Goal: Task Accomplishment & Management: Complete application form

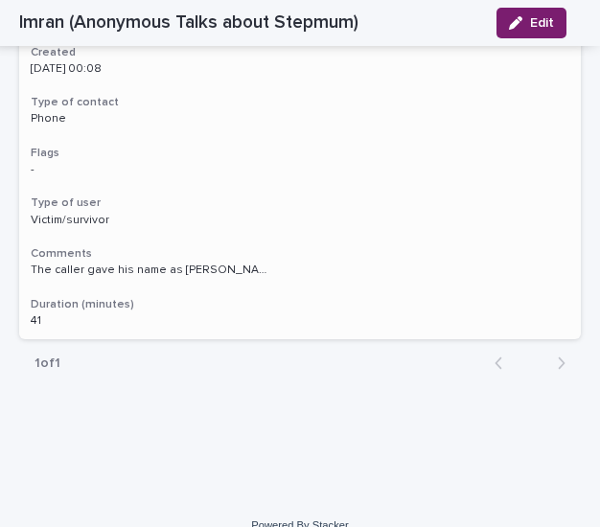
scroll to position [2401, 0]
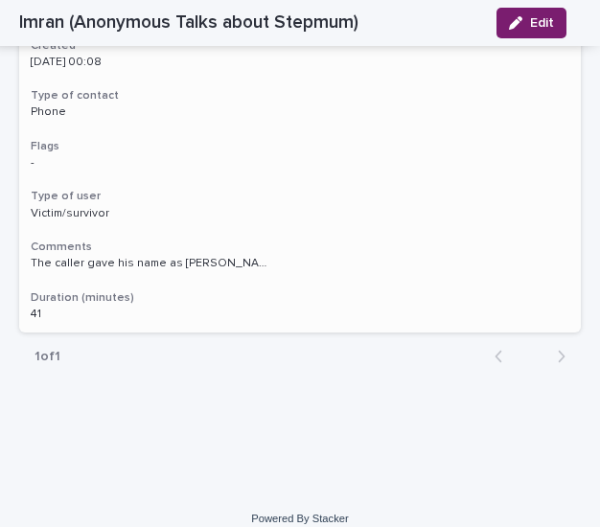
click at [145, 253] on p "The caller gave his name as [PERSON_NAME] and had a Midlands accent. He describ…" at bounding box center [152, 261] width 243 height 17
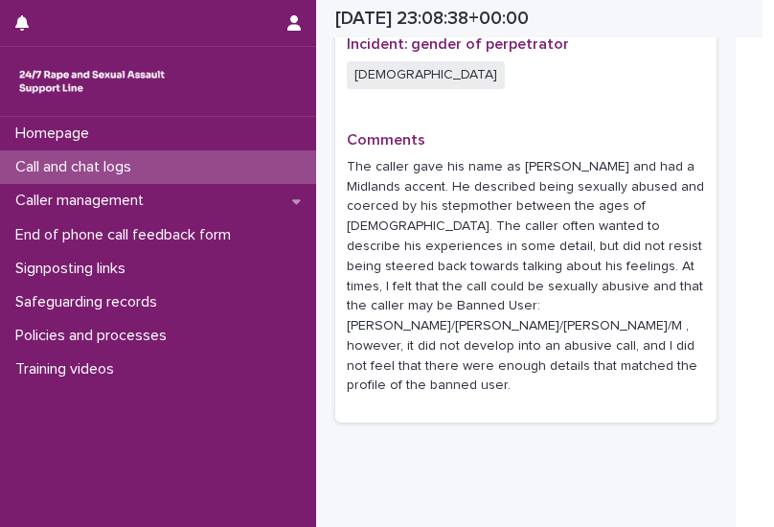
scroll to position [1466, 0]
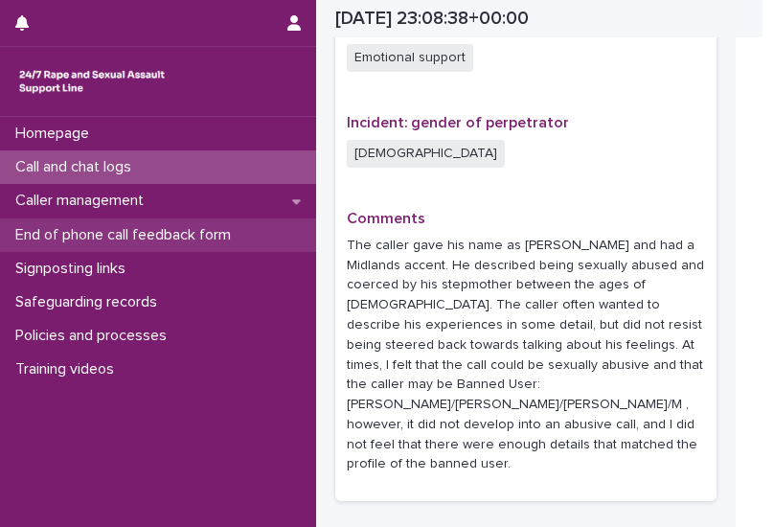
click at [144, 244] on div "End of phone call feedback form" at bounding box center [158, 236] width 316 height 34
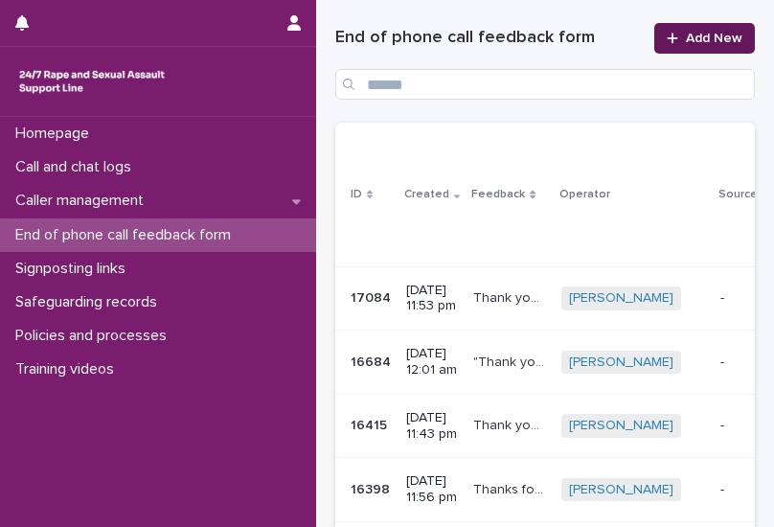
click at [599, 39] on span "Add New" at bounding box center [714, 38] width 57 height 13
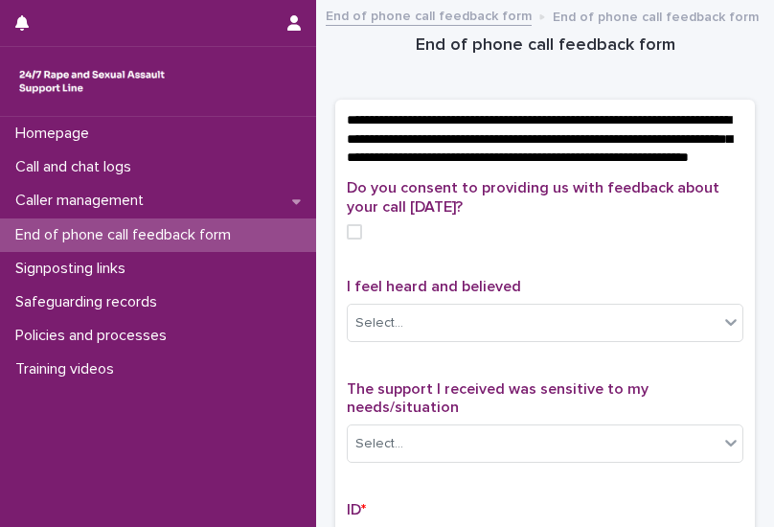
click at [413, 47] on h1 "End of phone call feedback form" at bounding box center [545, 46] width 420 height 23
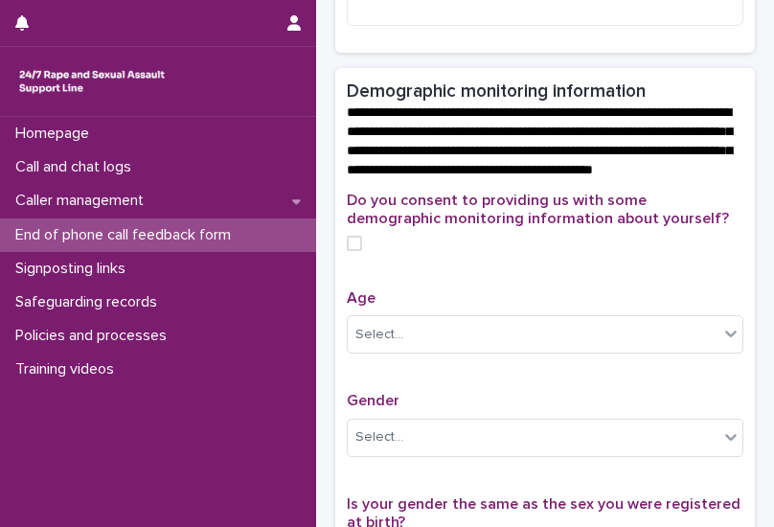
scroll to position [688, 0]
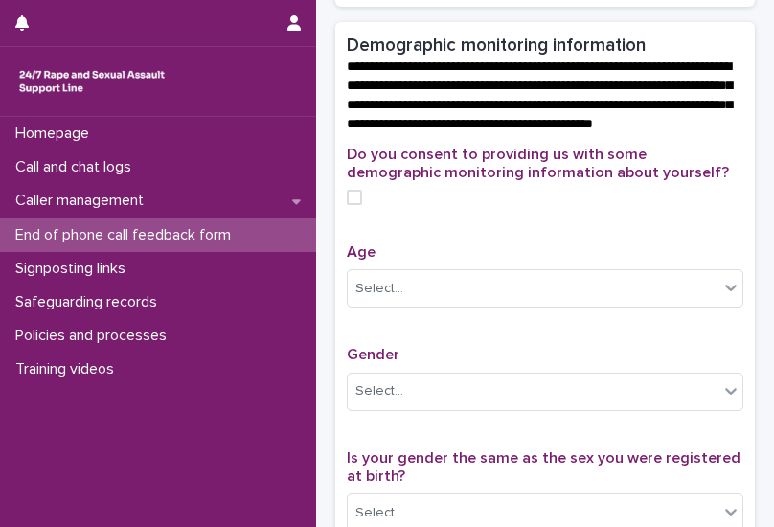
click at [351, 205] on span at bounding box center [354, 197] width 15 height 15
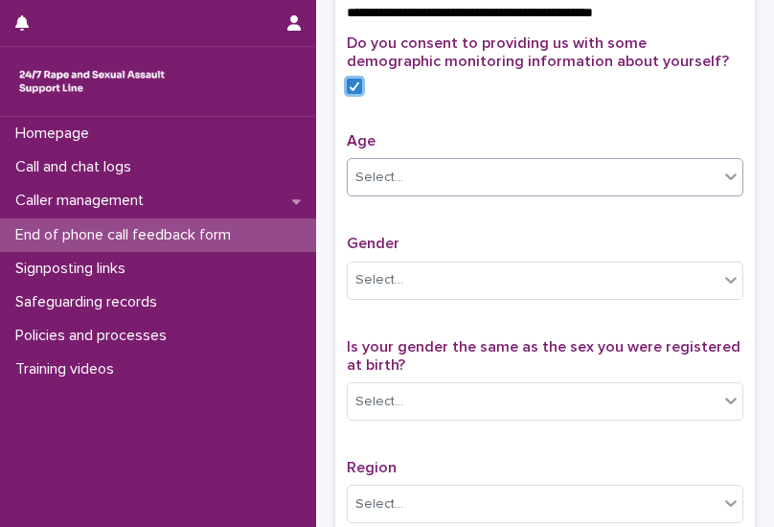
scroll to position [880, 0]
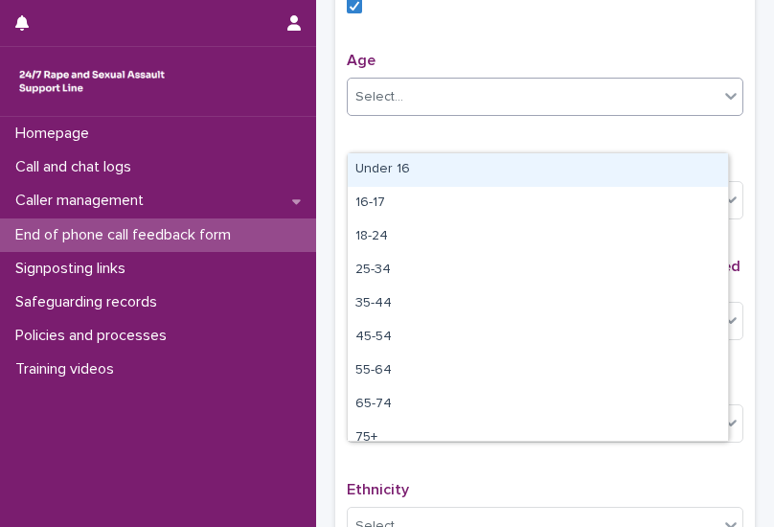
click at [438, 116] on div "Select..." at bounding box center [545, 97] width 397 height 38
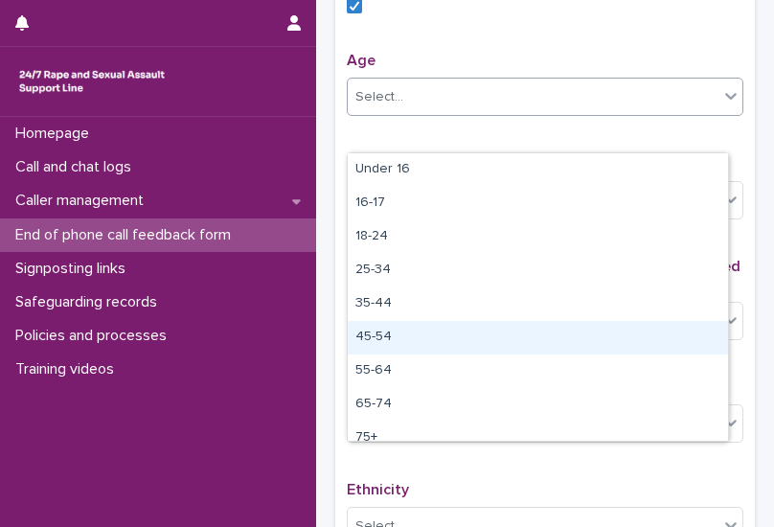
click at [386, 338] on div "45-54" at bounding box center [538, 338] width 381 height 34
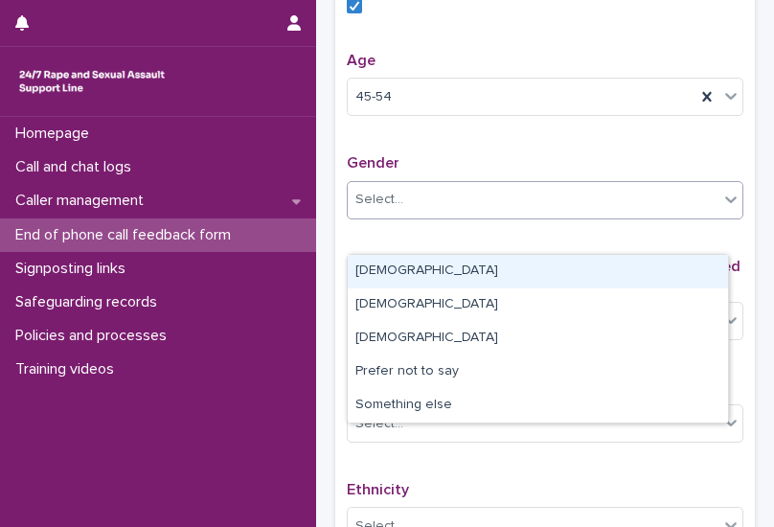
click at [413, 216] on div "Select..." at bounding box center [533, 200] width 371 height 32
click at [422, 267] on div "[DEMOGRAPHIC_DATA]" at bounding box center [538, 272] width 381 height 34
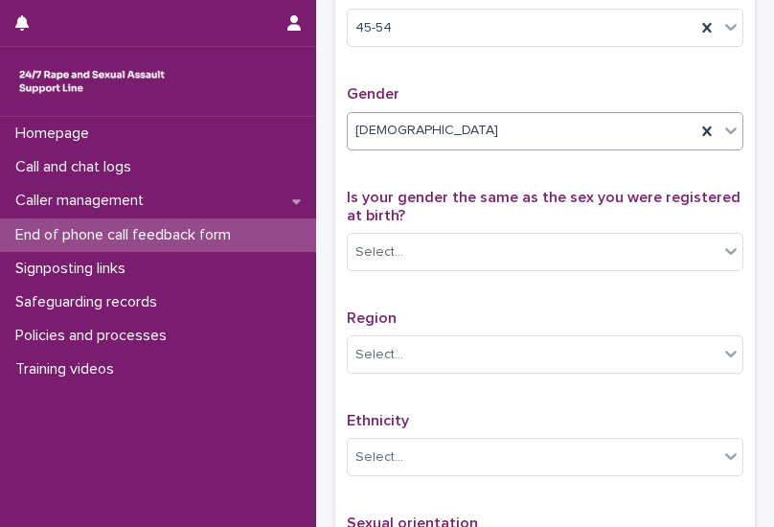
scroll to position [976, 0]
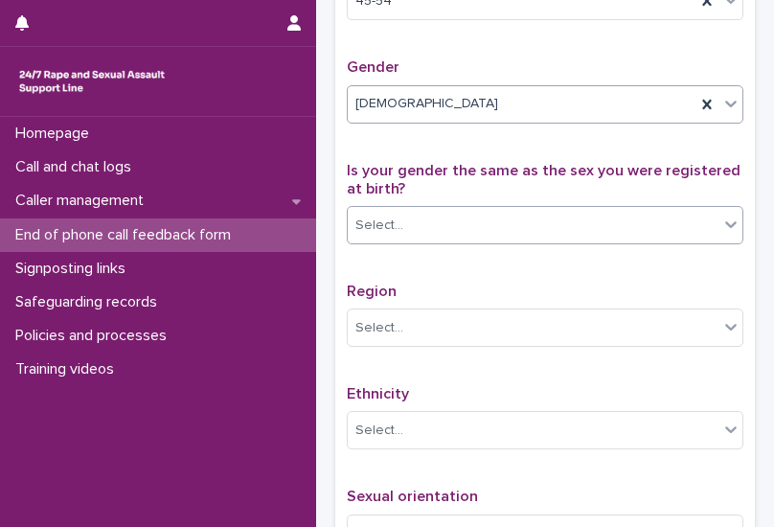
click at [423, 242] on div "Select..." at bounding box center [533, 226] width 371 height 32
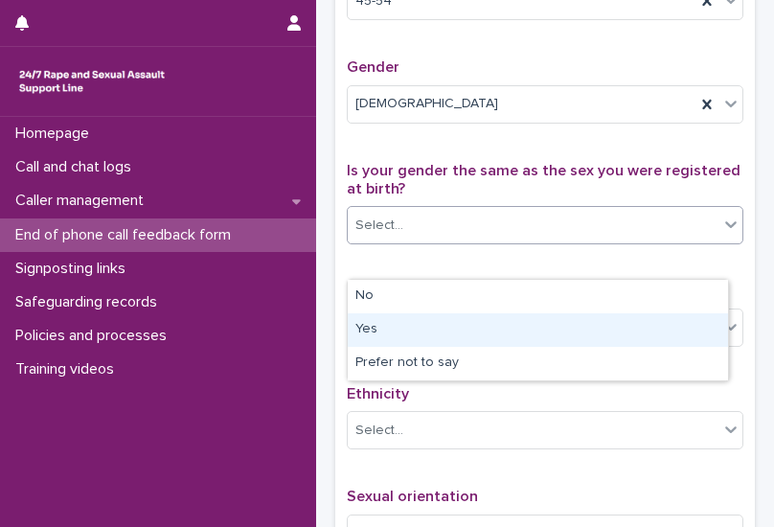
drag, startPoint x: 403, startPoint y: 312, endPoint x: 395, endPoint y: 331, distance: 20.6
click at [395, 331] on div "Yes" at bounding box center [538, 330] width 381 height 34
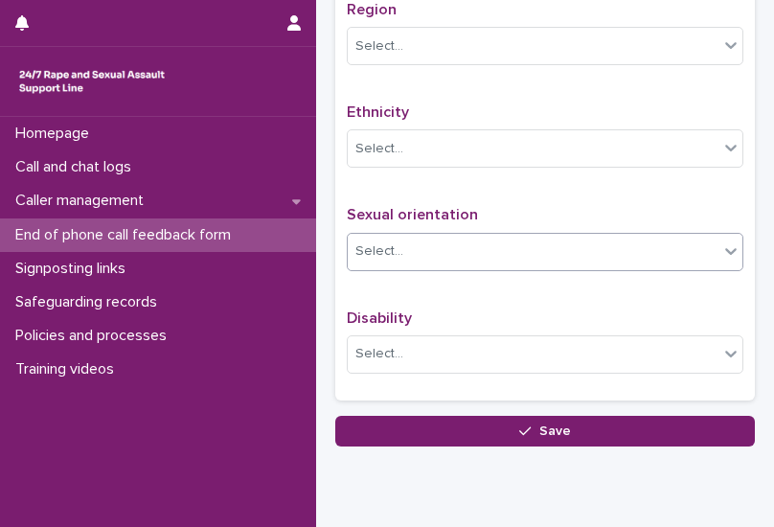
scroll to position [1263, 0]
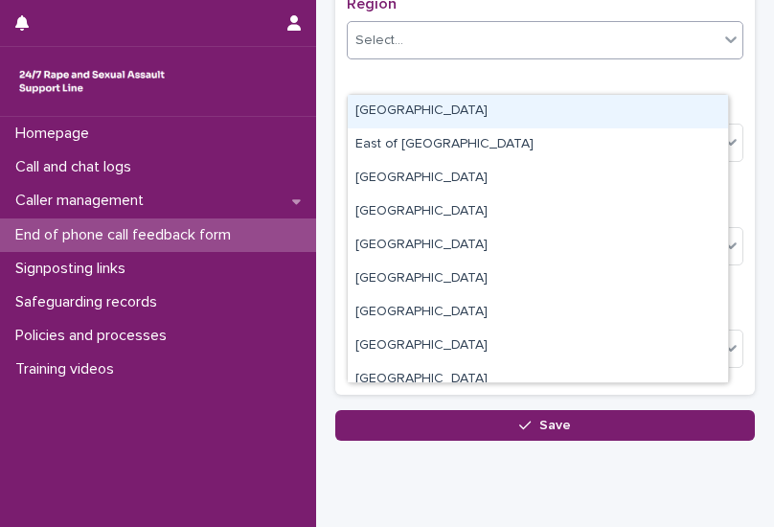
click at [427, 57] on div "Select..." at bounding box center [533, 41] width 371 height 32
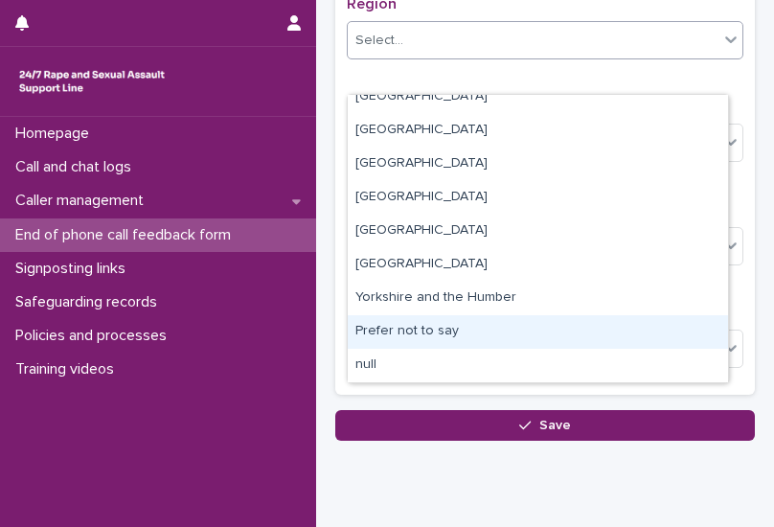
scroll to position [0, 0]
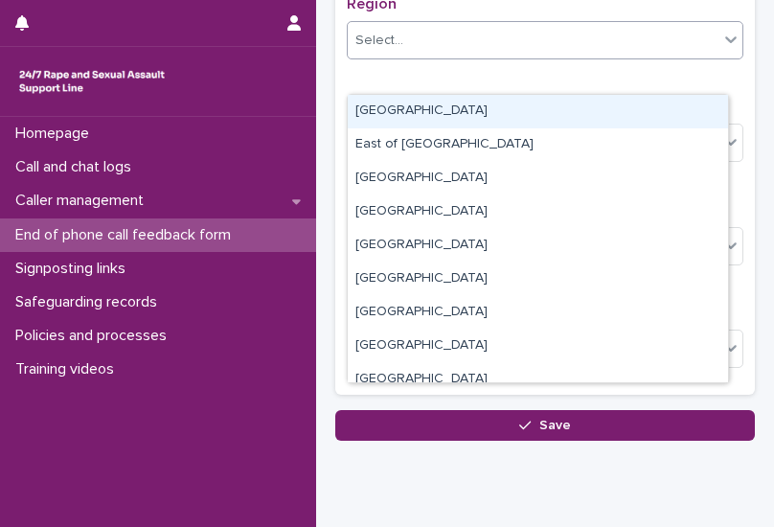
click at [518, 13] on p "Region" at bounding box center [545, 4] width 397 height 18
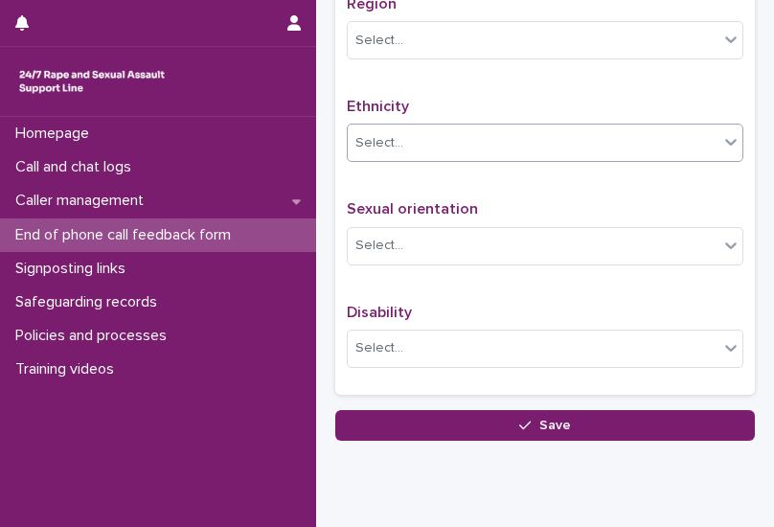
click at [460, 162] on div "Select..." at bounding box center [545, 143] width 397 height 38
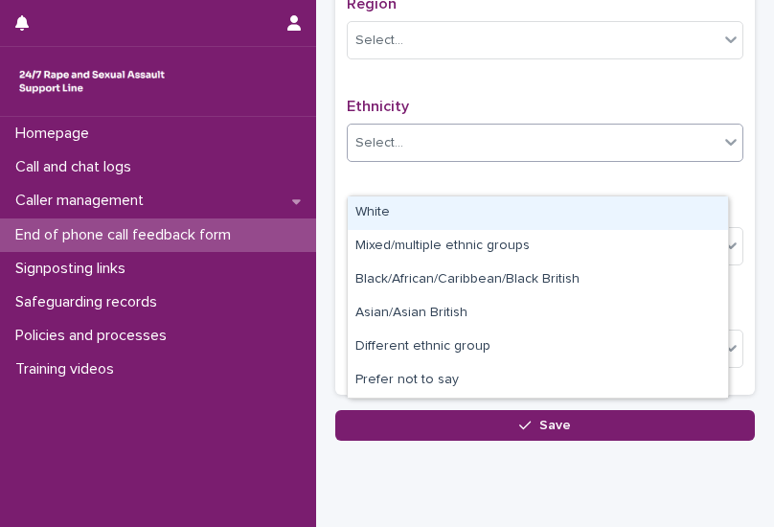
click at [427, 211] on div "White" at bounding box center [538, 213] width 381 height 34
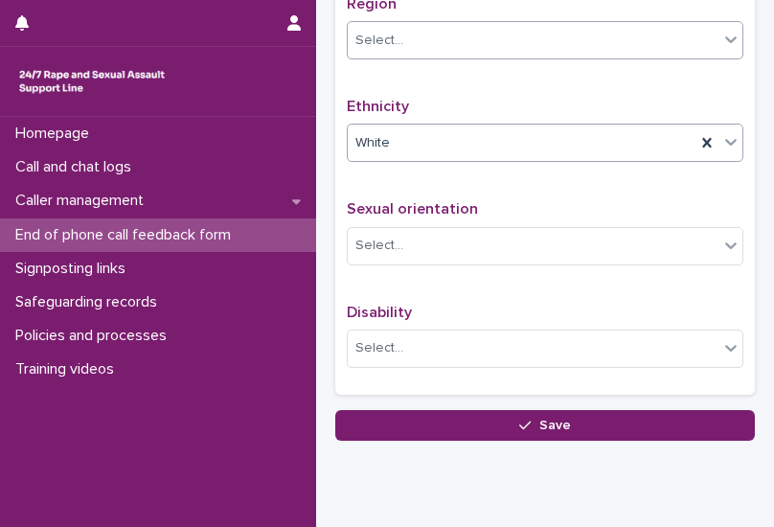
click at [443, 57] on div "Select..." at bounding box center [533, 41] width 371 height 32
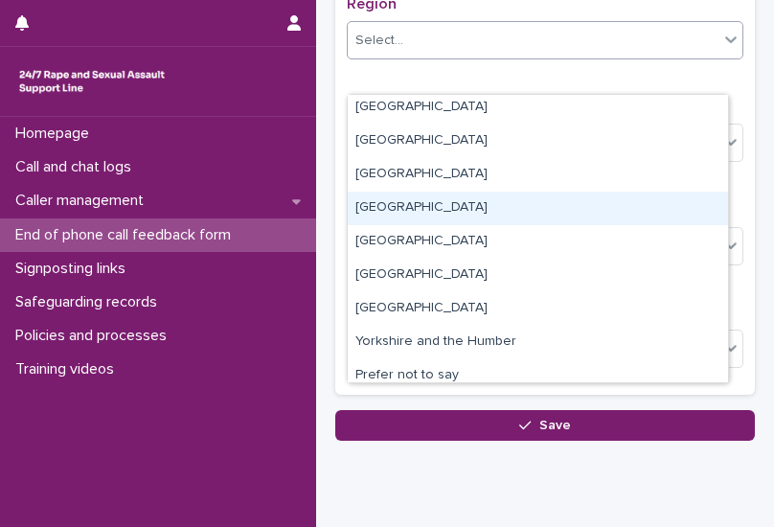
scroll to position [19, 0]
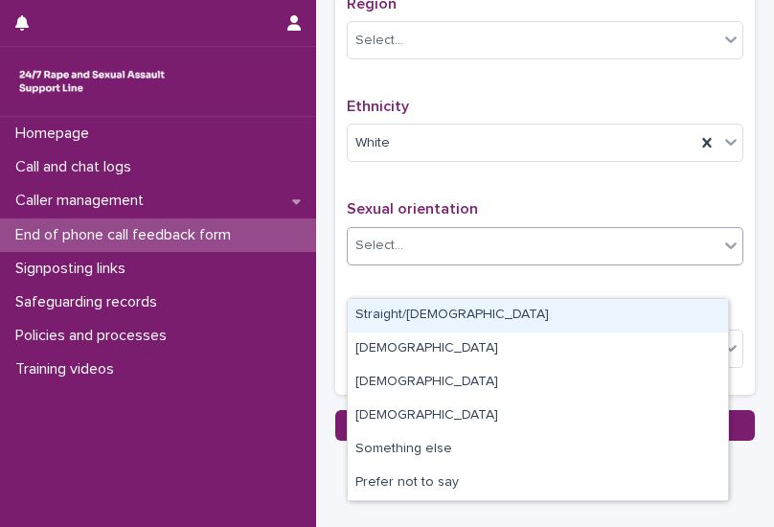
click at [448, 262] on div "Select..." at bounding box center [533, 246] width 371 height 32
click at [404, 309] on div "Straight/[DEMOGRAPHIC_DATA]" at bounding box center [538, 316] width 381 height 34
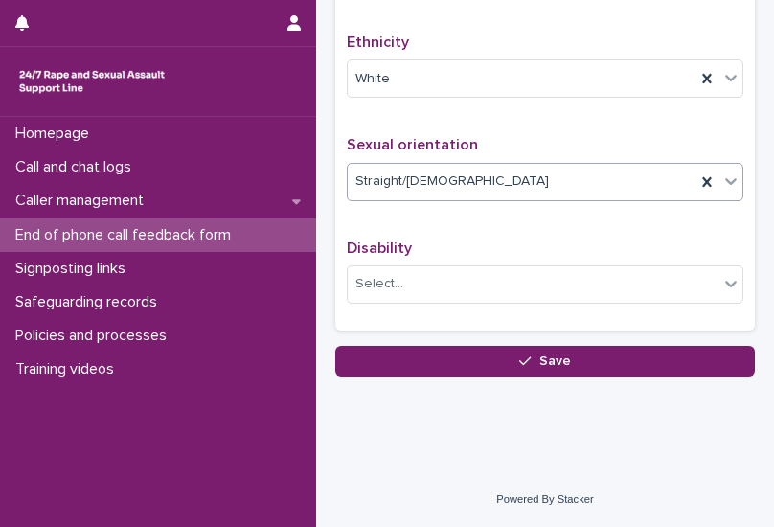
scroll to position [1359, 0]
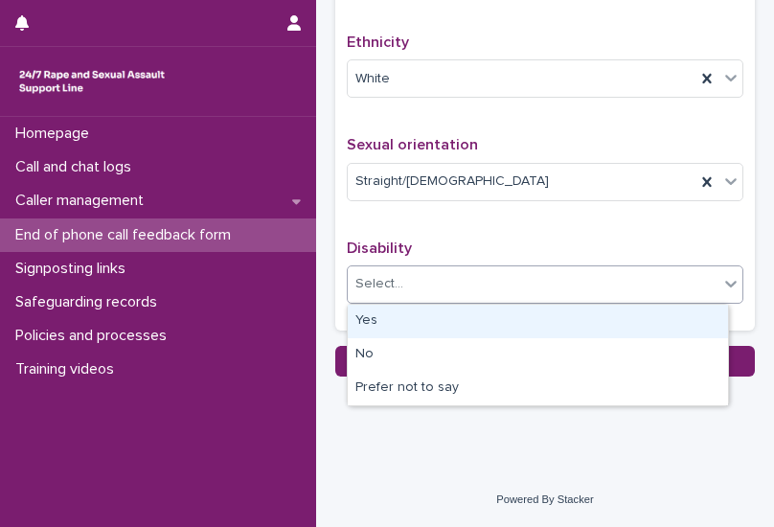
click at [427, 290] on div "Select..." at bounding box center [533, 284] width 371 height 32
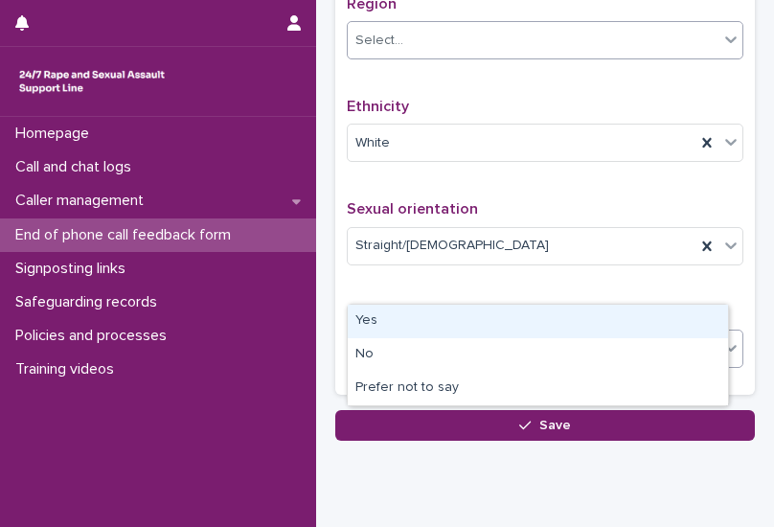
click at [410, 57] on div "Select..." at bounding box center [533, 41] width 371 height 32
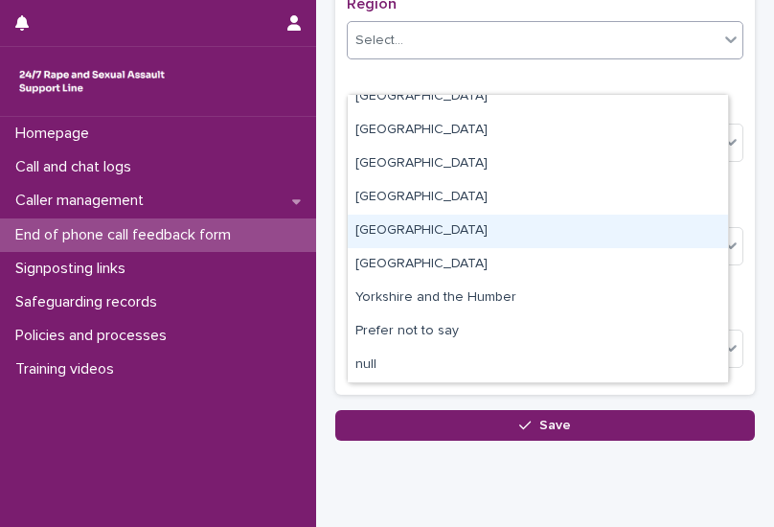
scroll to position [19, 0]
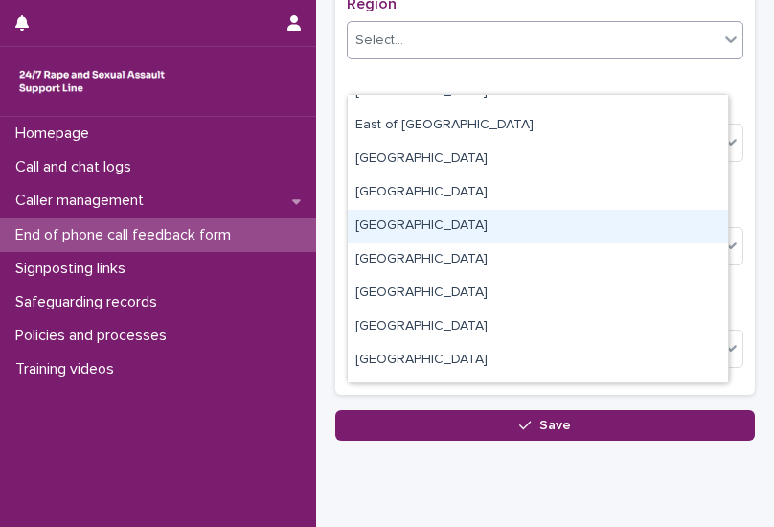
click at [416, 219] on div "[GEOGRAPHIC_DATA]" at bounding box center [538, 227] width 381 height 34
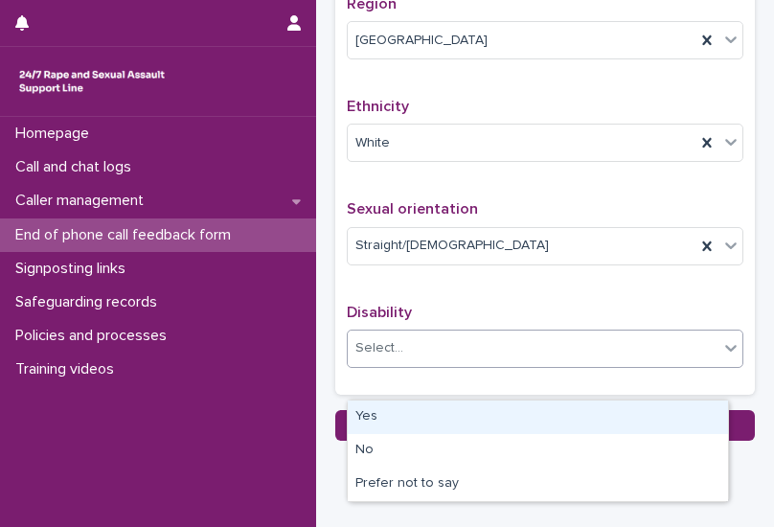
click at [434, 364] on div "Select..." at bounding box center [533, 349] width 371 height 32
click at [381, 425] on div "Yes" at bounding box center [538, 418] width 381 height 34
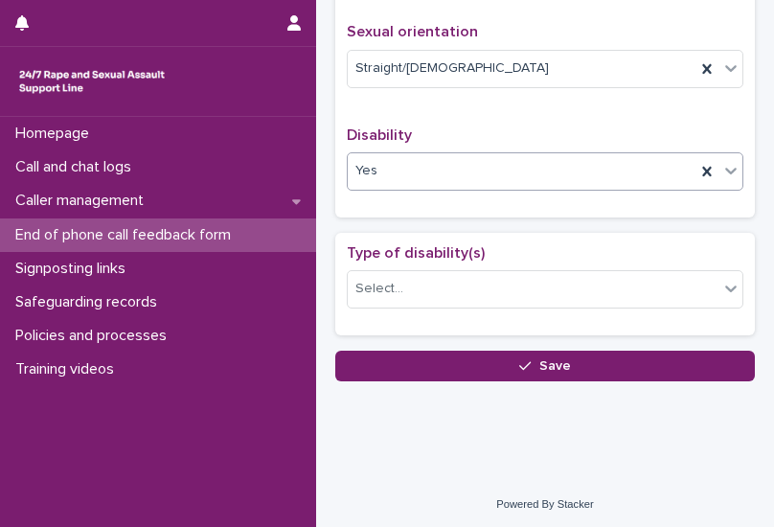
scroll to position [1476, 0]
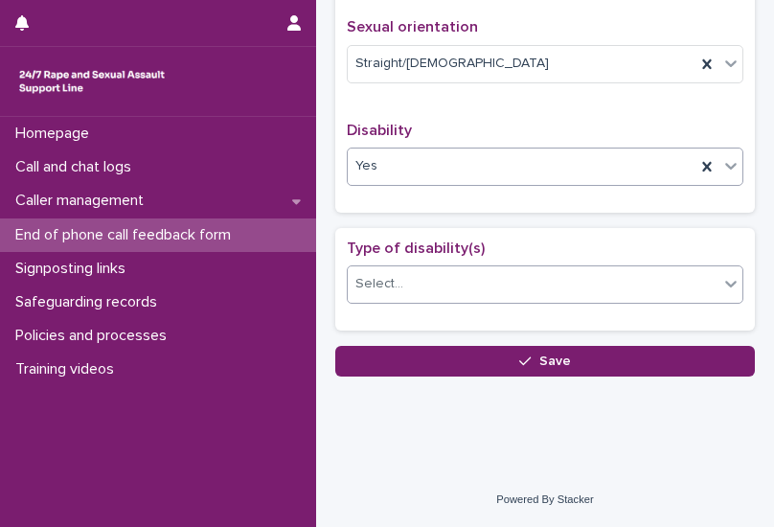
click at [427, 284] on div "Select..." at bounding box center [533, 284] width 371 height 32
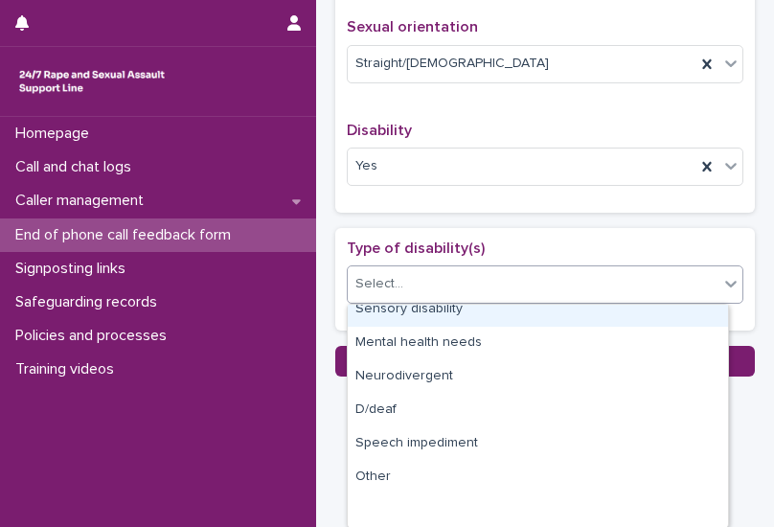
scroll to position [0, 0]
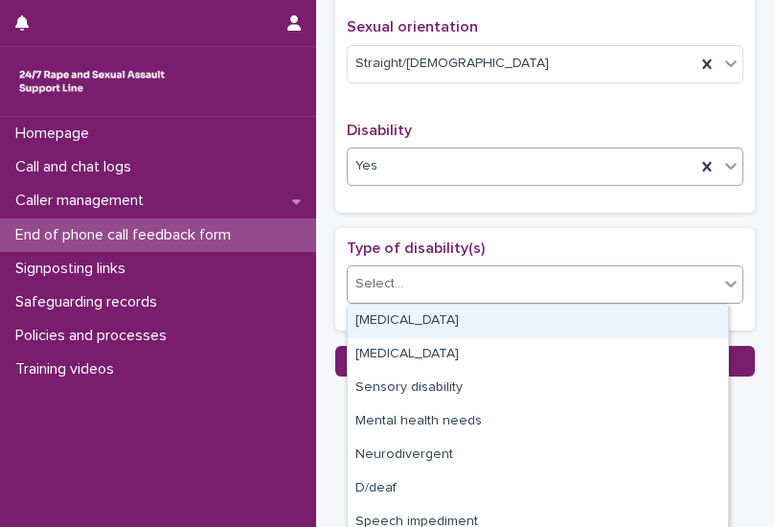
click at [431, 177] on div "Yes" at bounding box center [522, 166] width 348 height 32
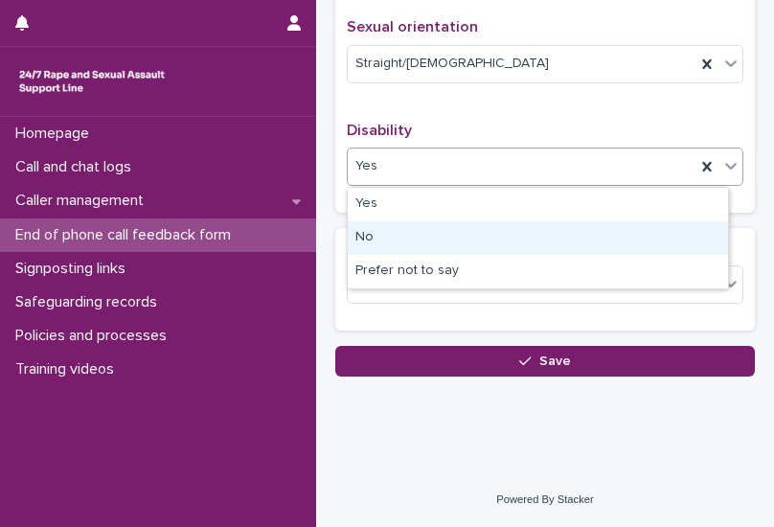
click at [388, 241] on div "No" at bounding box center [538, 238] width 381 height 34
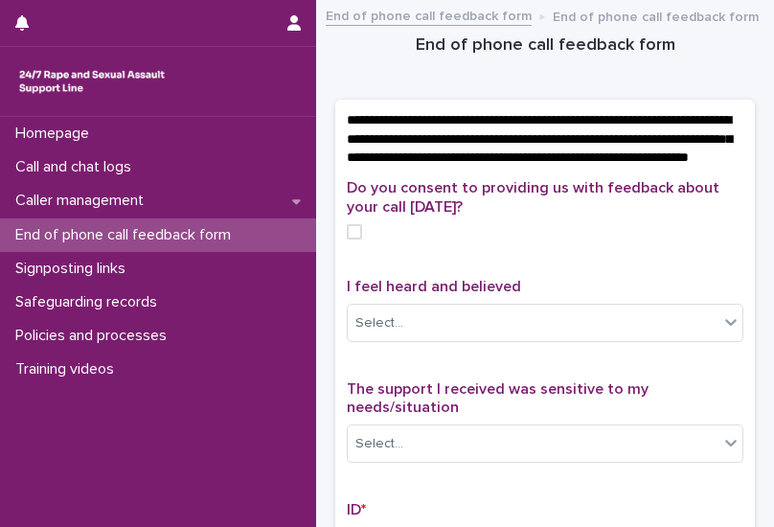
click at [360, 240] on span at bounding box center [354, 231] width 15 height 15
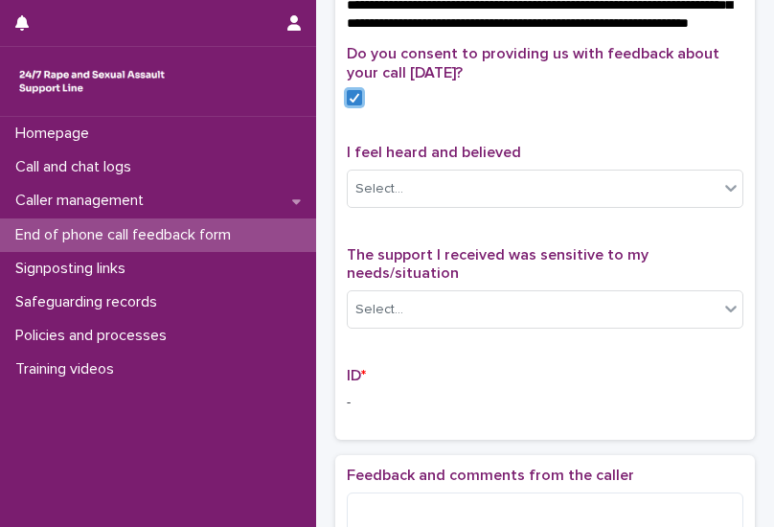
scroll to position [96, 0]
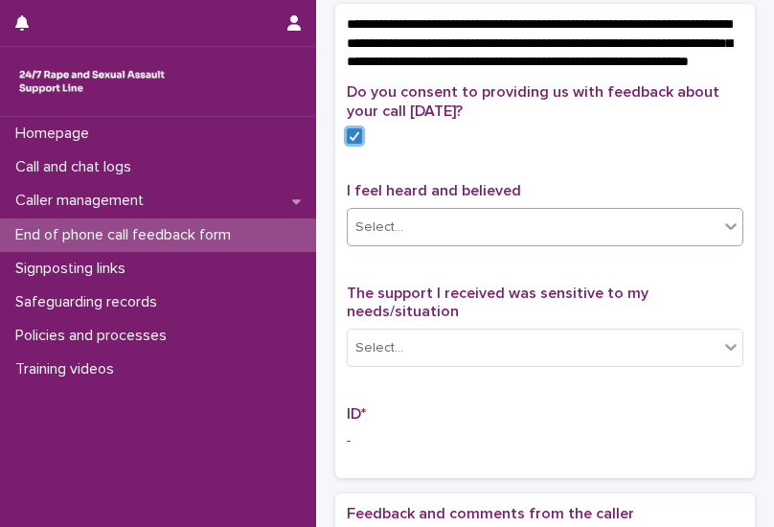
click at [444, 243] on div "Select..." at bounding box center [533, 228] width 371 height 32
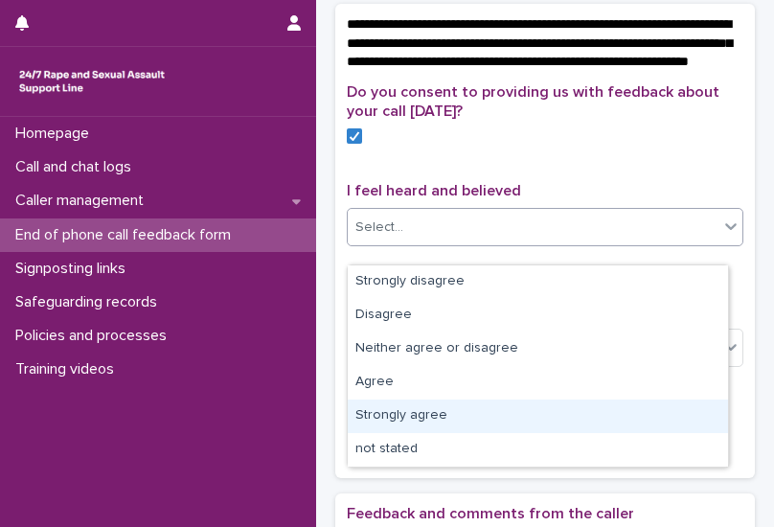
click at [395, 417] on div "Strongly agree" at bounding box center [538, 417] width 381 height 34
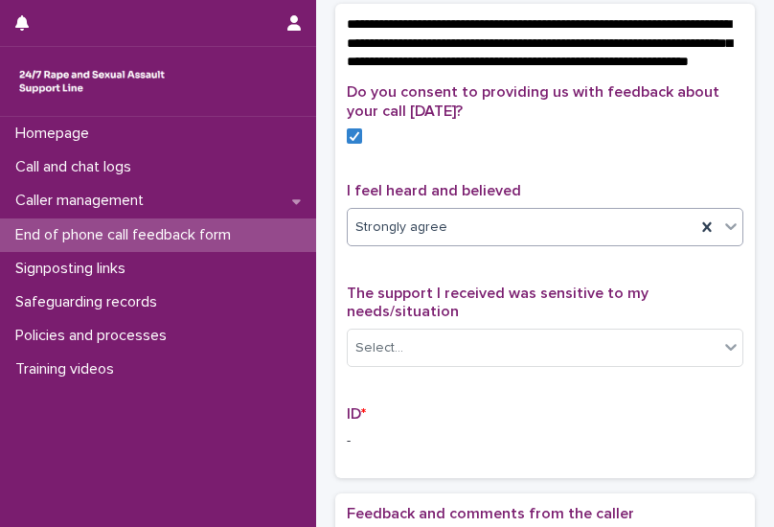
scroll to position [192, 0]
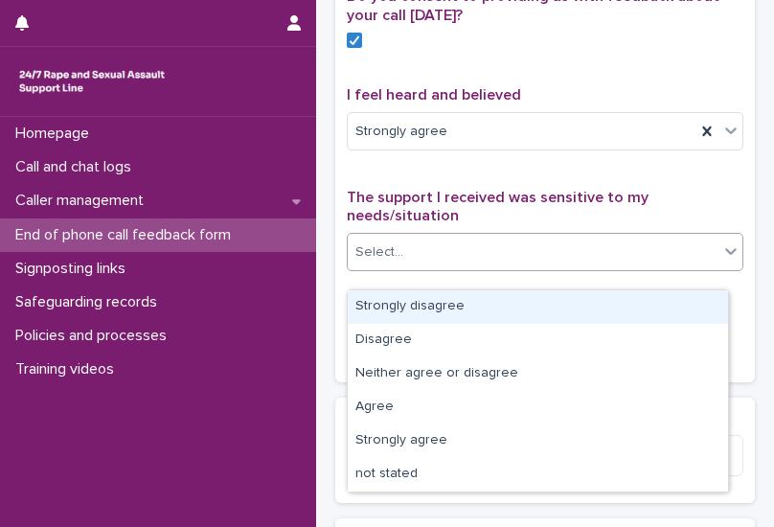
click at [554, 262] on div "Select..." at bounding box center [533, 253] width 371 height 32
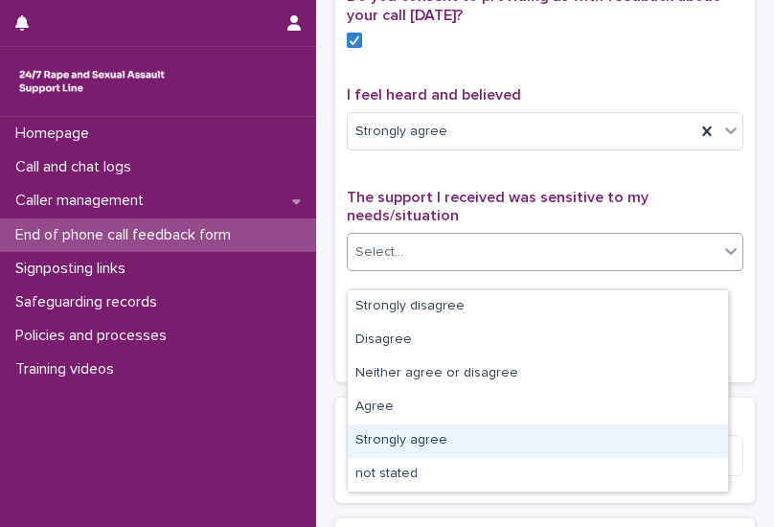
click at [414, 447] on div "Strongly agree" at bounding box center [538, 442] width 381 height 34
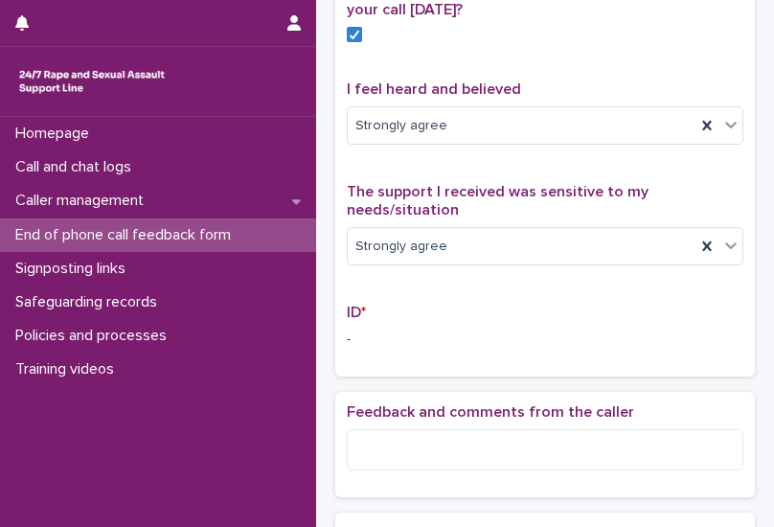
scroll to position [383, 0]
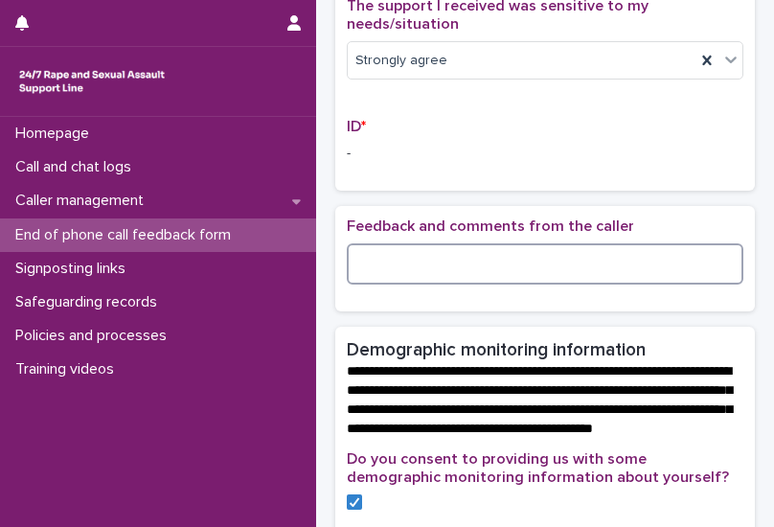
click at [475, 269] on textarea at bounding box center [545, 263] width 397 height 40
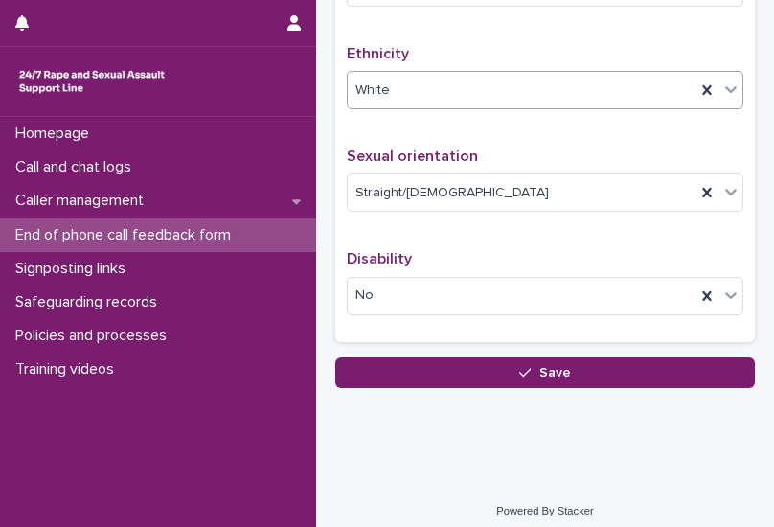
scroll to position [0, 0]
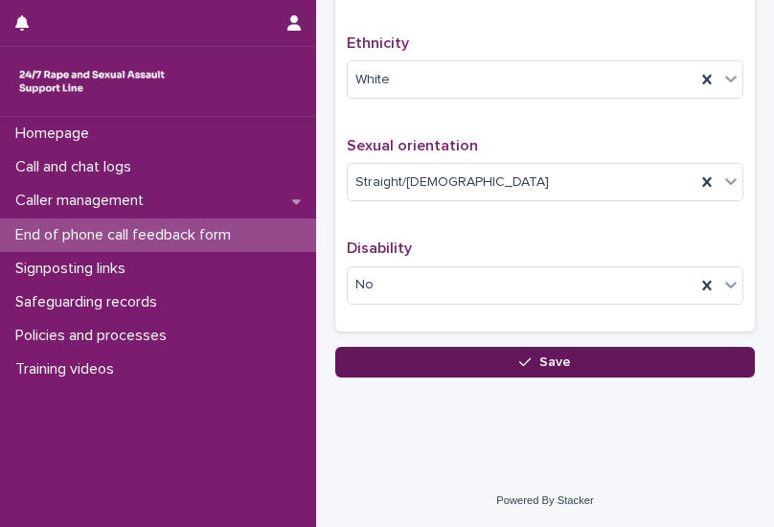
type textarea "**********"
click at [468, 350] on button "Save" at bounding box center [545, 362] width 420 height 31
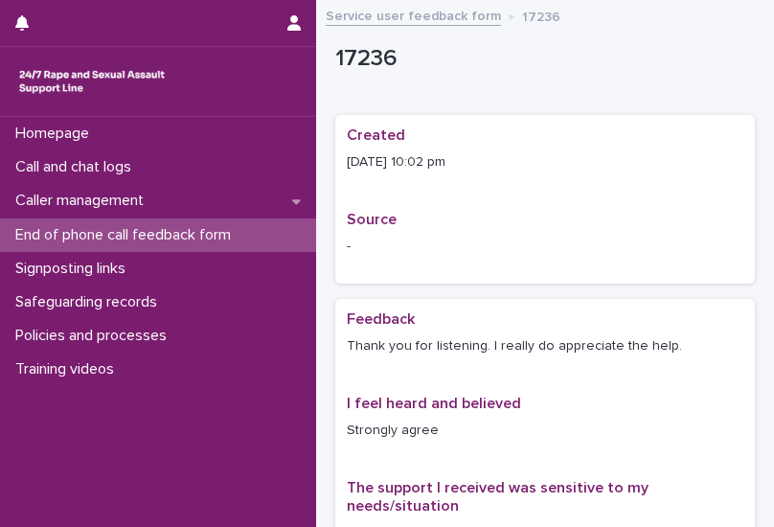
click at [93, 234] on p "End of phone call feedback form" at bounding box center [127, 235] width 239 height 18
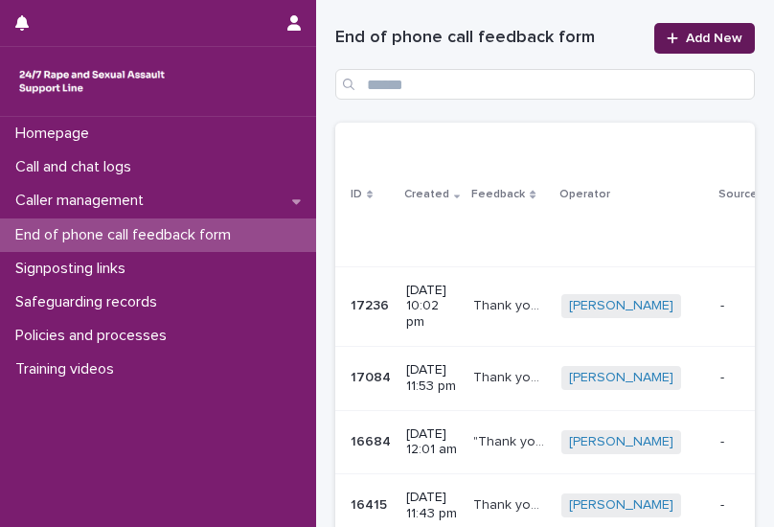
click at [599, 37] on span "Add New" at bounding box center [714, 38] width 57 height 13
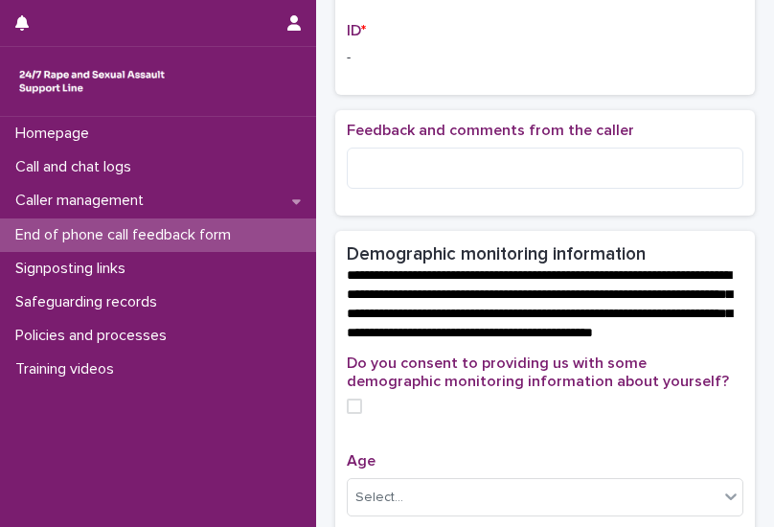
click at [360, 68] on p "-" at bounding box center [545, 58] width 397 height 20
click at [349, 68] on p "-" at bounding box center [545, 58] width 397 height 20
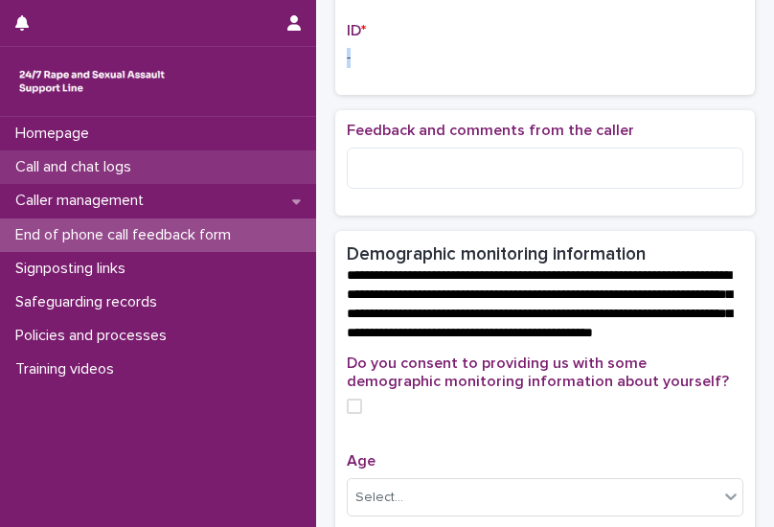
click at [64, 160] on p "Call and chat logs" at bounding box center [77, 167] width 139 height 18
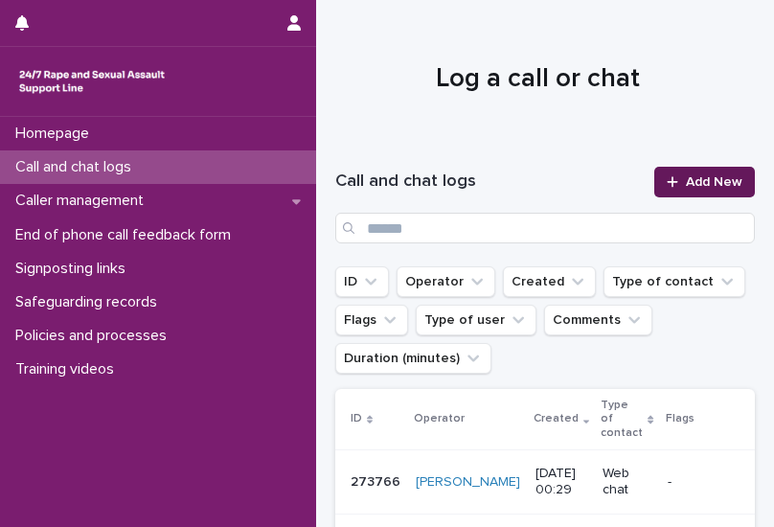
click at [599, 183] on div at bounding box center [676, 181] width 19 height 13
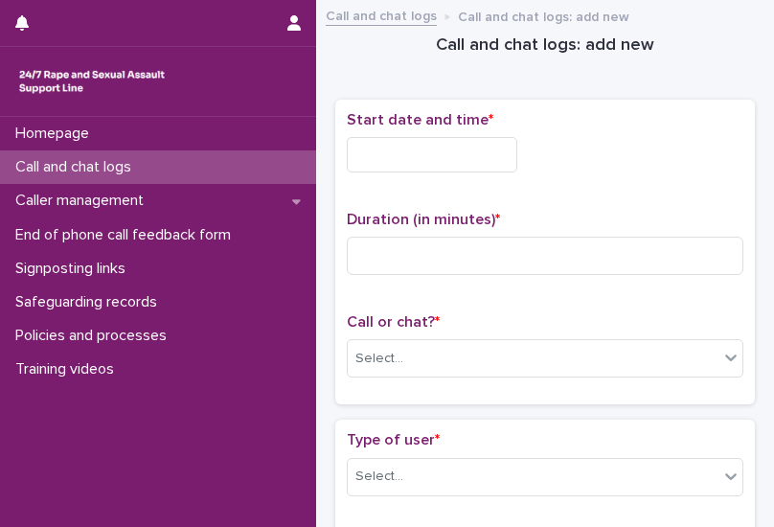
click at [493, 150] on input "text" at bounding box center [432, 154] width 171 height 35
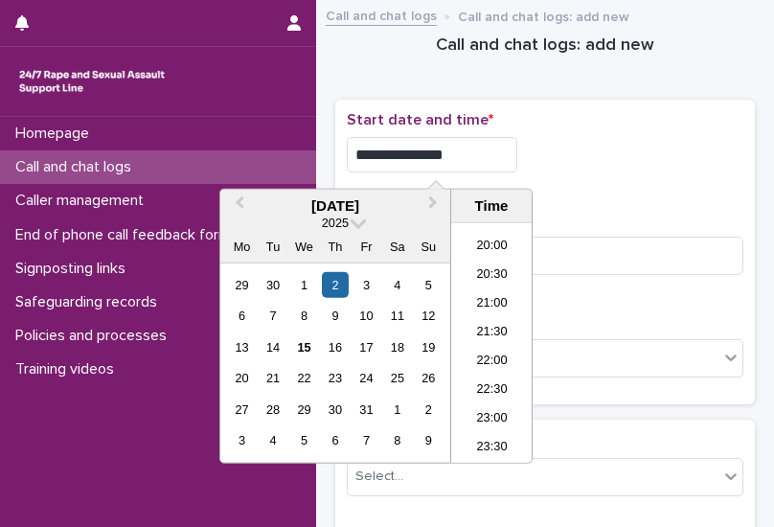
click at [599, 151] on div "**********" at bounding box center [545, 154] width 397 height 35
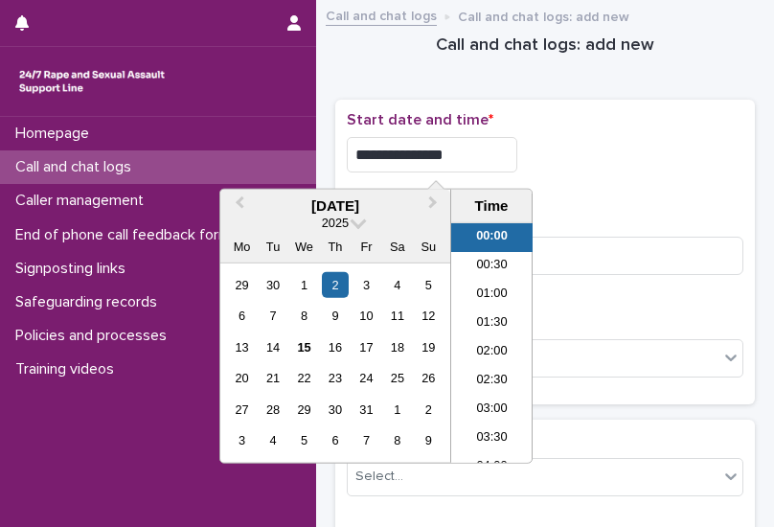
click at [458, 157] on input "**********" at bounding box center [432, 154] width 171 height 35
drag, startPoint x: 468, startPoint y: 150, endPoint x: 430, endPoint y: 150, distance: 37.4
click at [430, 150] on input "**********" at bounding box center [432, 154] width 171 height 35
click at [399, 154] on input "**********" at bounding box center [432, 154] width 171 height 35
click at [305, 348] on div "15" at bounding box center [304, 348] width 26 height 26
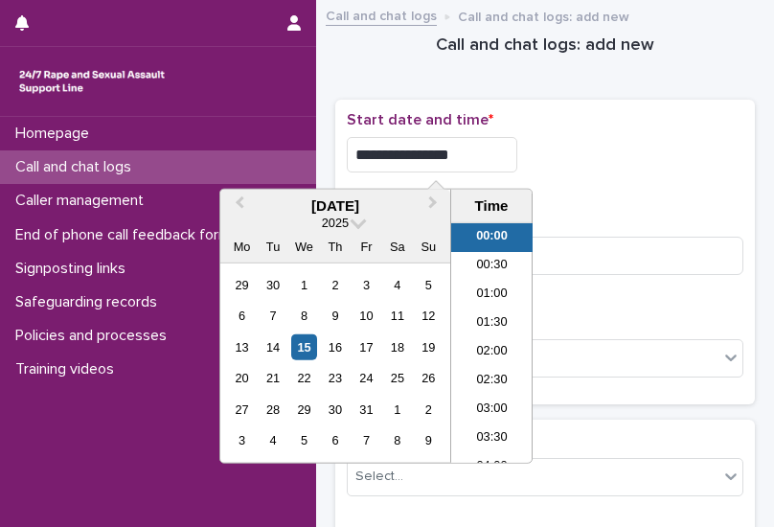
drag, startPoint x: 475, startPoint y: 155, endPoint x: 427, endPoint y: 155, distance: 47.9
click at [427, 155] on input "**********" at bounding box center [432, 154] width 171 height 35
type input "**********"
click at [599, 131] on div "**********" at bounding box center [545, 149] width 397 height 77
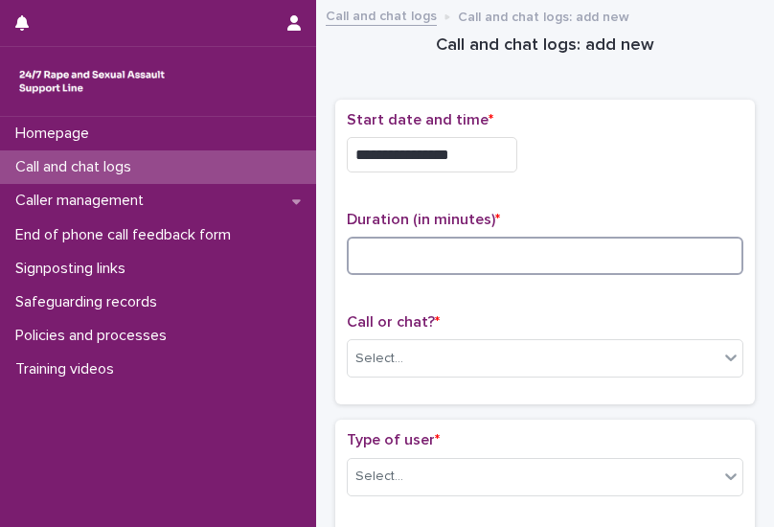
click at [477, 253] on input at bounding box center [545, 256] width 397 height 38
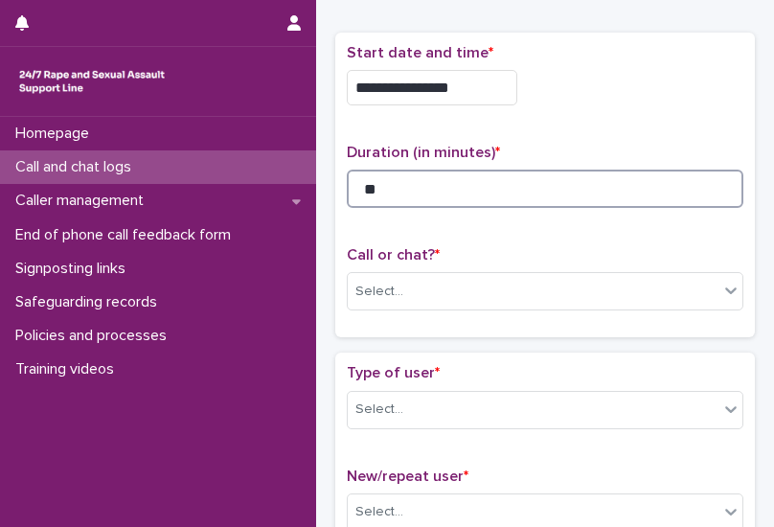
scroll to position [96, 0]
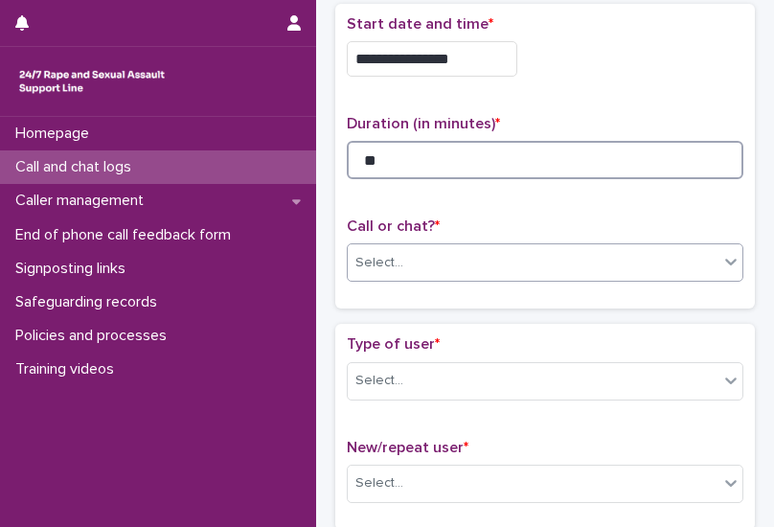
type input "**"
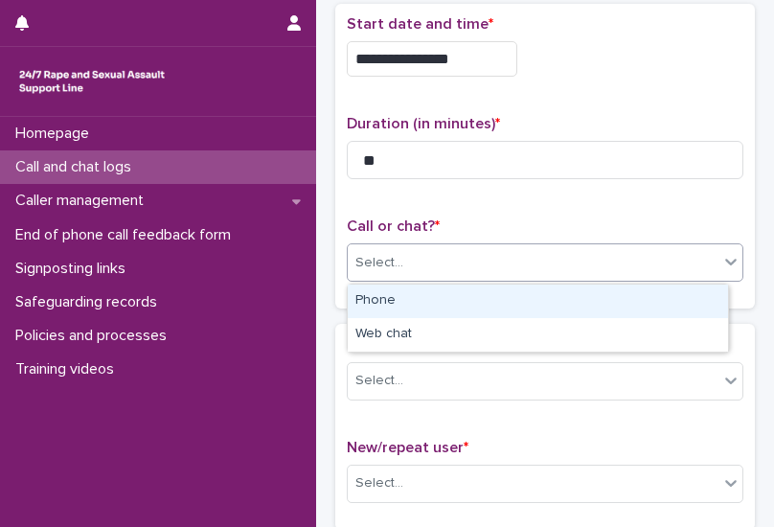
scroll to position [0, 0]
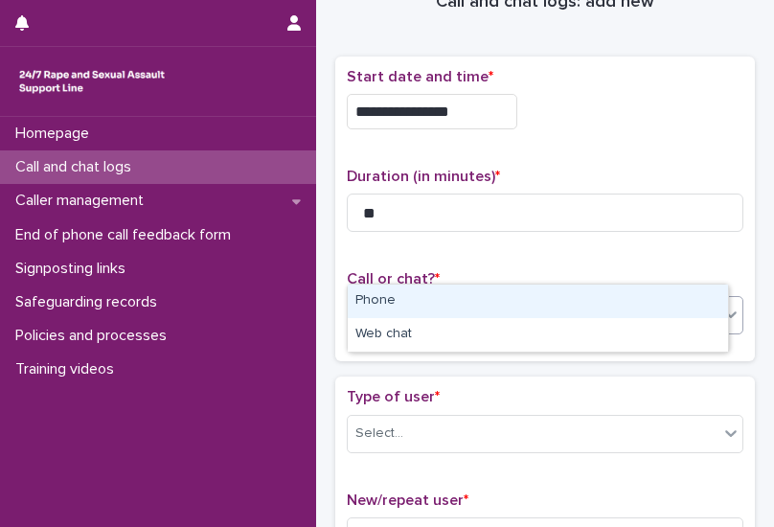
click at [429, 266] on div "**********" at bounding box center [545, 209] width 397 height 283
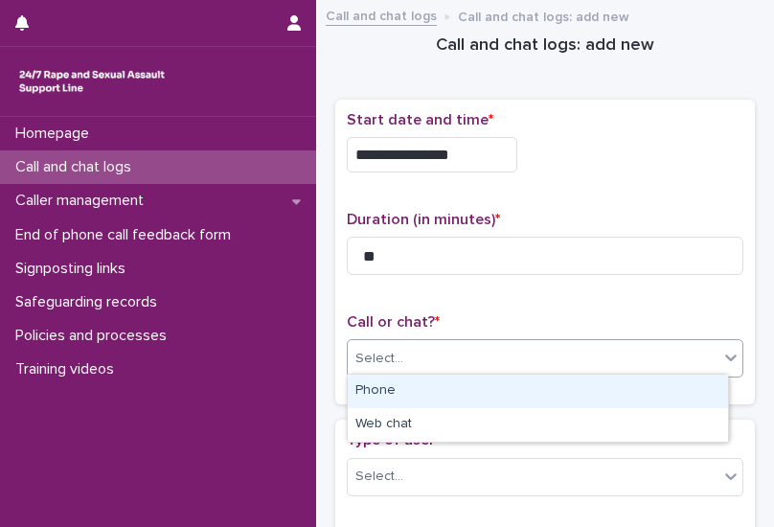
click at [416, 399] on div "Phone" at bounding box center [538, 392] width 381 height 34
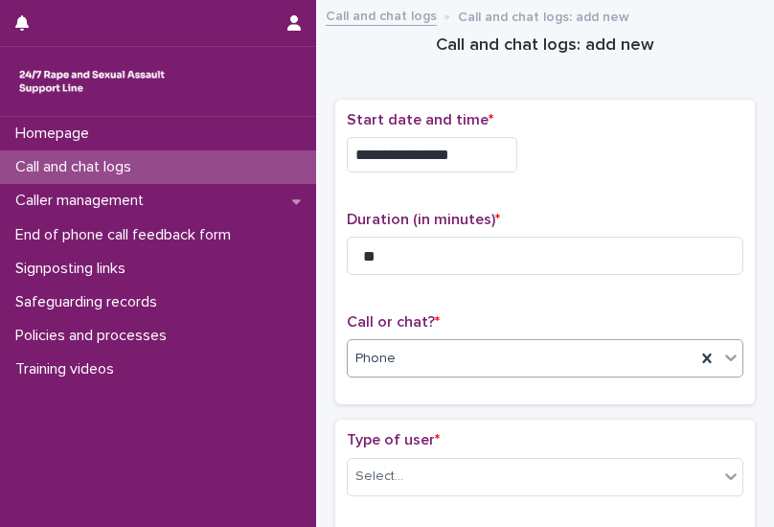
click at [408, 365] on div "Phone" at bounding box center [522, 359] width 348 height 32
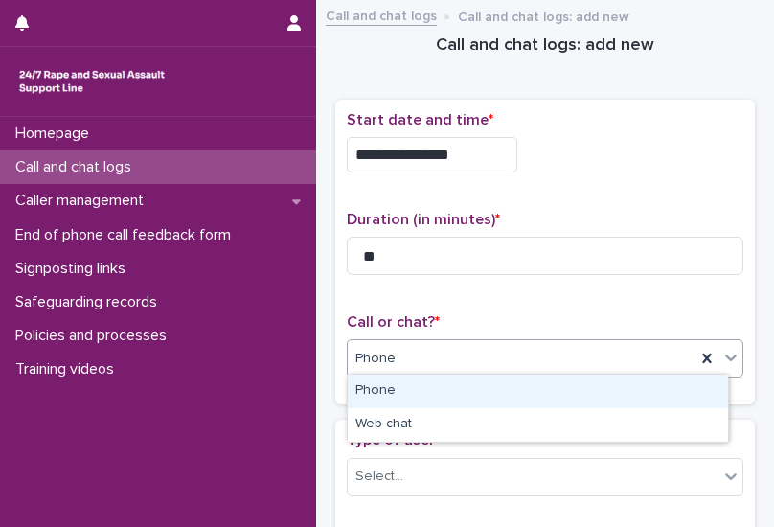
click at [380, 389] on div "Phone" at bounding box center [538, 392] width 381 height 34
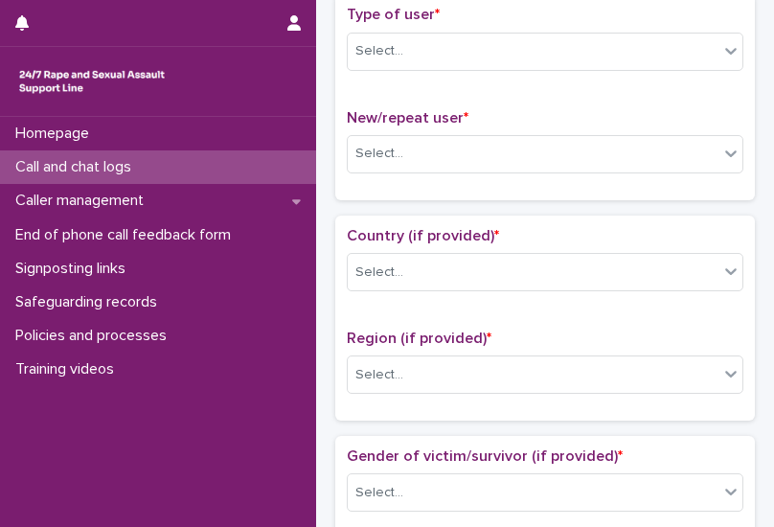
scroll to position [383, 0]
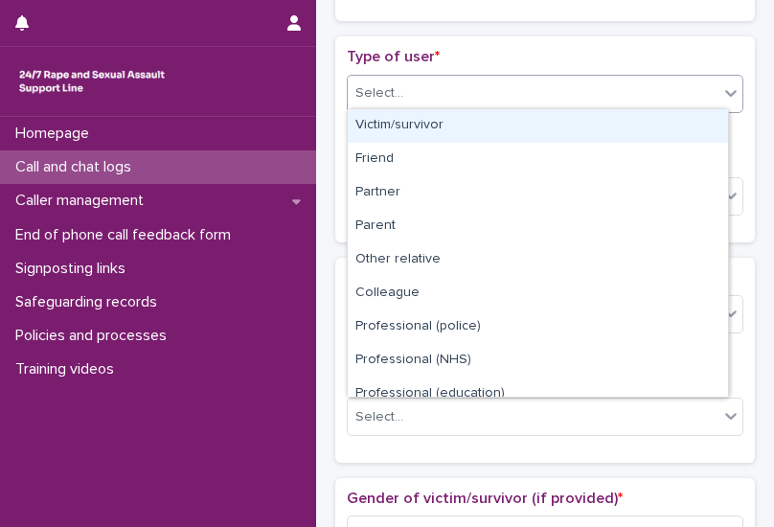
click at [407, 86] on div "Select..." at bounding box center [533, 94] width 371 height 32
click at [410, 128] on div "Victim/survivor" at bounding box center [538, 126] width 381 height 34
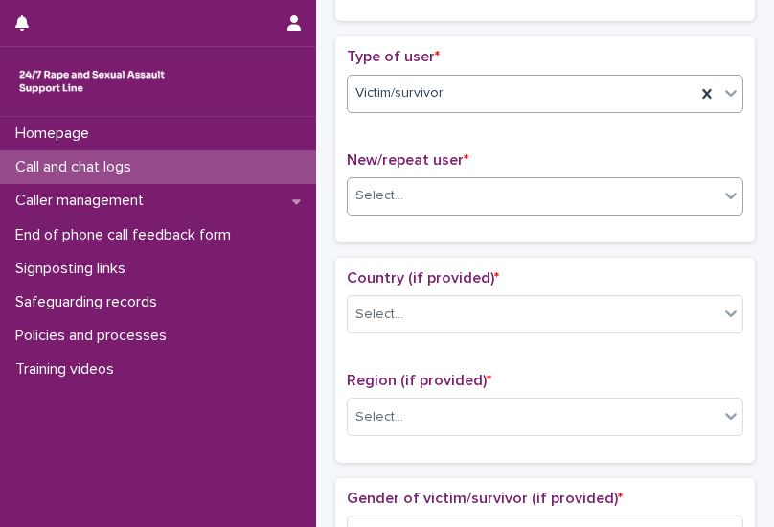
click at [409, 194] on div "Select..." at bounding box center [533, 196] width 371 height 32
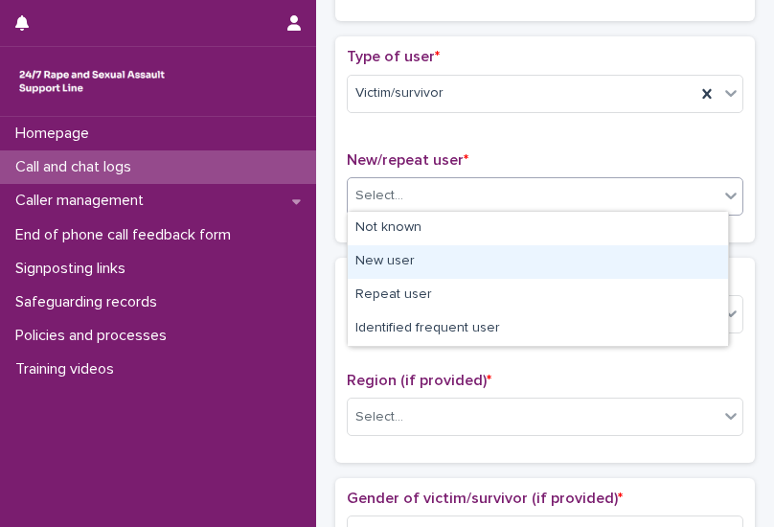
click at [406, 265] on div "New user" at bounding box center [538, 262] width 381 height 34
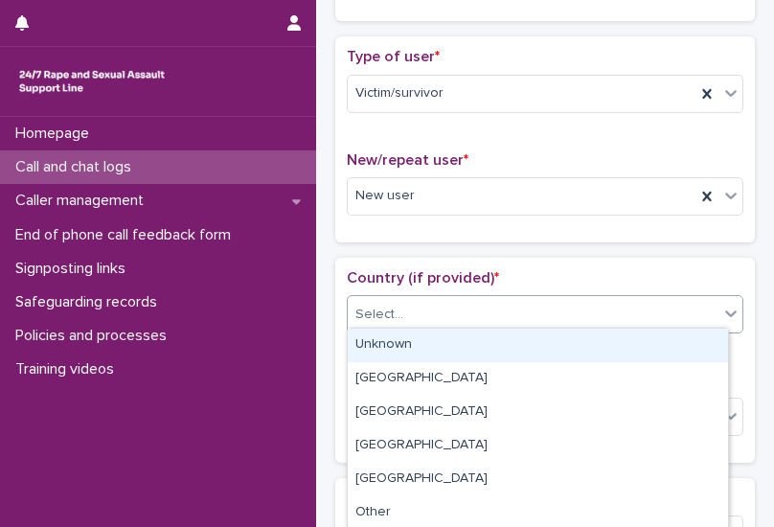
click at [432, 308] on div "Select..." at bounding box center [533, 315] width 371 height 32
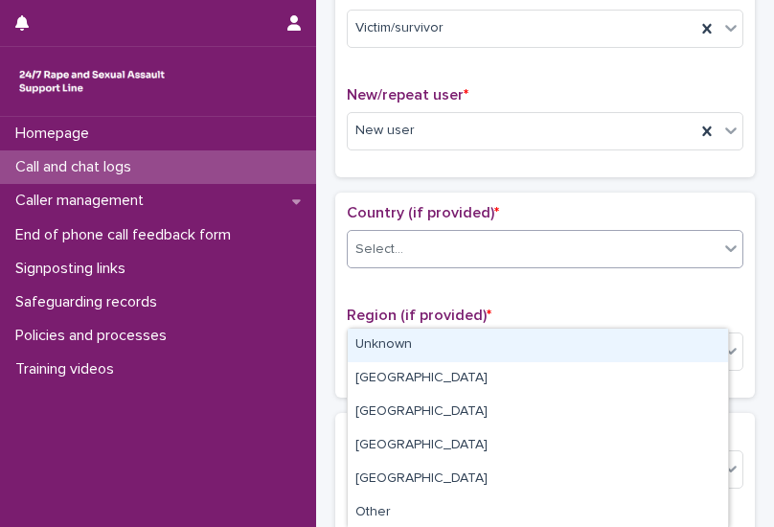
scroll to position [479, 0]
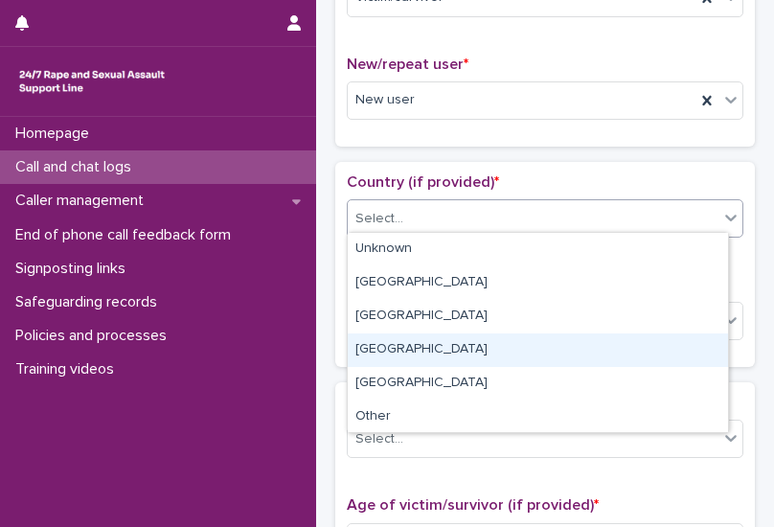
click at [413, 356] on div "[GEOGRAPHIC_DATA]" at bounding box center [538, 351] width 381 height 34
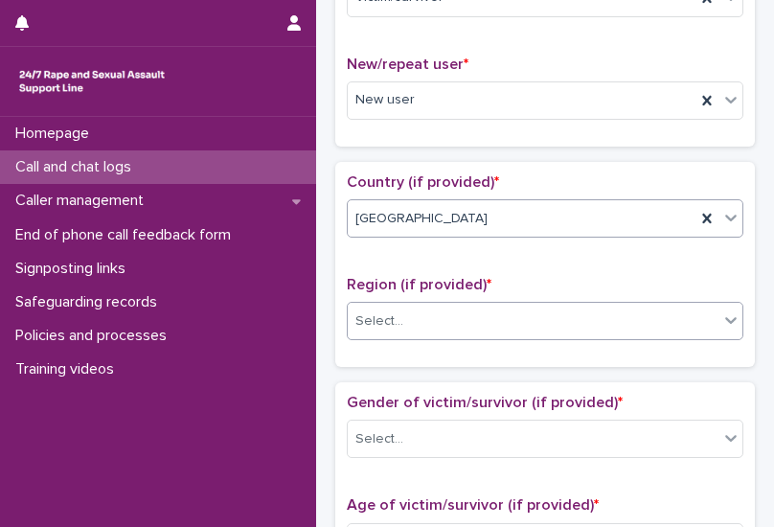
click at [410, 310] on div "Select..." at bounding box center [533, 322] width 371 height 32
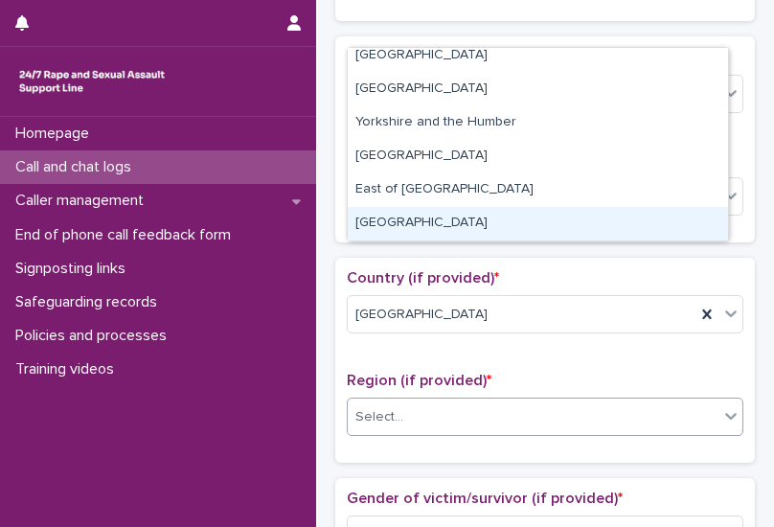
scroll to position [0, 0]
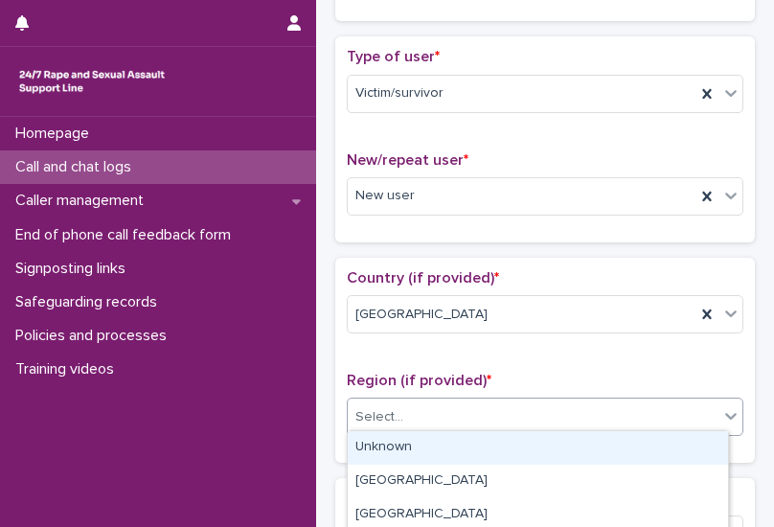
click at [409, 454] on div "Unknown" at bounding box center [538, 448] width 381 height 34
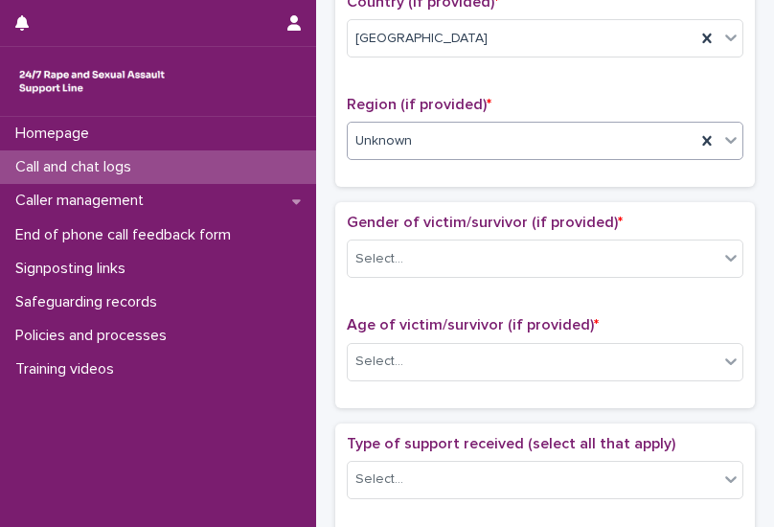
scroll to position [671, 0]
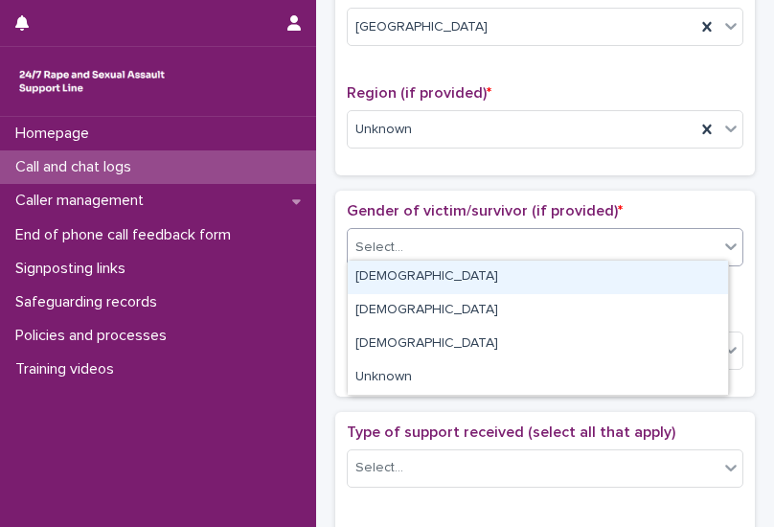
click at [443, 239] on div "Select..." at bounding box center [533, 248] width 371 height 32
click at [401, 274] on div "[DEMOGRAPHIC_DATA]" at bounding box center [538, 278] width 381 height 34
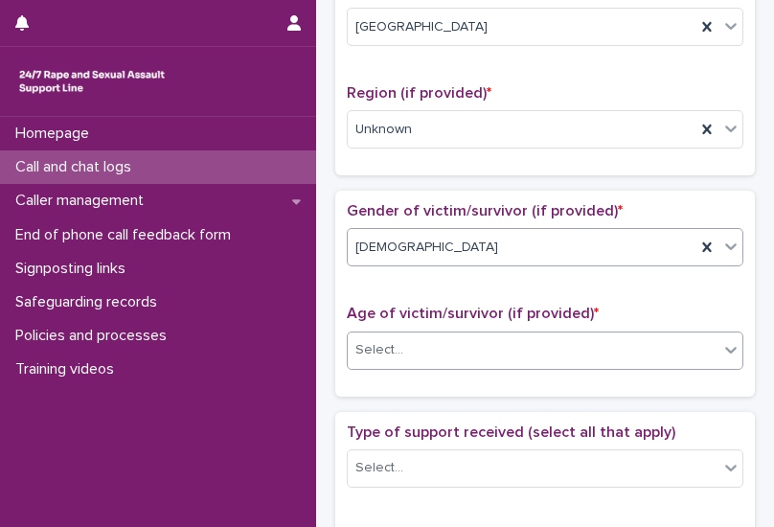
click at [416, 360] on div "Select..." at bounding box center [545, 351] width 397 height 38
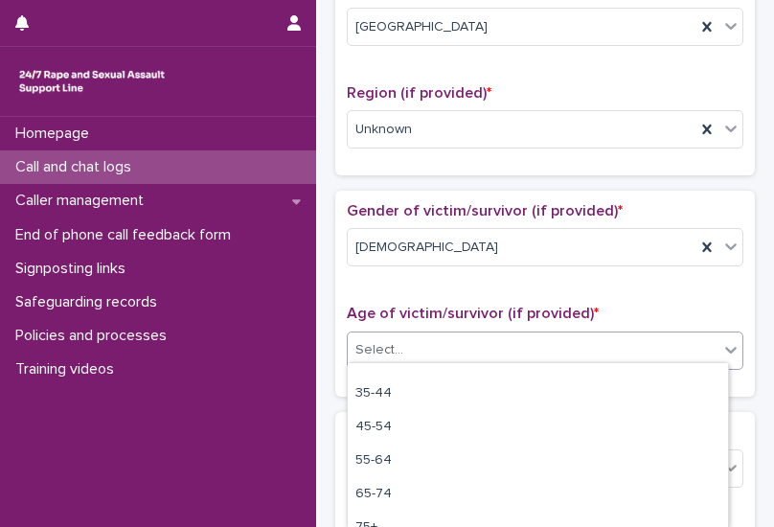
scroll to position [170, 0]
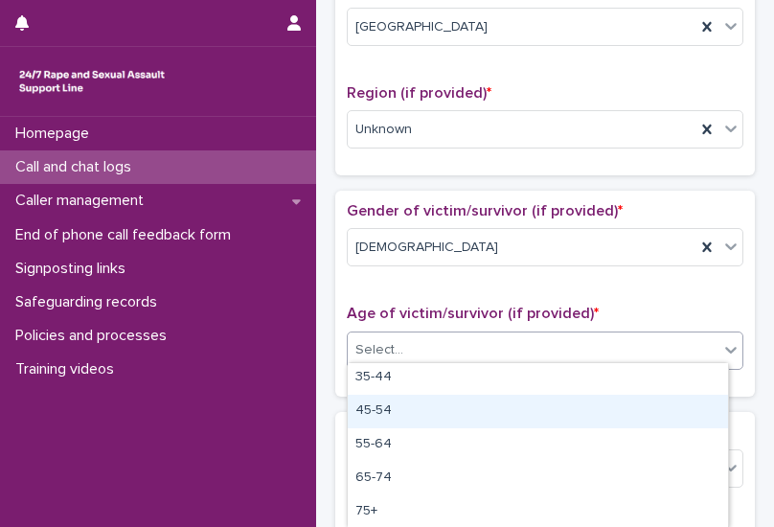
click at [386, 409] on div "45-54" at bounding box center [538, 412] width 381 height 34
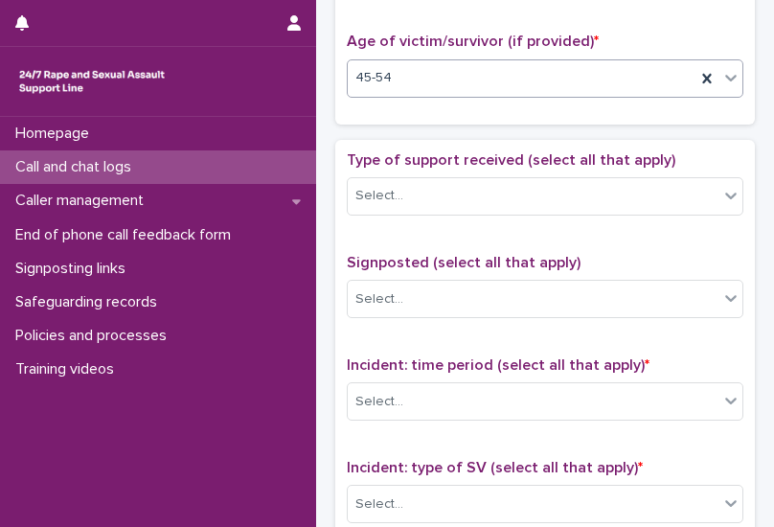
scroll to position [863, 0]
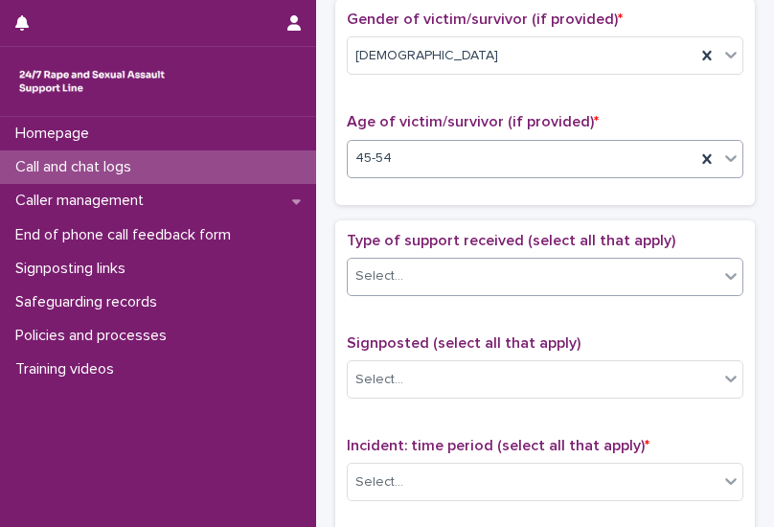
click at [443, 275] on div "Select..." at bounding box center [533, 277] width 371 height 32
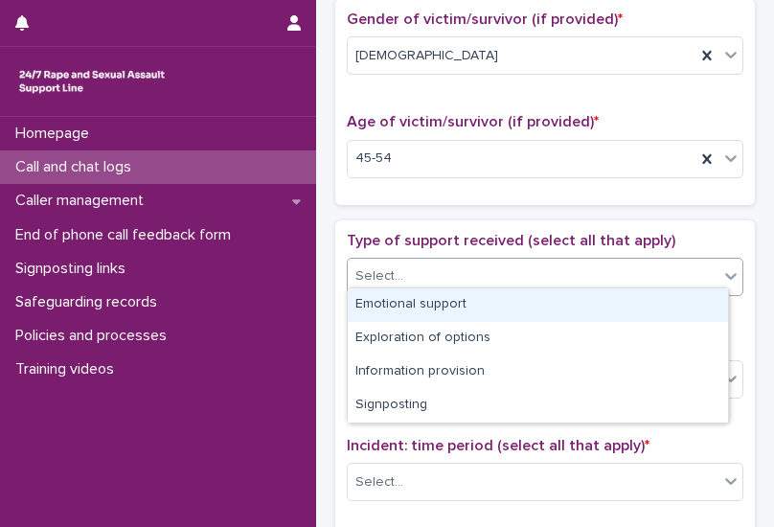
click at [418, 294] on div "Emotional support" at bounding box center [538, 306] width 381 height 34
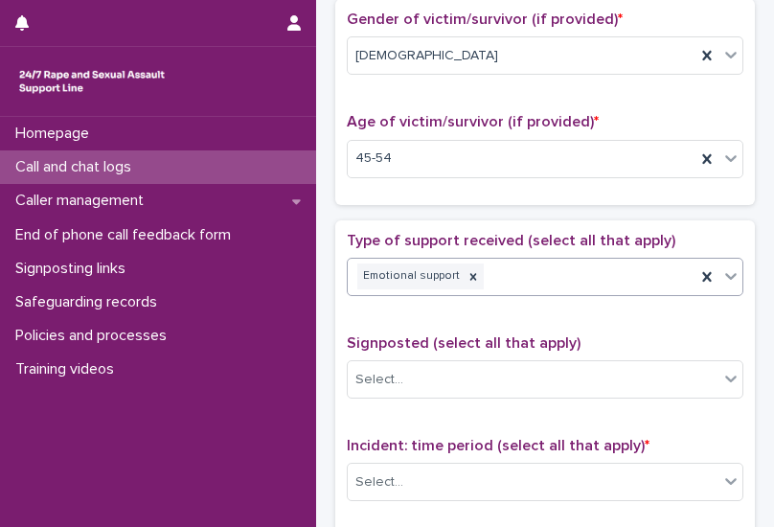
click at [418, 395] on div "Signposted (select all that apply) Select..." at bounding box center [545, 375] width 397 height 80
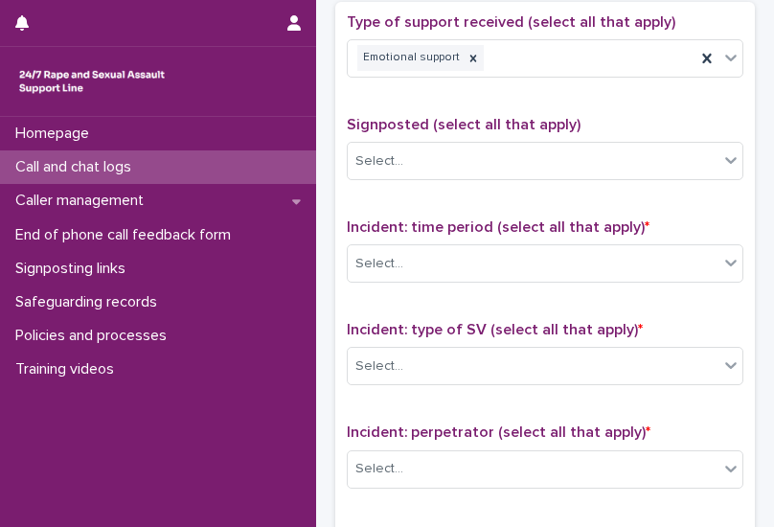
scroll to position [1150, 0]
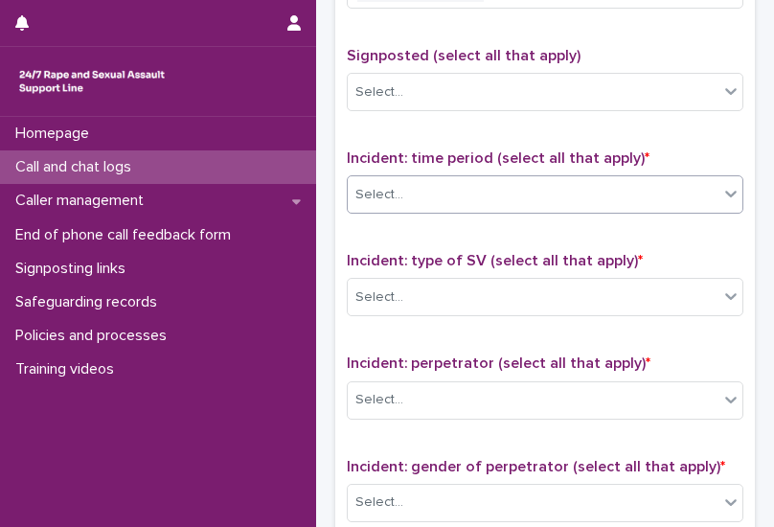
click at [431, 179] on div "Select..." at bounding box center [533, 195] width 371 height 32
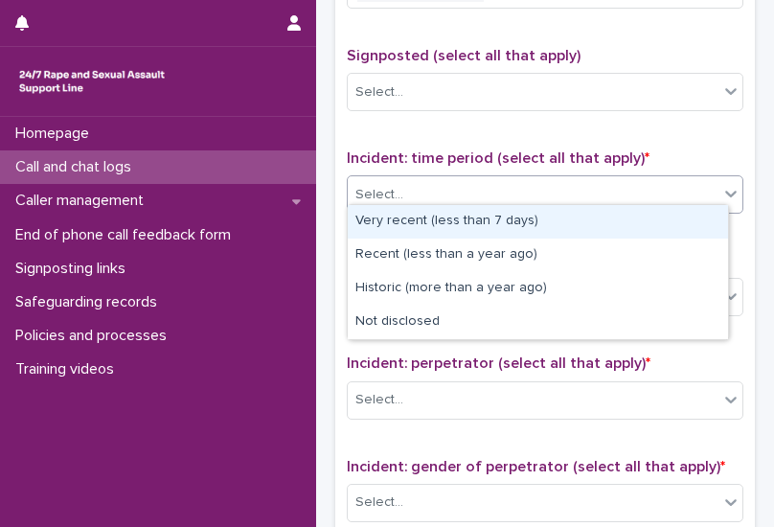
click at [466, 226] on div "Very recent (less than 7 days)" at bounding box center [538, 222] width 381 height 34
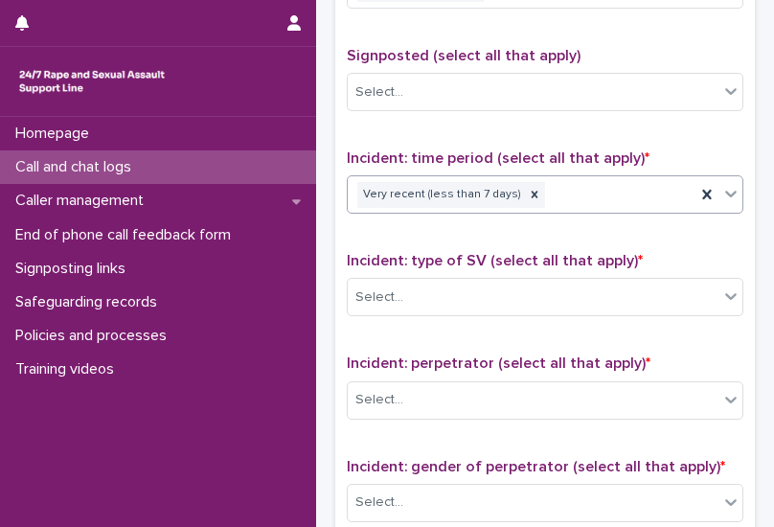
click at [433, 312] on div "Incident: type of SV (select all that apply) * Select..." at bounding box center [545, 292] width 397 height 80
click at [433, 292] on div "Select..." at bounding box center [533, 298] width 371 height 32
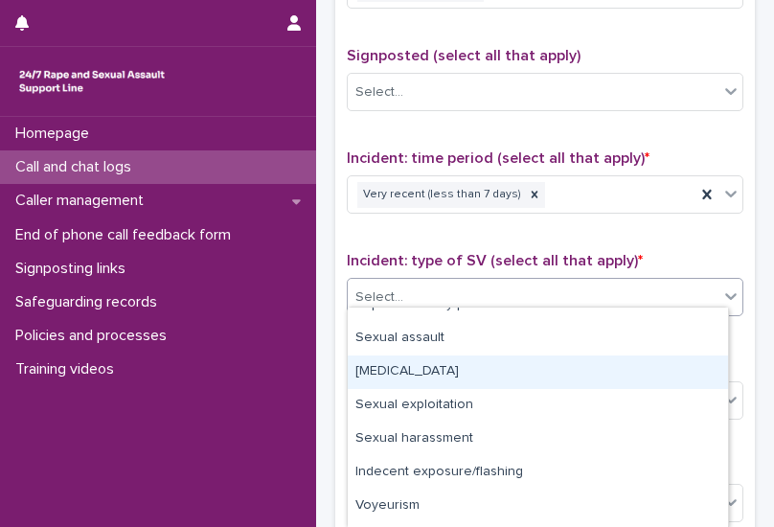
scroll to position [0, 0]
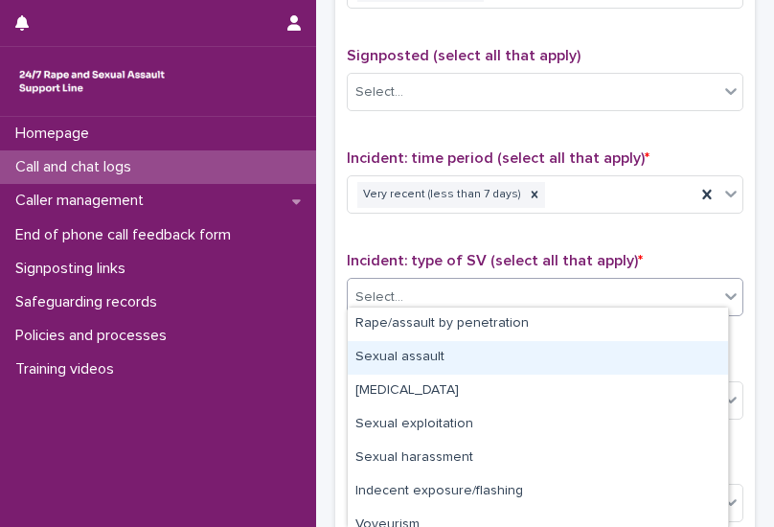
drag, startPoint x: 439, startPoint y: 380, endPoint x: 450, endPoint y: 352, distance: 30.1
click at [450, 352] on div "Sexual assault" at bounding box center [538, 358] width 381 height 34
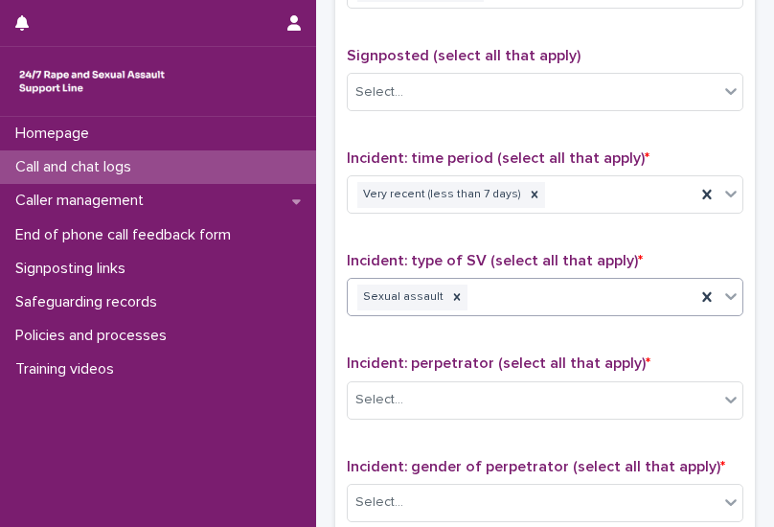
scroll to position [1246, 0]
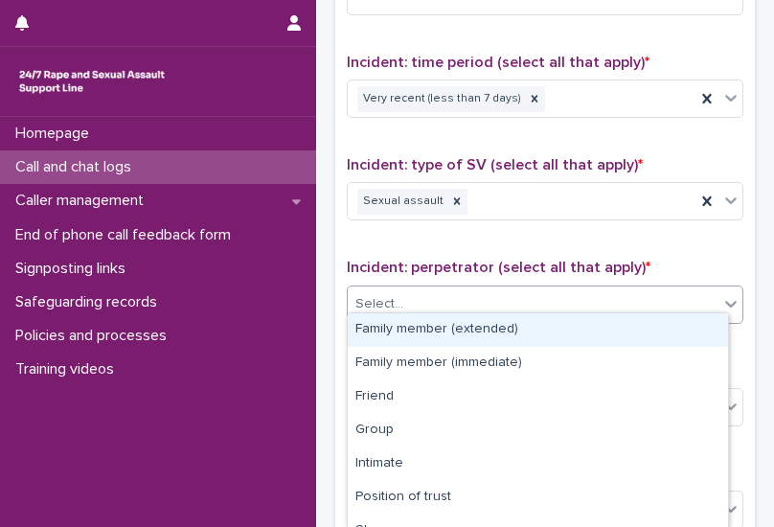
click at [445, 294] on div "Select..." at bounding box center [533, 305] width 371 height 32
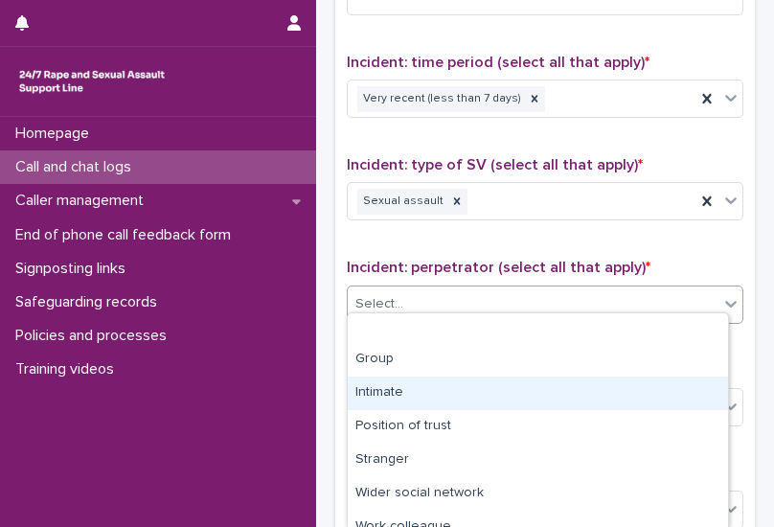
scroll to position [154, 0]
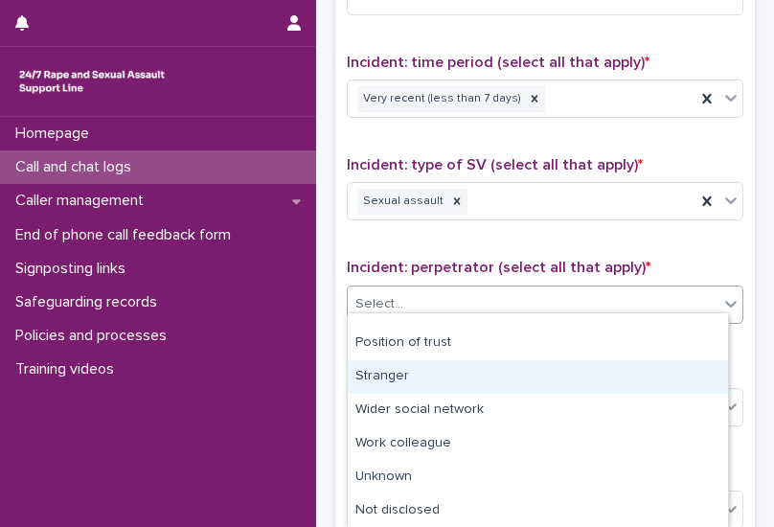
click at [407, 384] on div "Stranger" at bounding box center [538, 377] width 381 height 34
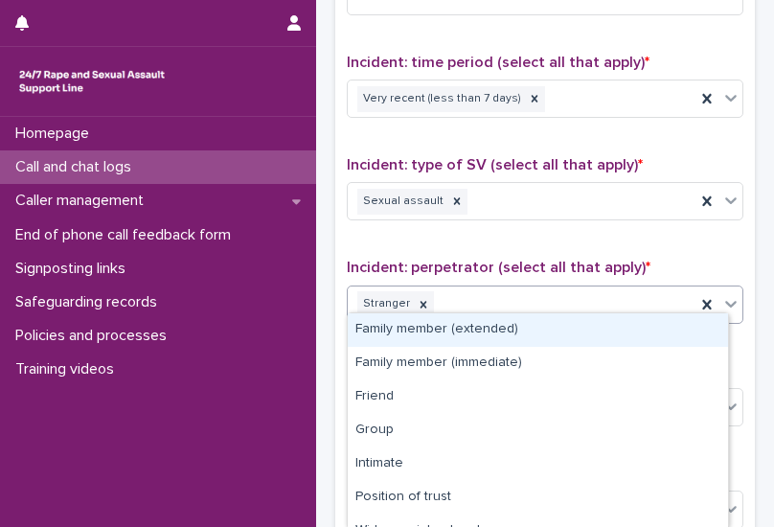
click at [520, 290] on div "Stranger" at bounding box center [522, 305] width 348 height 34
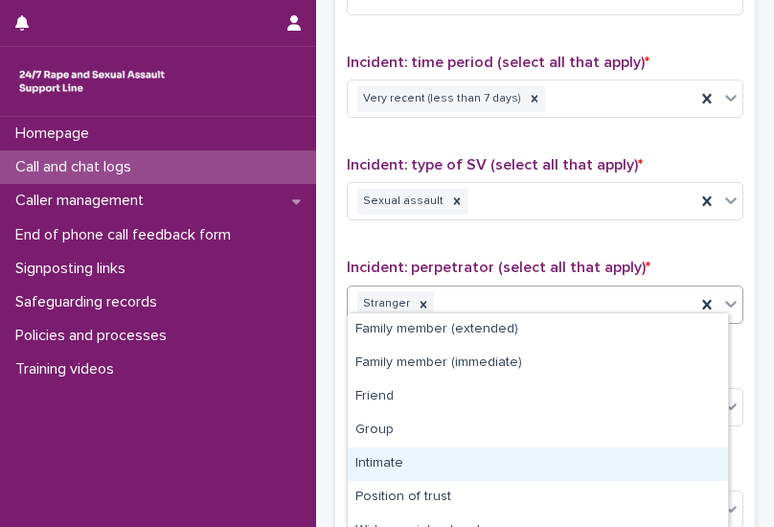
click at [383, 458] on div "Intimate" at bounding box center [538, 465] width 381 height 34
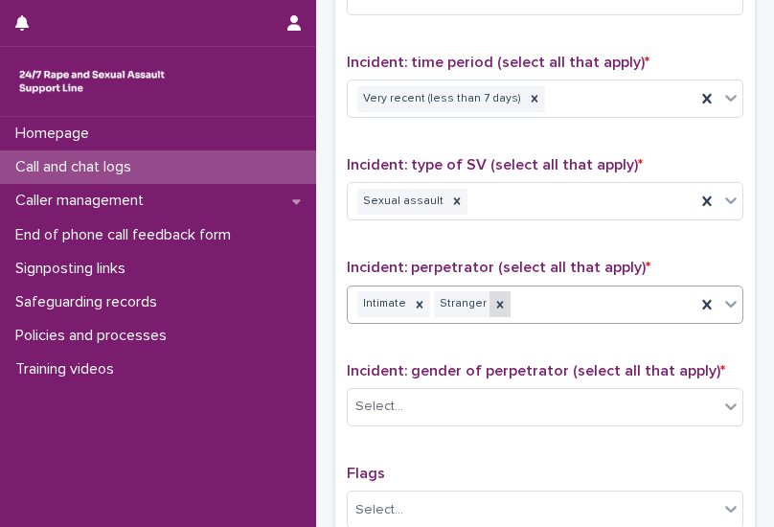
click at [494, 298] on icon at bounding box center [500, 304] width 13 height 13
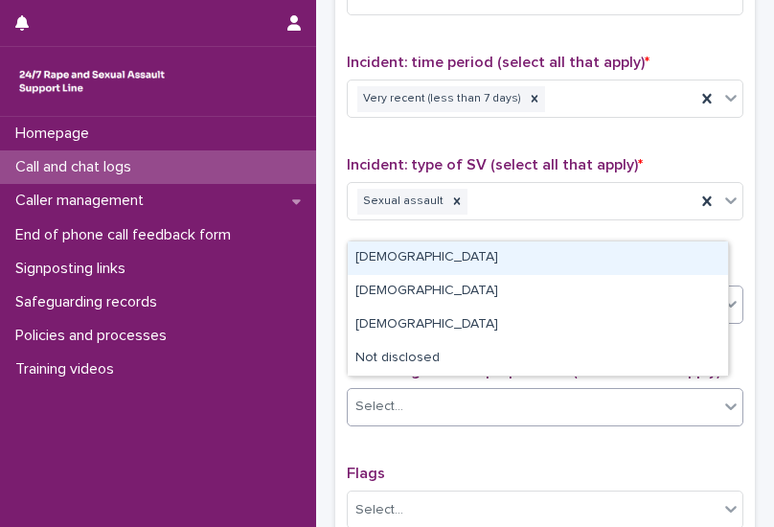
click at [427, 406] on div "Select..." at bounding box center [533, 407] width 371 height 32
click at [378, 259] on div "[DEMOGRAPHIC_DATA]" at bounding box center [538, 259] width 381 height 34
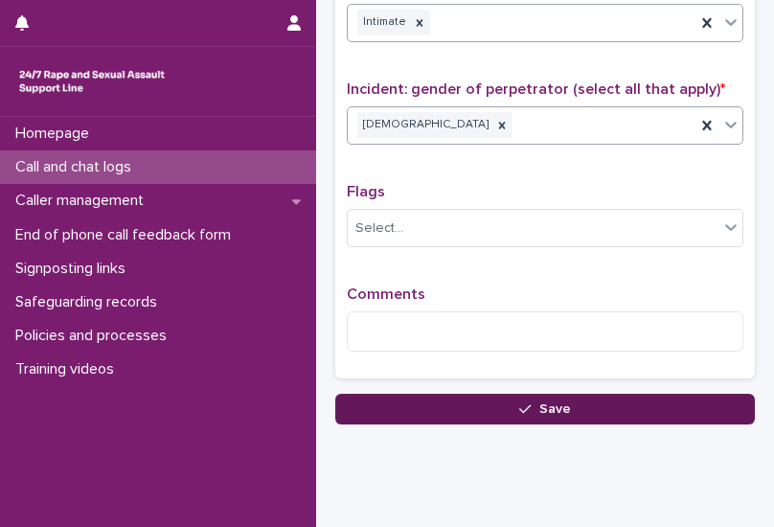
scroll to position [1534, 0]
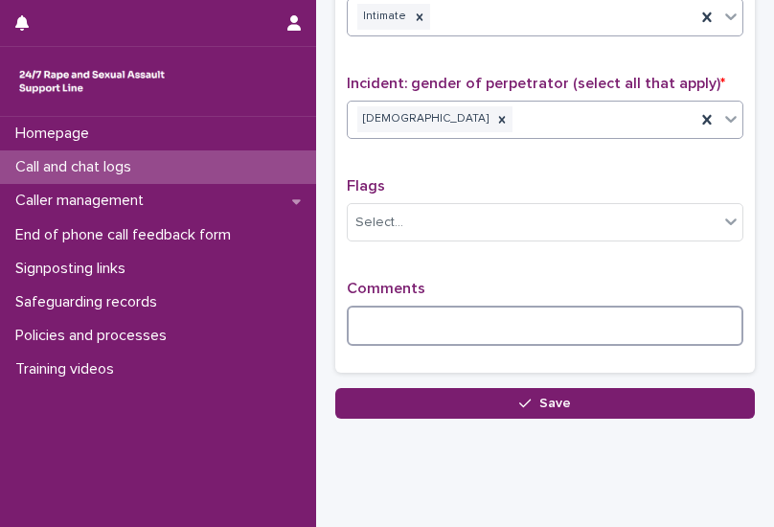
click at [445, 319] on textarea at bounding box center [545, 326] width 397 height 40
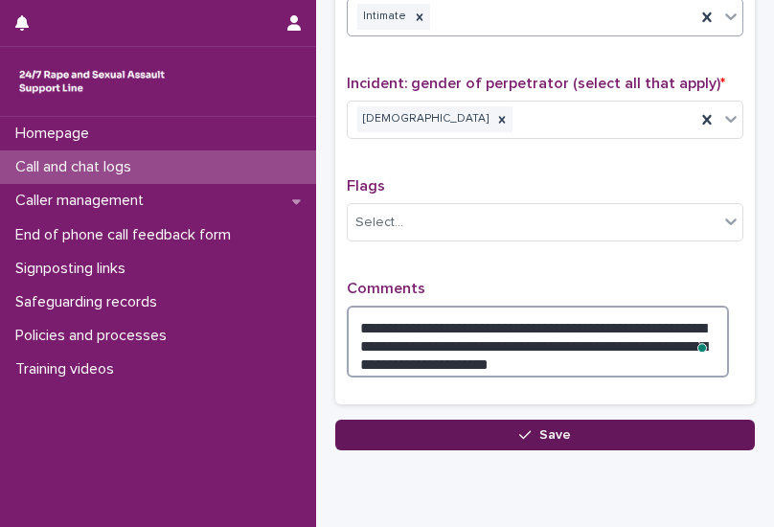
type textarea "**********"
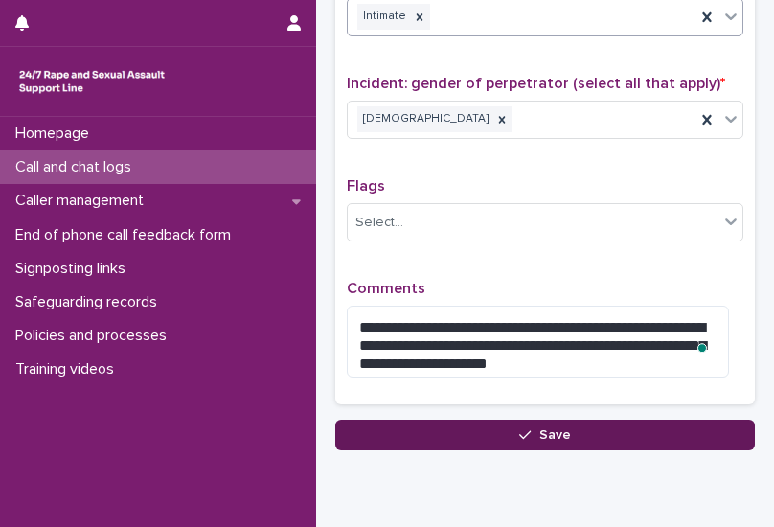
click at [520, 428] on icon "button" at bounding box center [526, 434] width 12 height 13
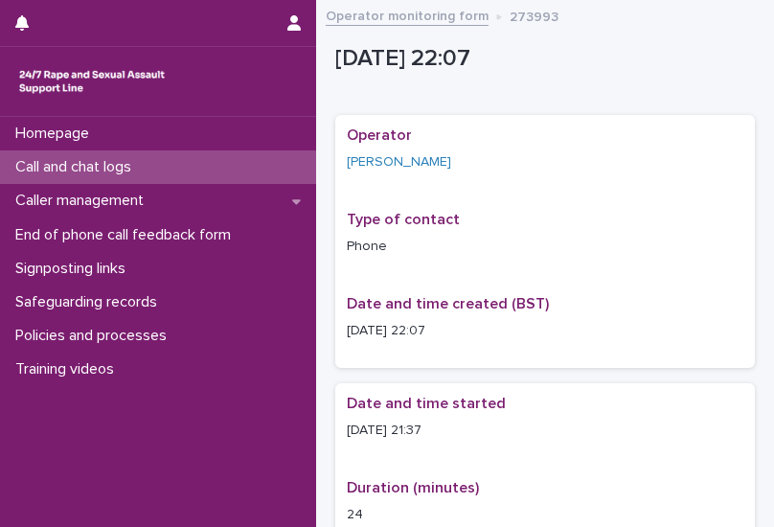
click at [125, 174] on p "Call and chat logs" at bounding box center [77, 167] width 139 height 18
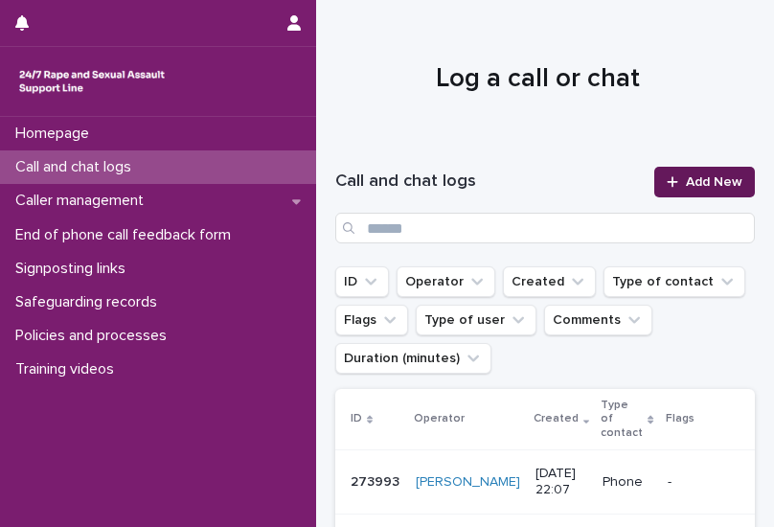
click at [599, 190] on link "Add New" at bounding box center [705, 182] width 101 height 31
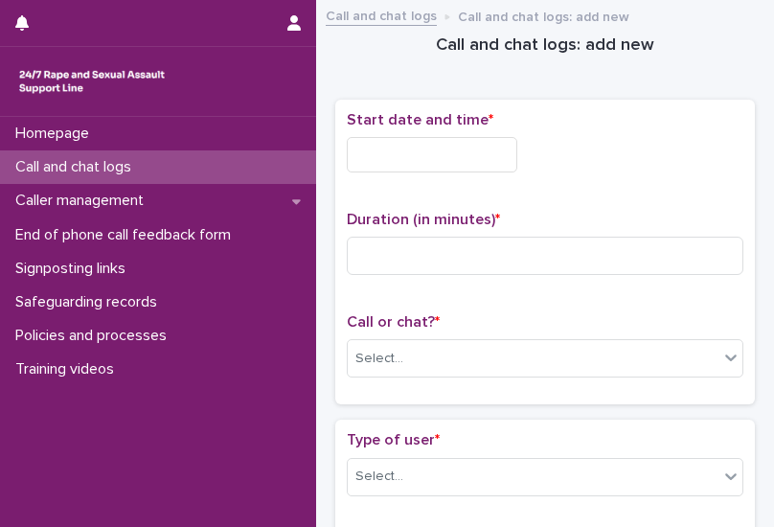
click at [468, 150] on input "text" at bounding box center [432, 154] width 171 height 35
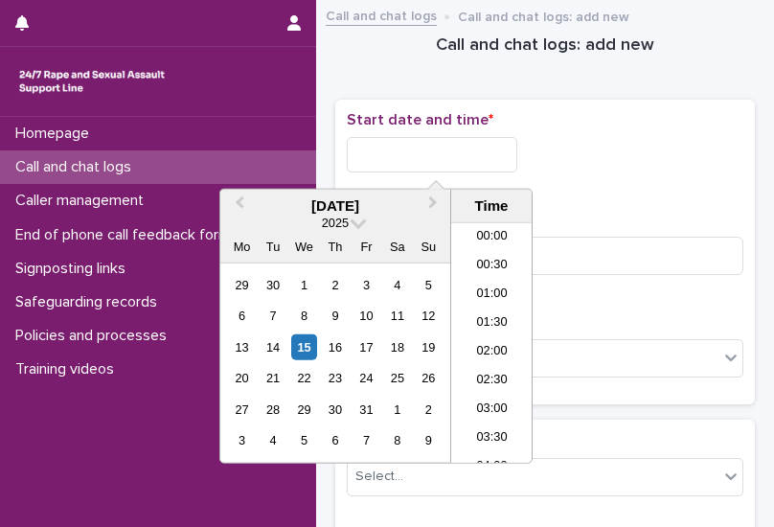
scroll to position [1141, 0]
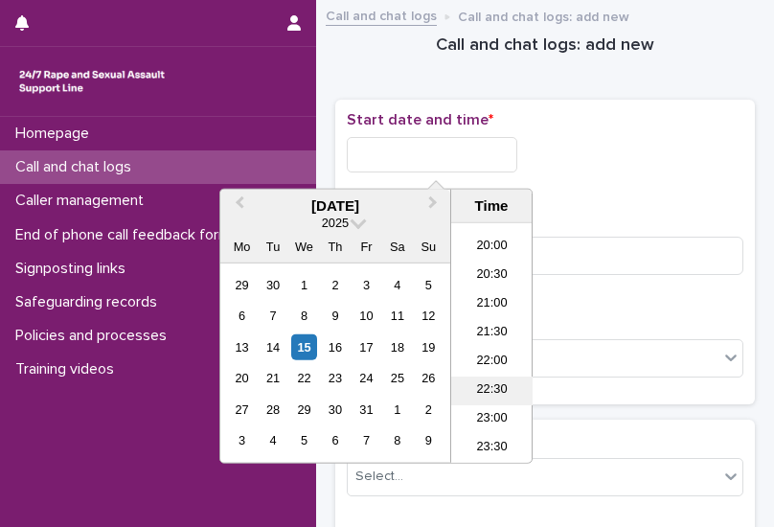
click at [492, 379] on li "22:30" at bounding box center [491, 391] width 81 height 29
type input "**********"
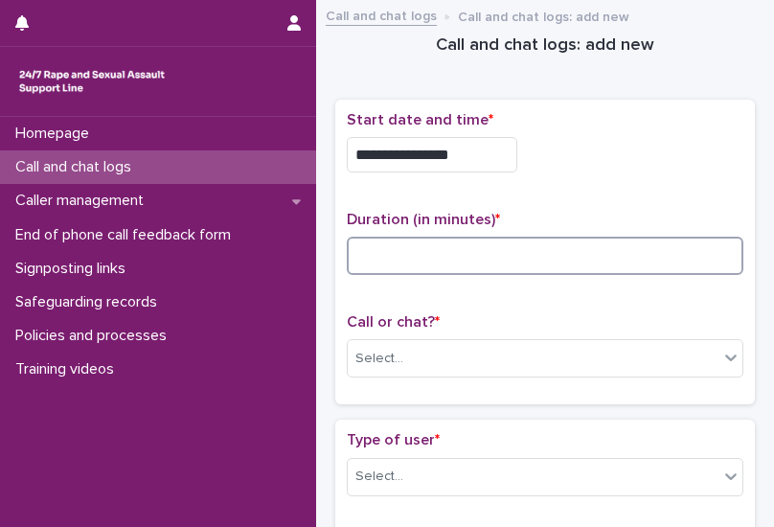
click at [427, 244] on input at bounding box center [545, 256] width 397 height 38
type input "*"
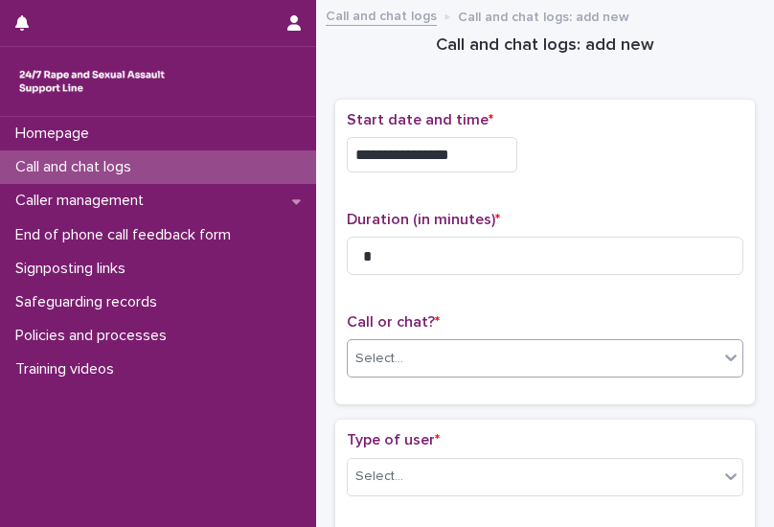
click at [529, 343] on div "Select..." at bounding box center [533, 359] width 371 height 32
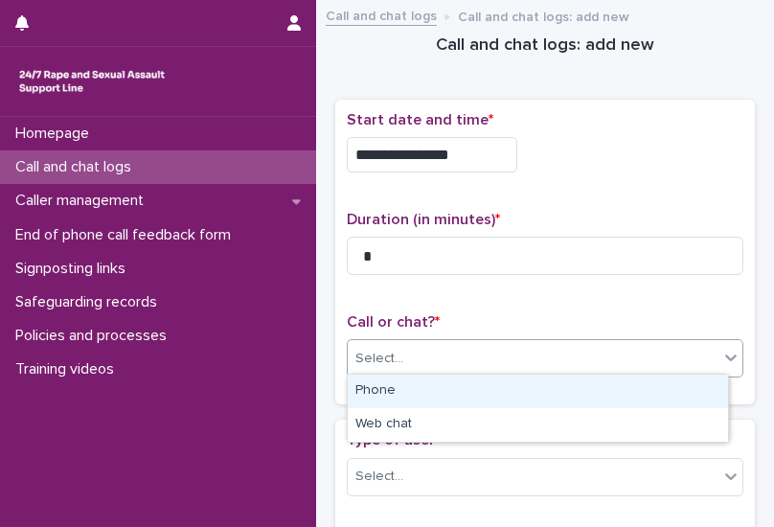
click at [403, 395] on div "Phone" at bounding box center [538, 392] width 381 height 34
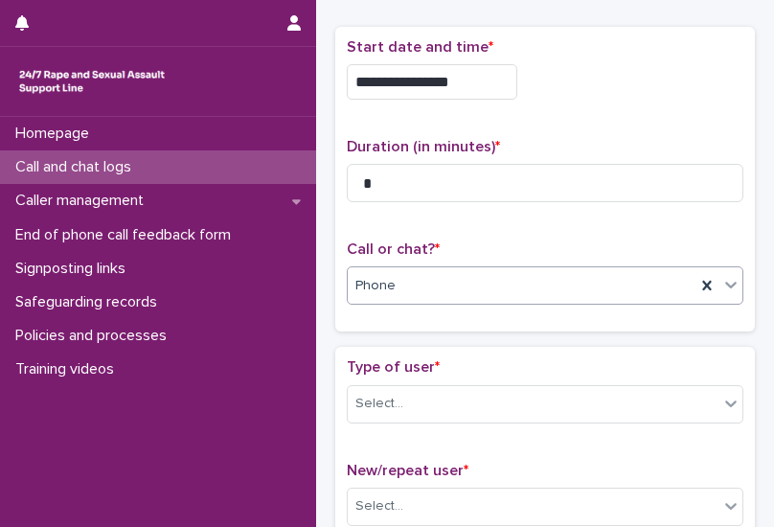
scroll to position [288, 0]
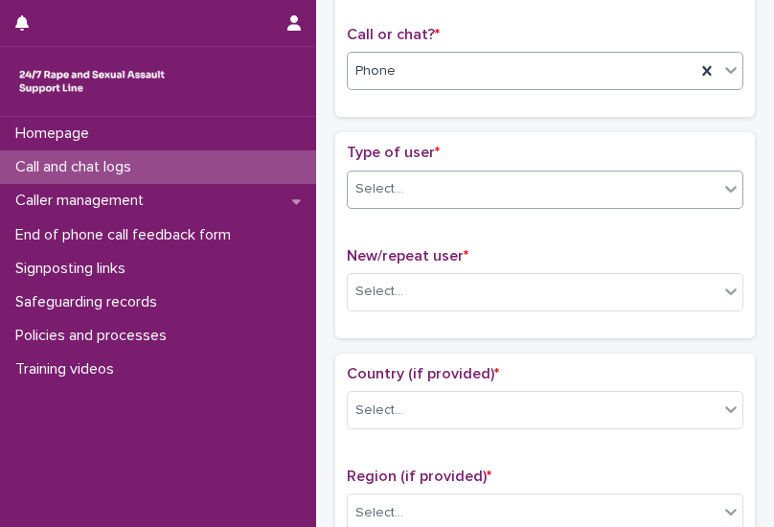
click at [433, 181] on div "Select..." at bounding box center [533, 189] width 371 height 32
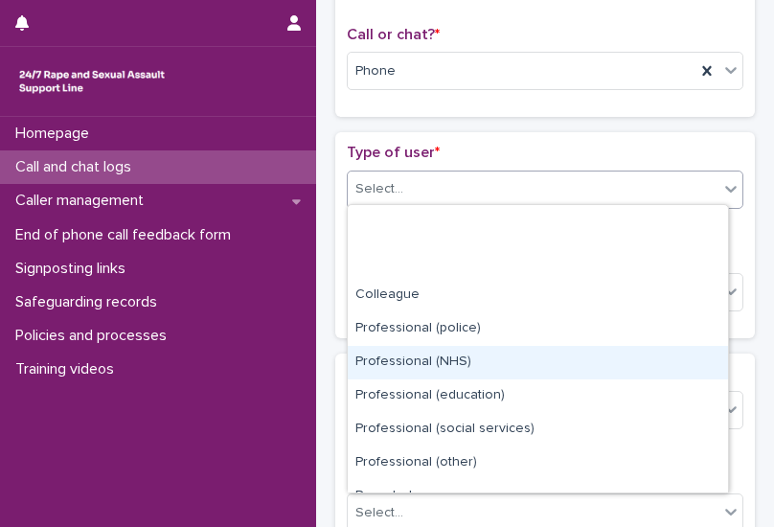
scroll to position [216, 0]
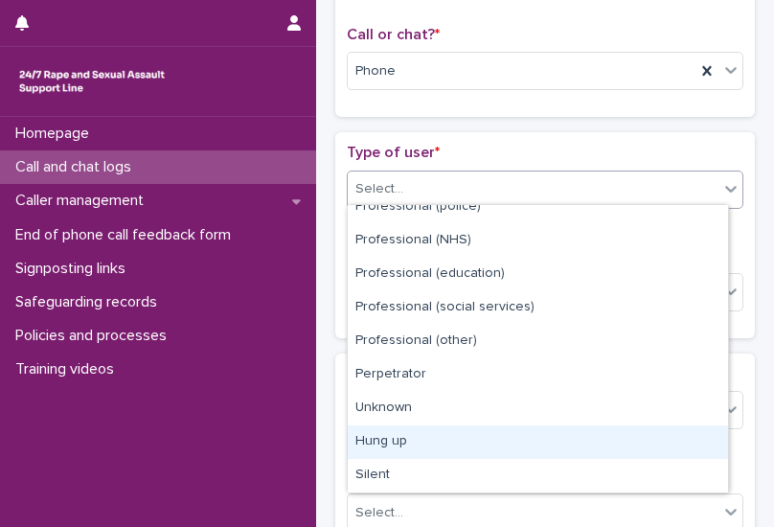
click at [394, 449] on div "Hung up" at bounding box center [538, 443] width 381 height 34
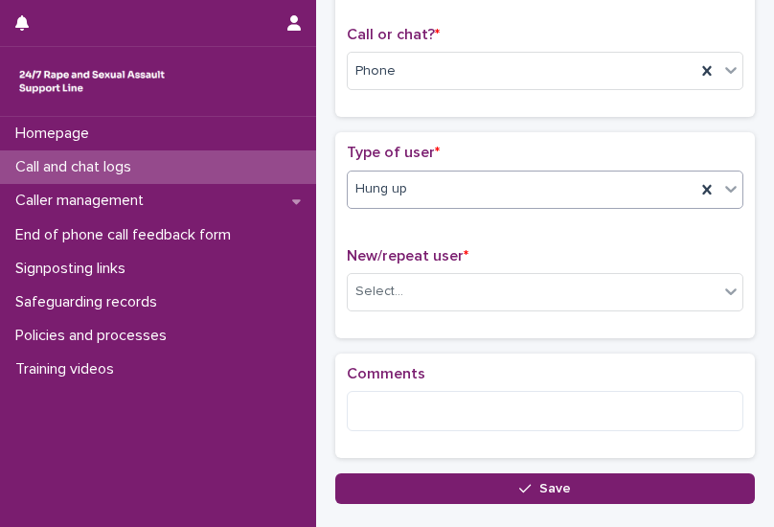
scroll to position [383, 0]
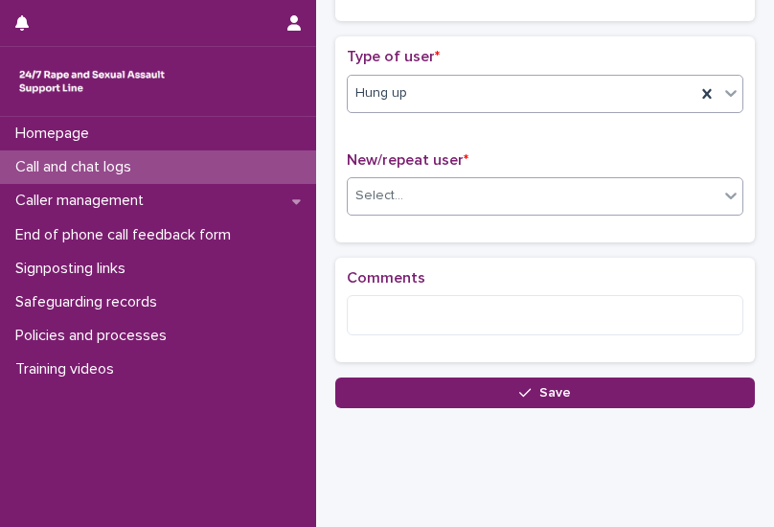
click at [458, 193] on div "Select..." at bounding box center [533, 196] width 371 height 32
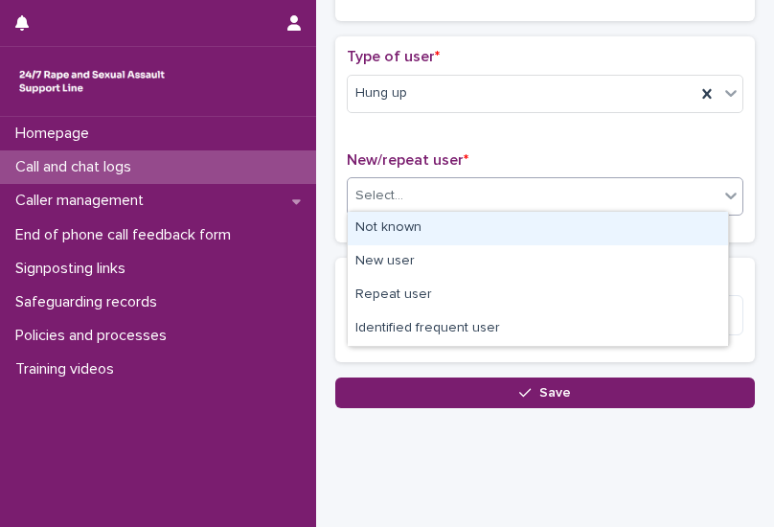
click at [406, 231] on div "Not known" at bounding box center [538, 229] width 381 height 34
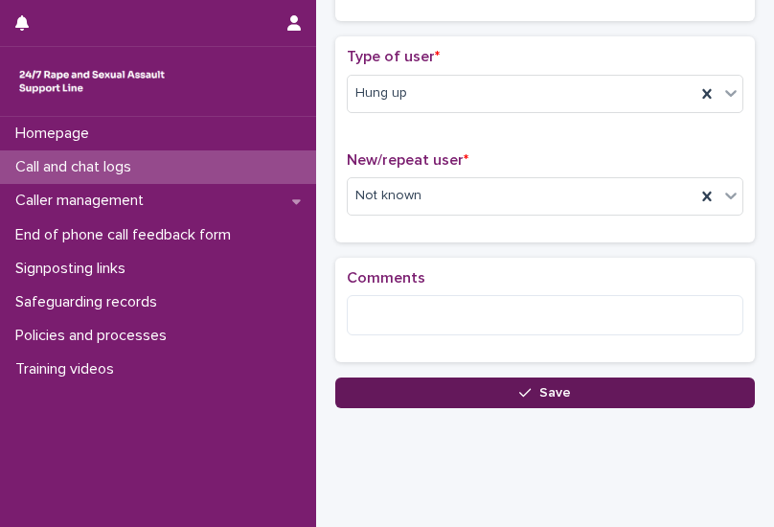
click at [477, 379] on button "Save" at bounding box center [545, 393] width 420 height 31
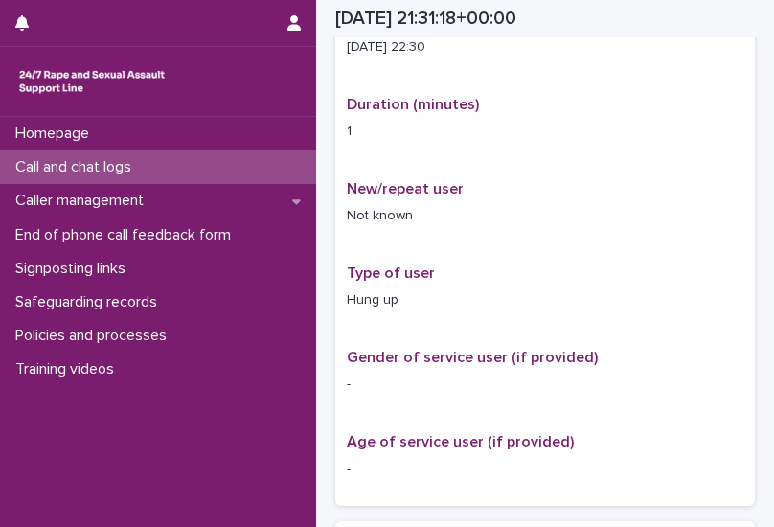
scroll to position [395, 0]
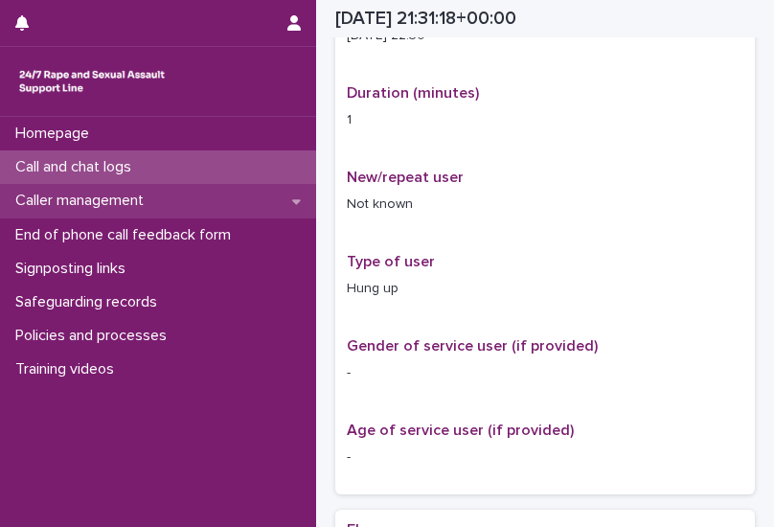
click at [127, 201] on p "Caller management" at bounding box center [83, 201] width 151 height 18
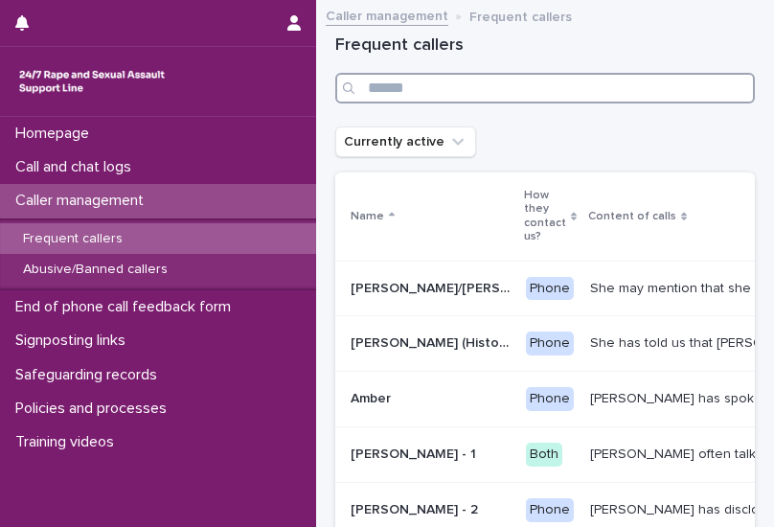
click at [523, 85] on input "Search" at bounding box center [545, 88] width 420 height 31
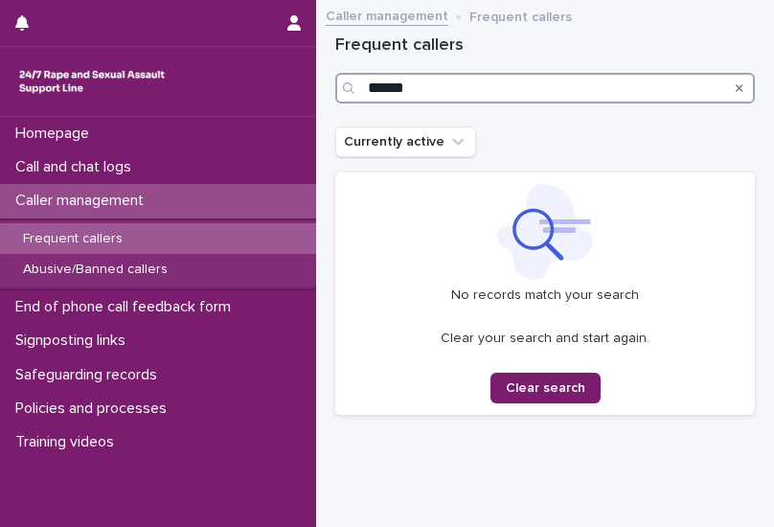
drag, startPoint x: 523, startPoint y: 85, endPoint x: 241, endPoint y: 83, distance: 282.8
click at [316, 83] on div "Homepage Call and chat logs Caller management Frequent callers Abusive/Banned c…" at bounding box center [545, 290] width 458 height 581
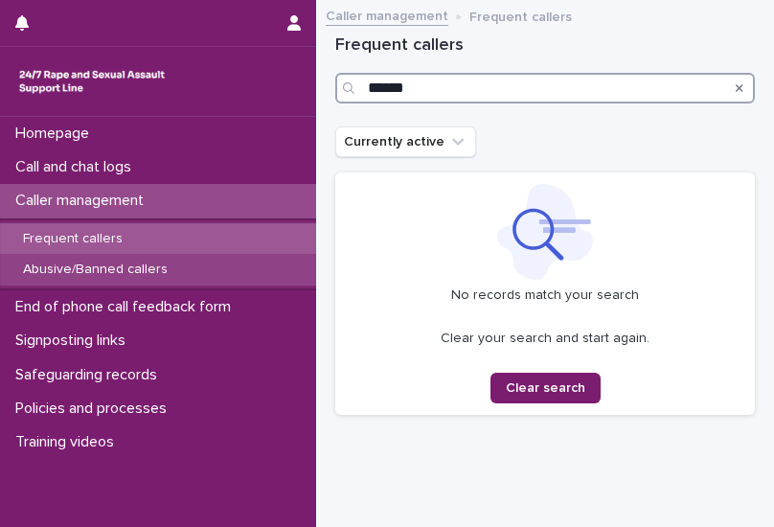
type input "******"
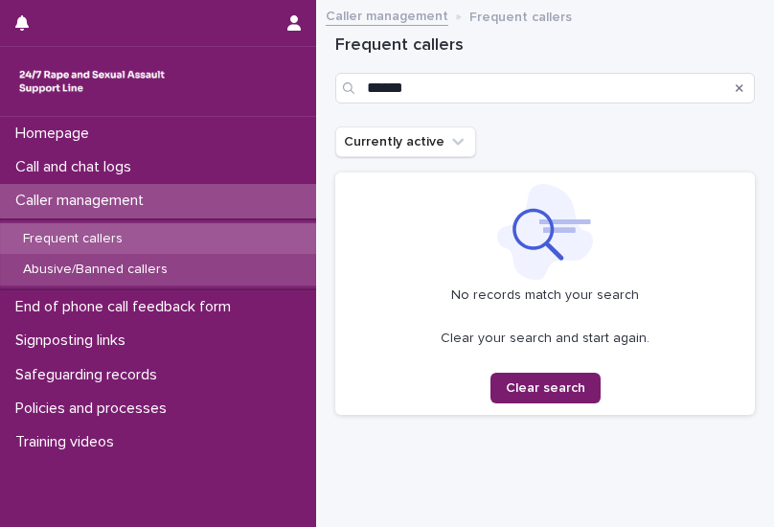
click at [140, 267] on p "Abusive/Banned callers" at bounding box center [95, 270] width 175 height 16
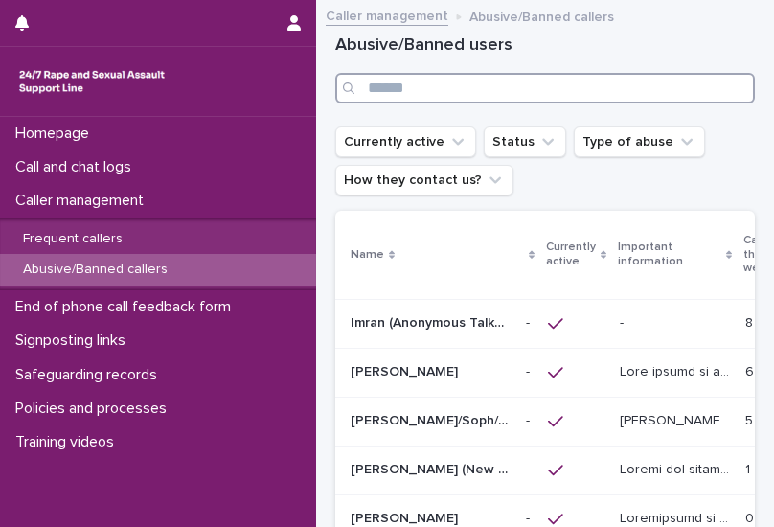
click at [502, 91] on input "Search" at bounding box center [545, 88] width 420 height 31
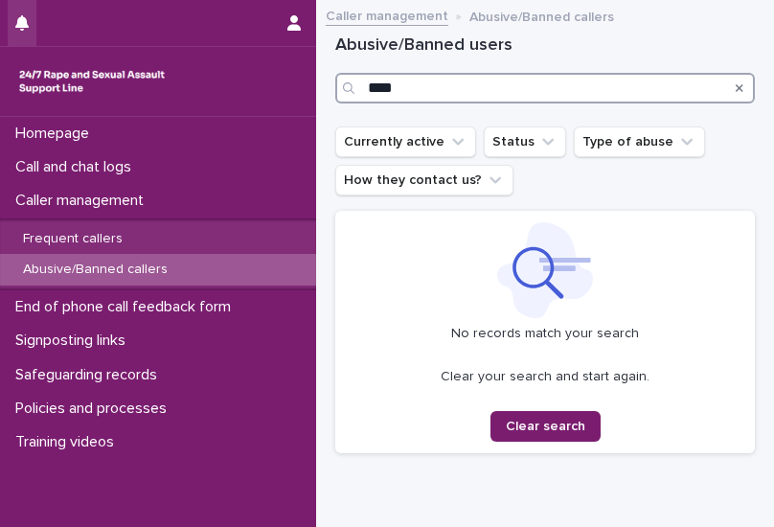
type input "****"
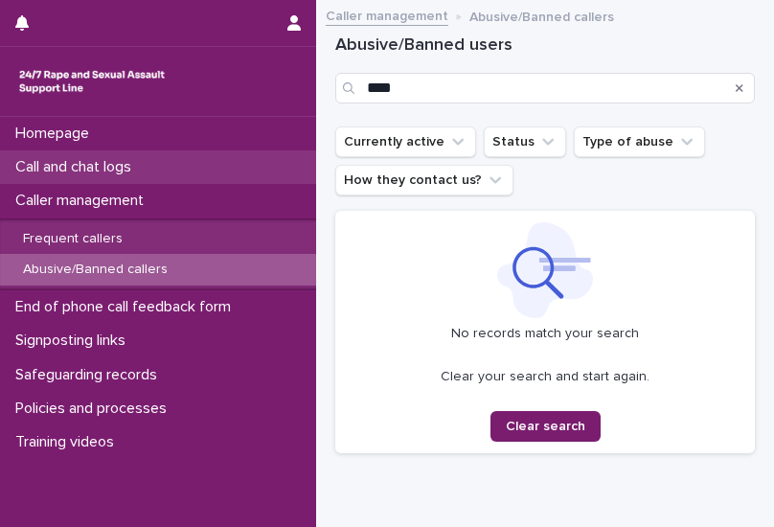
click at [69, 170] on p "Call and chat logs" at bounding box center [77, 167] width 139 height 18
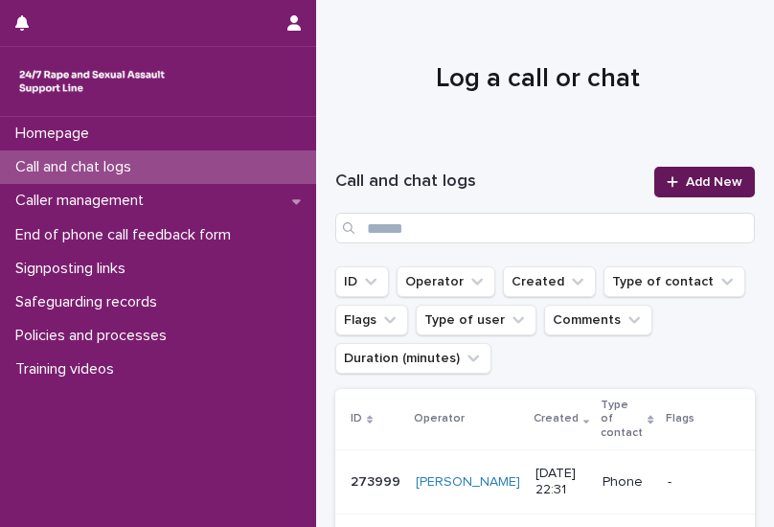
click at [599, 189] on link "Add New" at bounding box center [705, 182] width 101 height 31
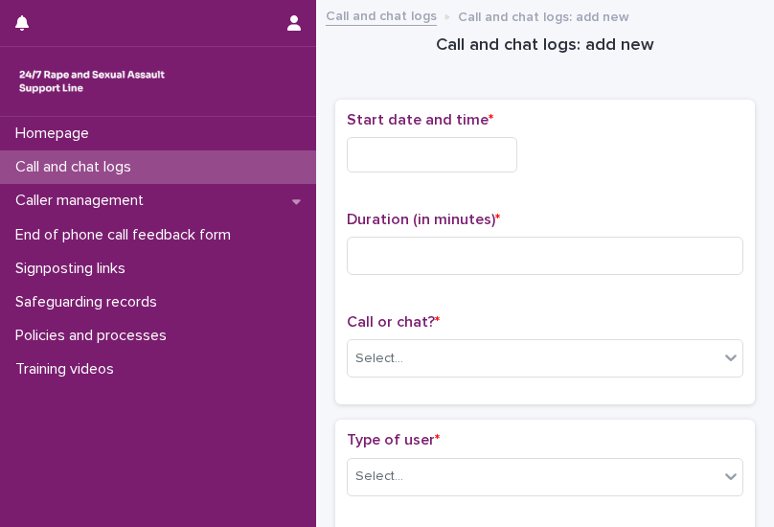
click at [438, 154] on input "text" at bounding box center [432, 154] width 171 height 35
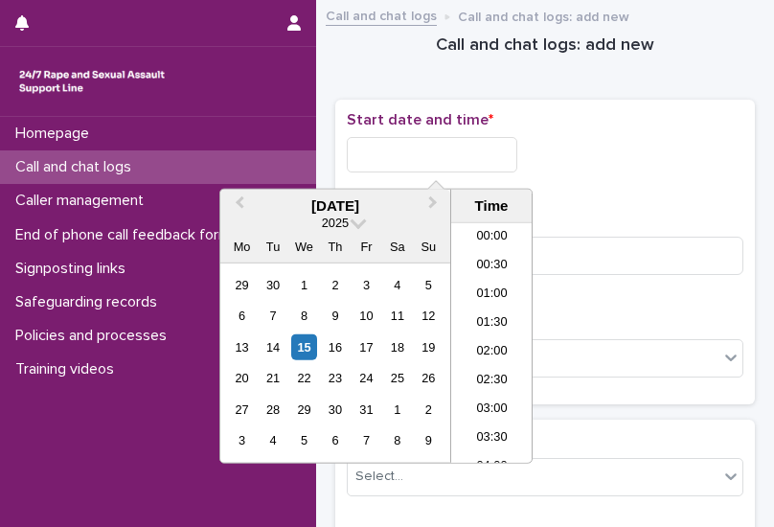
scroll to position [1141, 0]
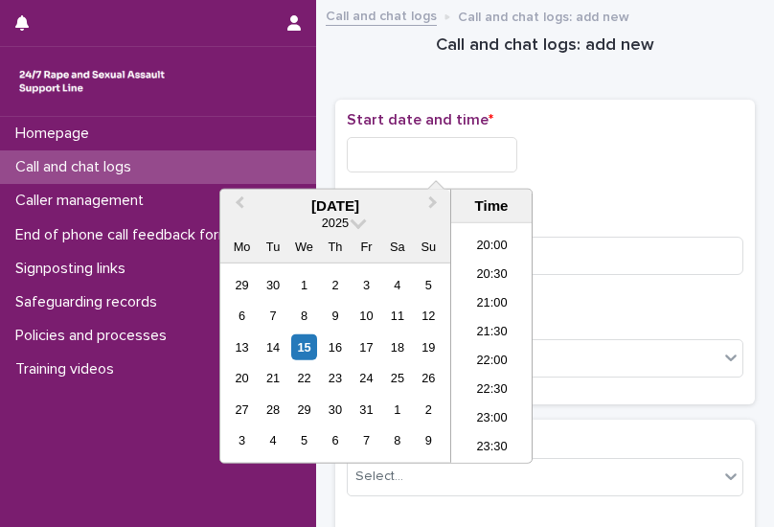
drag, startPoint x: 497, startPoint y: 398, endPoint x: 452, endPoint y: 296, distance: 110.8
click at [496, 397] on li "22:30" at bounding box center [491, 391] width 81 height 29
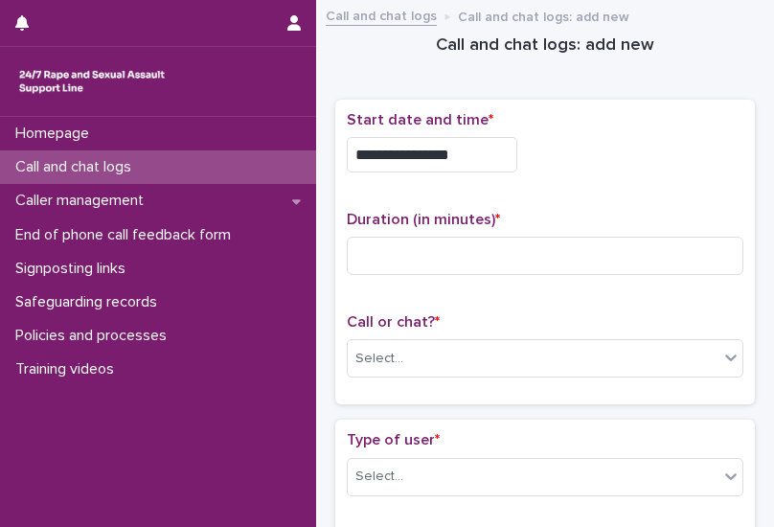
click at [493, 166] on input "**********" at bounding box center [432, 154] width 171 height 35
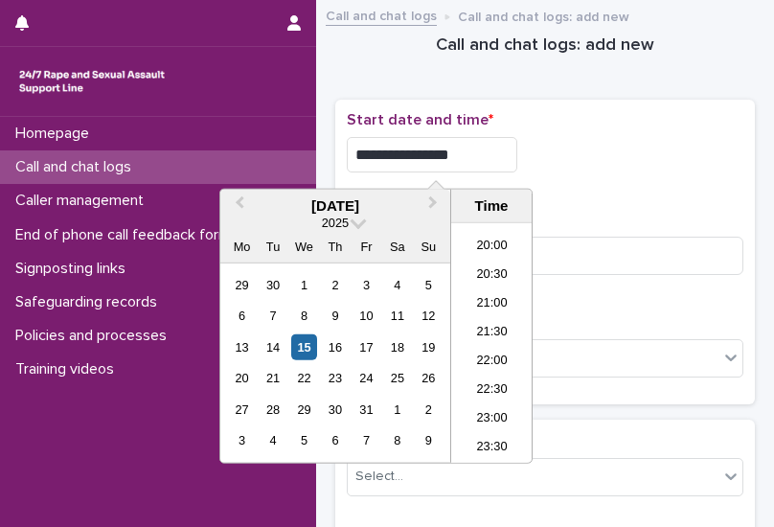
type input "**********"
click at [599, 120] on p "Start date and time *" at bounding box center [545, 120] width 397 height 18
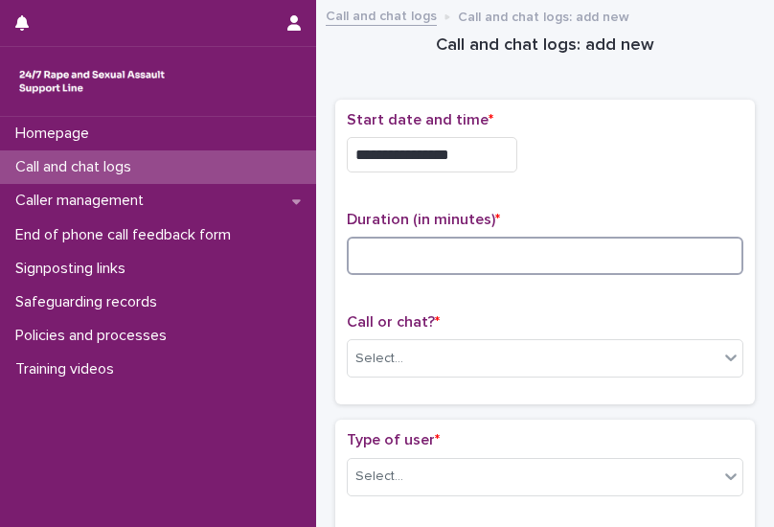
click at [432, 270] on input at bounding box center [545, 256] width 397 height 38
type input "**"
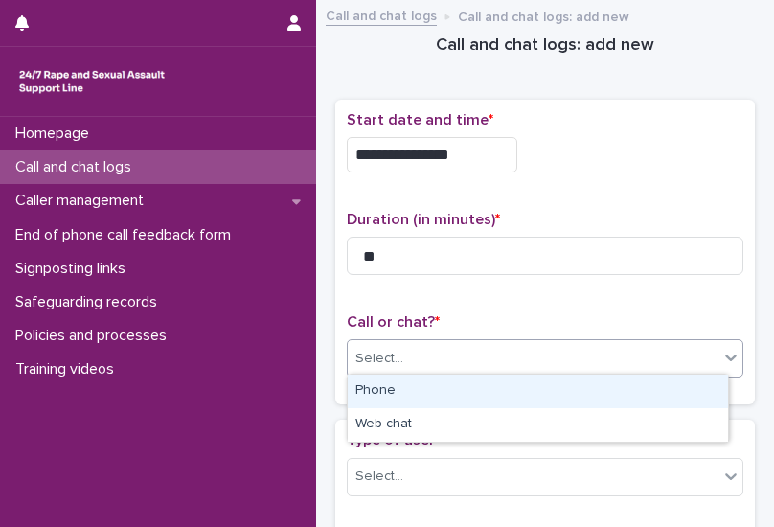
click at [391, 369] on div "Select..." at bounding box center [533, 359] width 371 height 32
click at [380, 396] on div "Phone" at bounding box center [538, 392] width 381 height 34
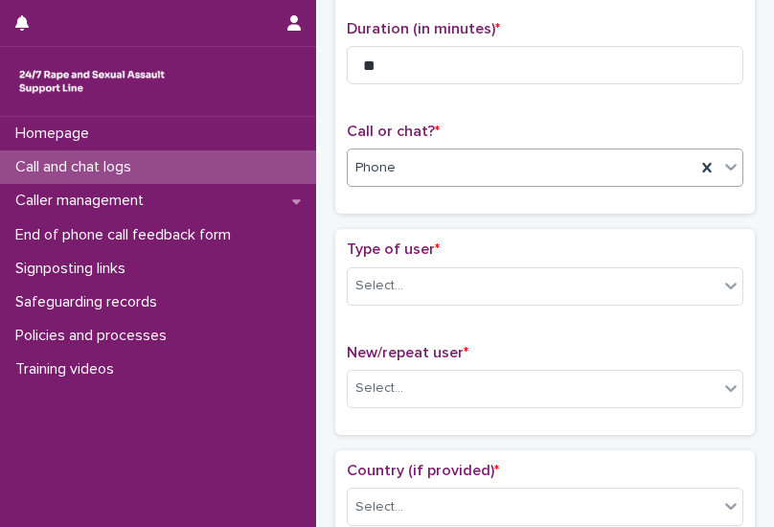
scroll to position [192, 0]
click at [420, 276] on div "Select..." at bounding box center [533, 285] width 371 height 32
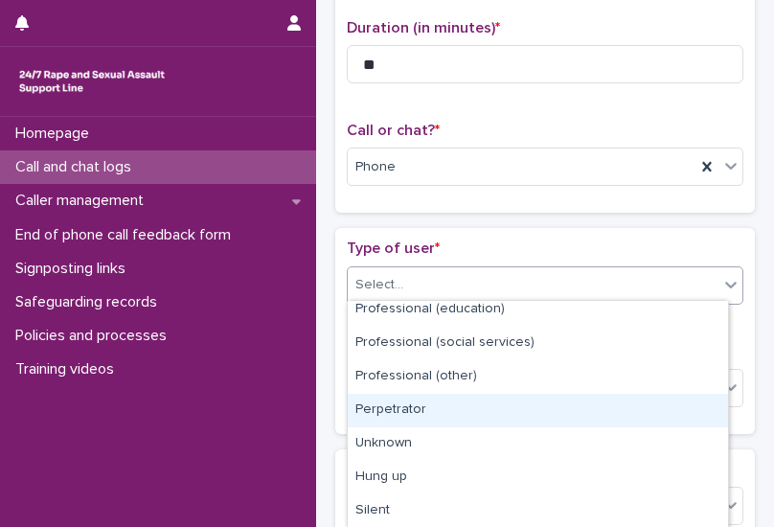
scroll to position [0, 0]
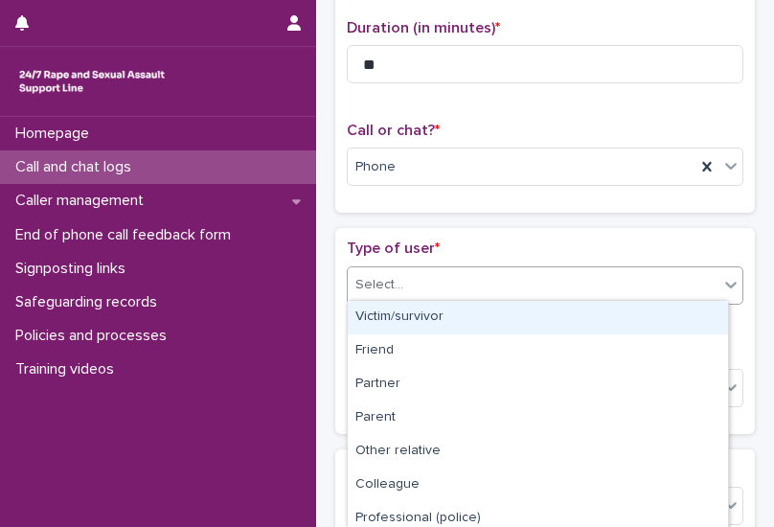
click at [422, 319] on div "Victim/survivor" at bounding box center [538, 318] width 381 height 34
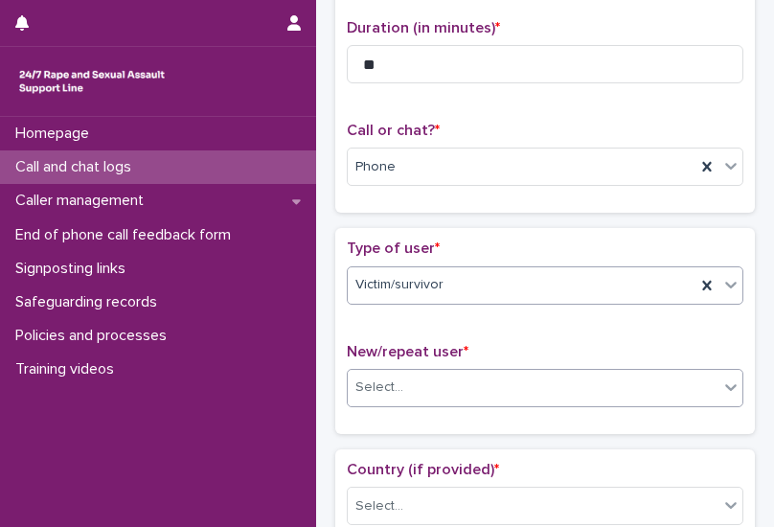
click at [401, 378] on div "Select..." at bounding box center [380, 388] width 48 height 20
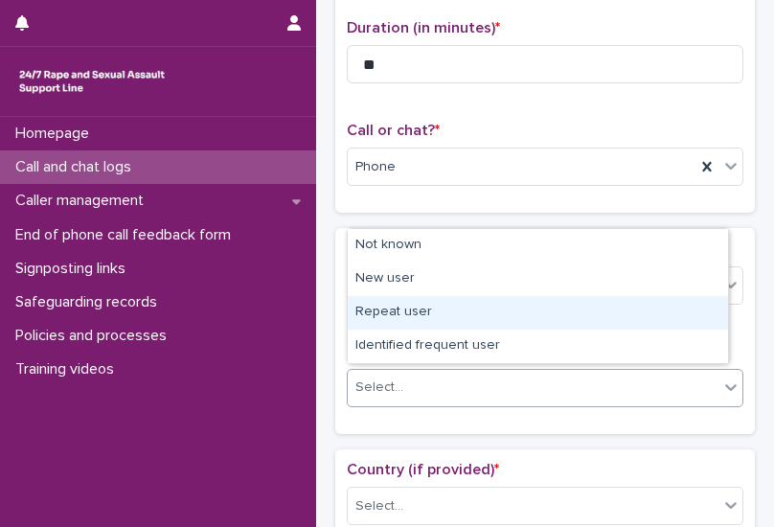
click at [414, 319] on div "Repeat user" at bounding box center [538, 313] width 381 height 34
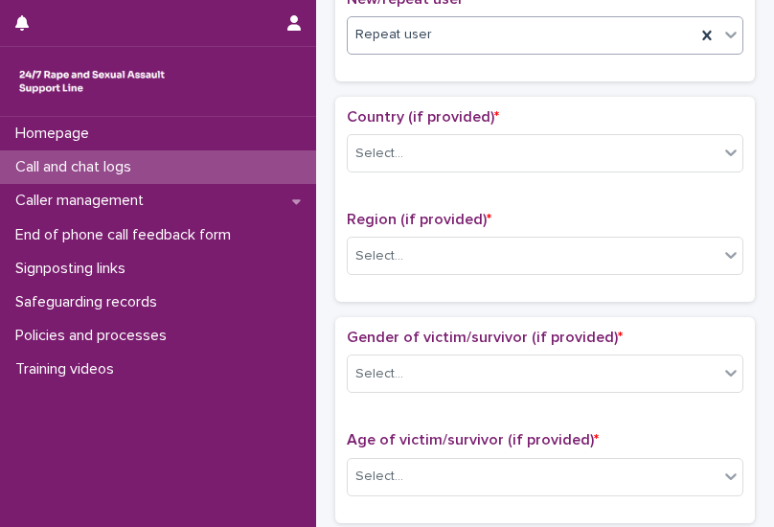
scroll to position [575, 0]
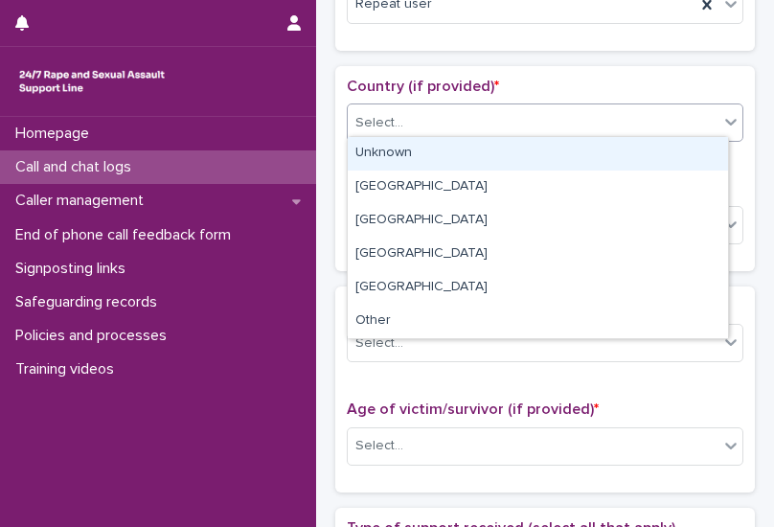
click at [470, 109] on div "Select..." at bounding box center [533, 123] width 371 height 32
click at [433, 150] on div "Unknown" at bounding box center [538, 154] width 381 height 34
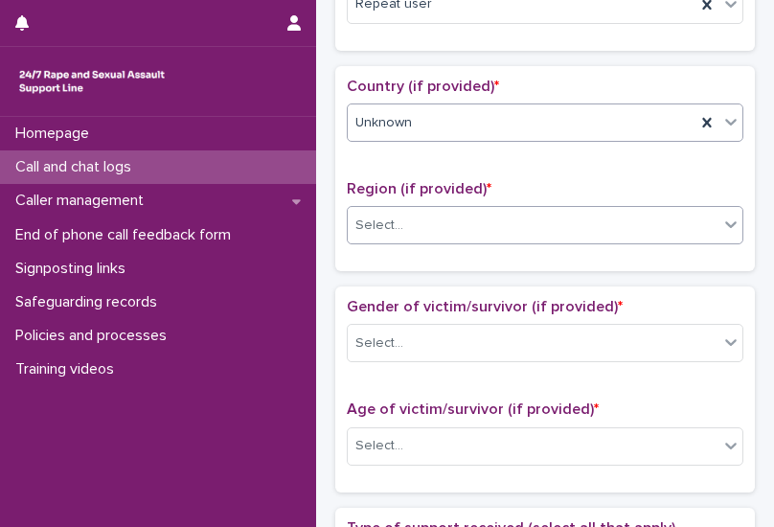
click at [449, 212] on div "Select..." at bounding box center [533, 226] width 371 height 32
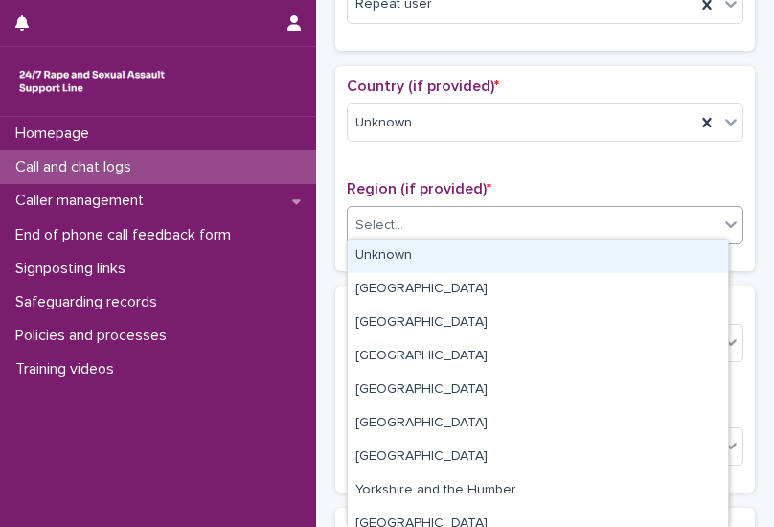
click at [410, 253] on div "Unknown" at bounding box center [538, 257] width 381 height 34
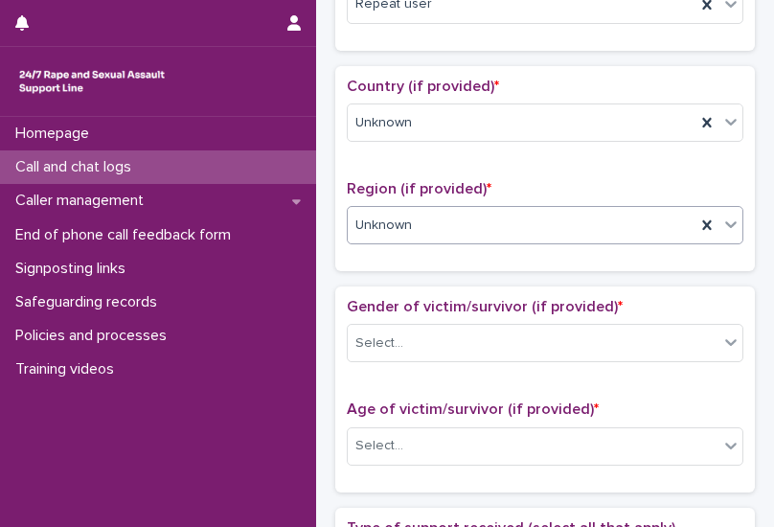
scroll to position [671, 0]
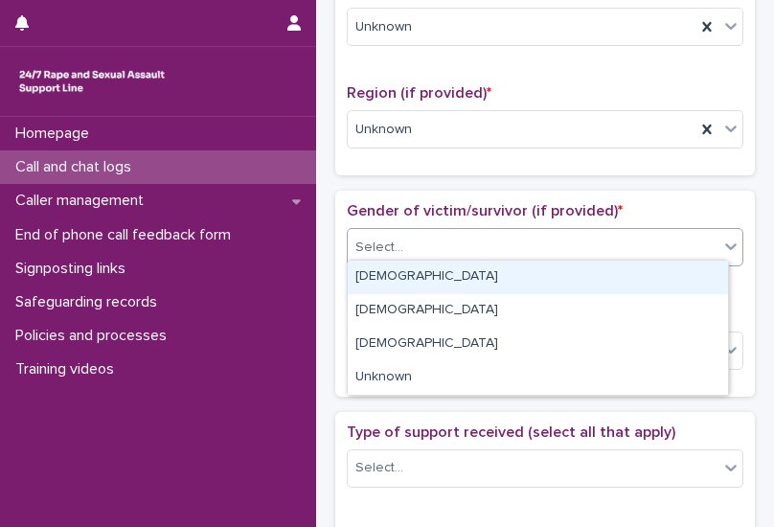
click at [427, 259] on div "Select..." at bounding box center [545, 247] width 397 height 38
click at [398, 271] on div "[DEMOGRAPHIC_DATA]" at bounding box center [538, 278] width 381 height 34
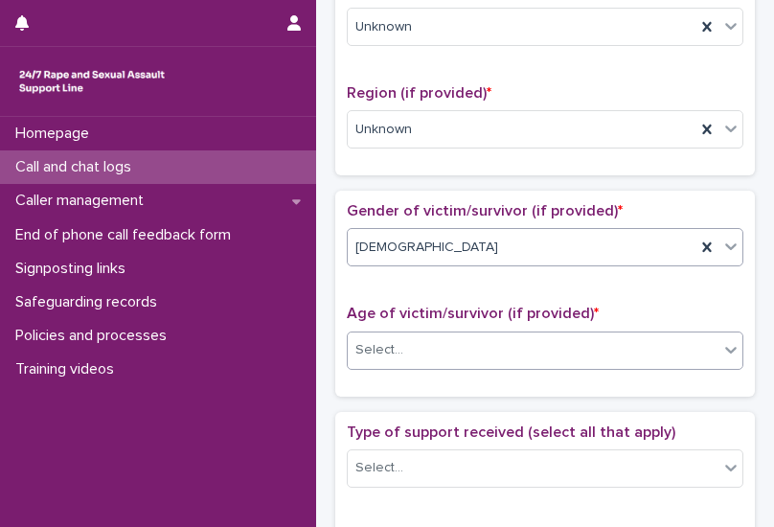
click at [424, 341] on div "Select..." at bounding box center [533, 351] width 371 height 32
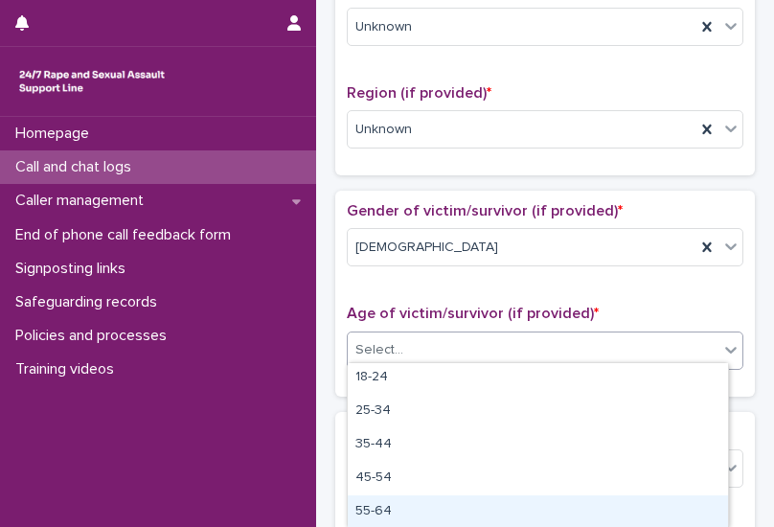
scroll to position [74, 0]
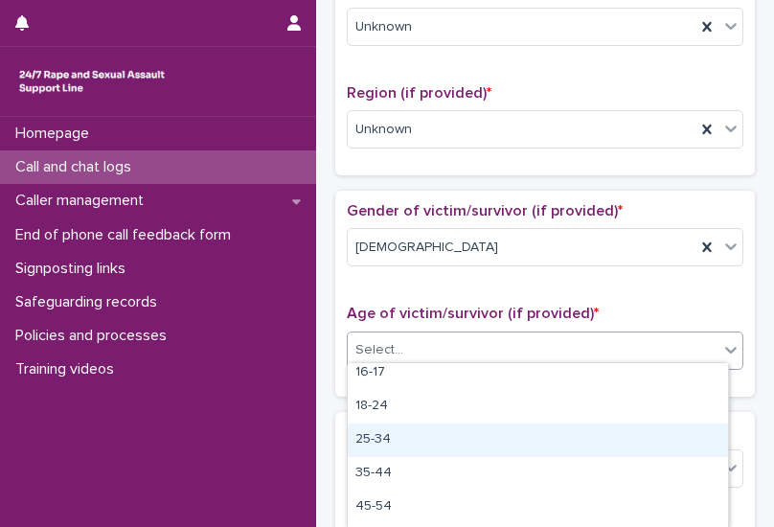
click at [385, 446] on div "25-34" at bounding box center [538, 441] width 381 height 34
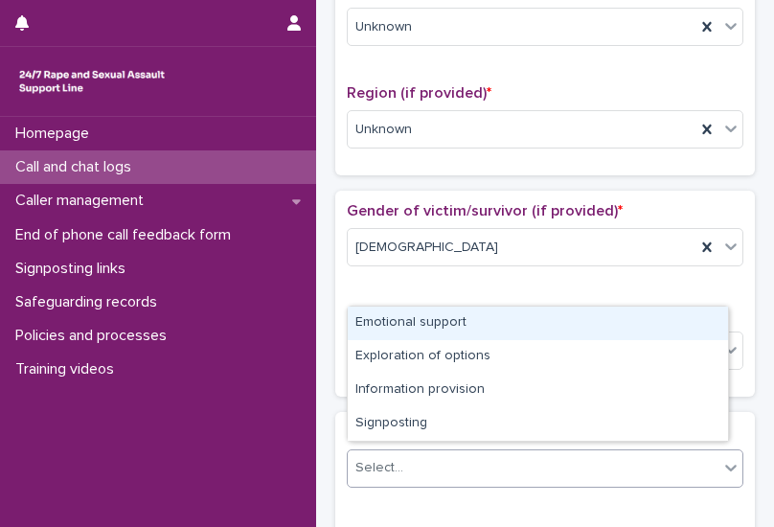
click at [429, 452] on div "Select..." at bounding box center [533, 468] width 371 height 32
click at [433, 333] on div "Emotional support" at bounding box center [538, 324] width 381 height 34
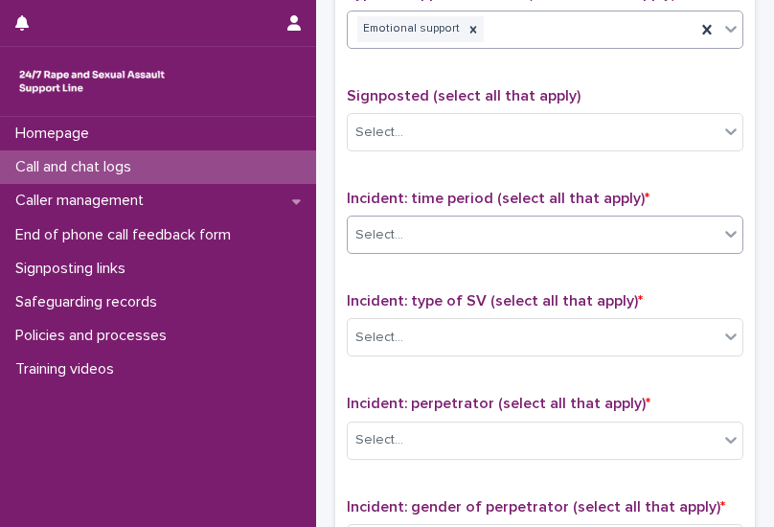
scroll to position [1150, 0]
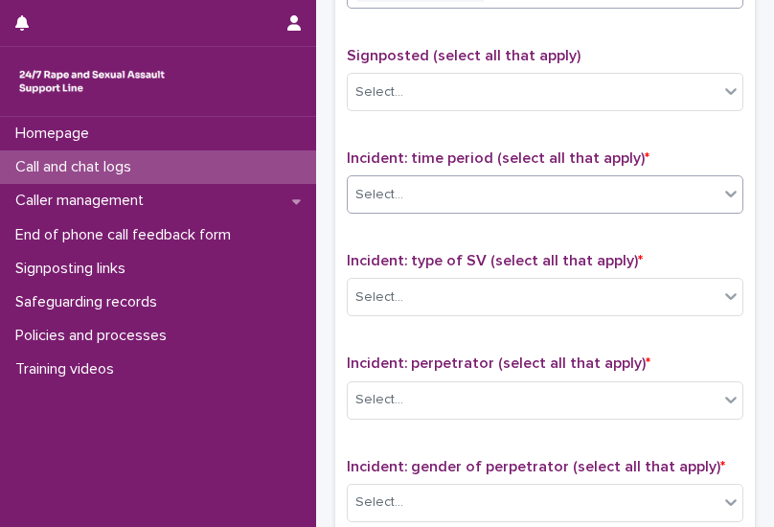
click at [454, 184] on div "Select..." at bounding box center [533, 195] width 371 height 32
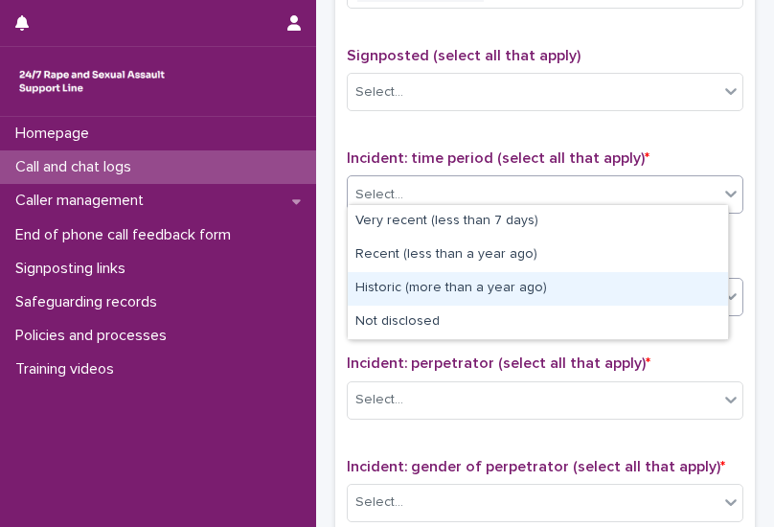
click at [461, 291] on div "Historic (more than a year ago)" at bounding box center [538, 289] width 381 height 34
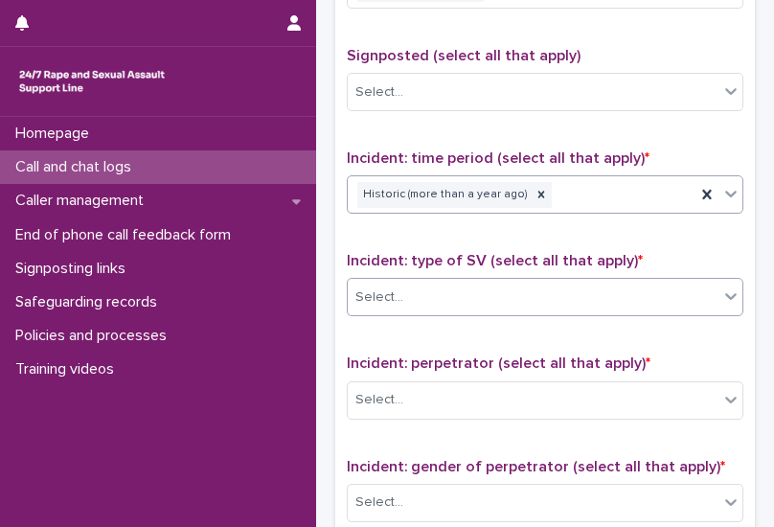
click at [427, 290] on div "Select..." at bounding box center [533, 298] width 371 height 32
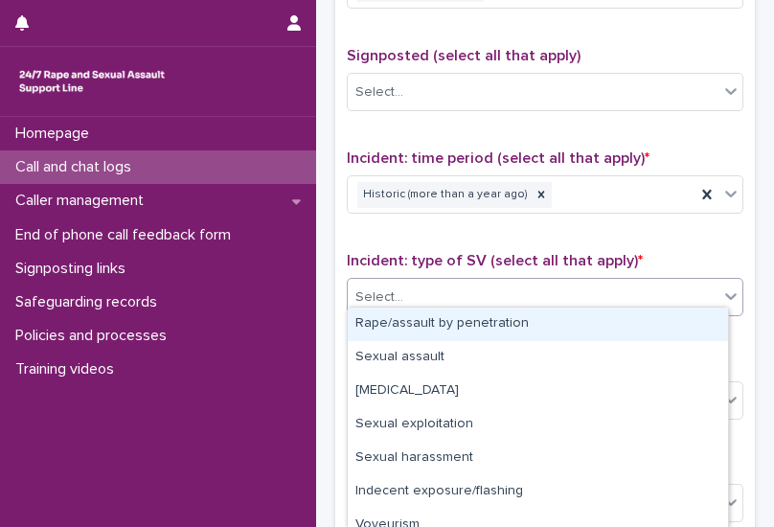
click at [427, 329] on div "Rape/assault by penetration" at bounding box center [538, 325] width 381 height 34
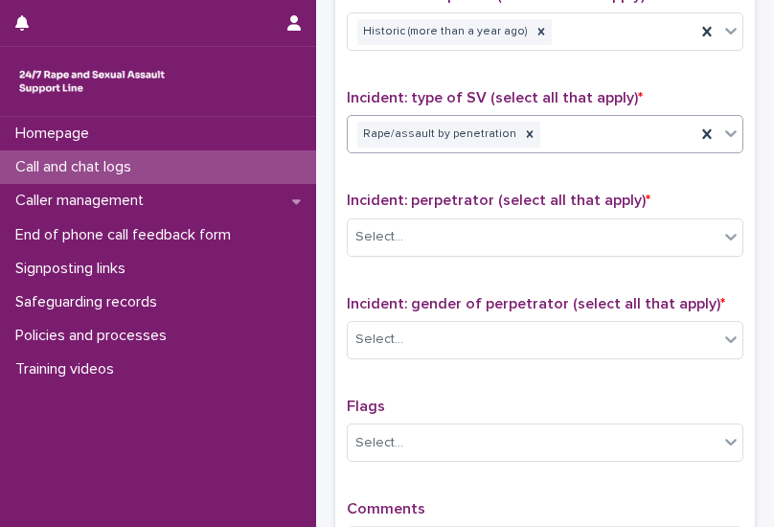
scroll to position [1342, 0]
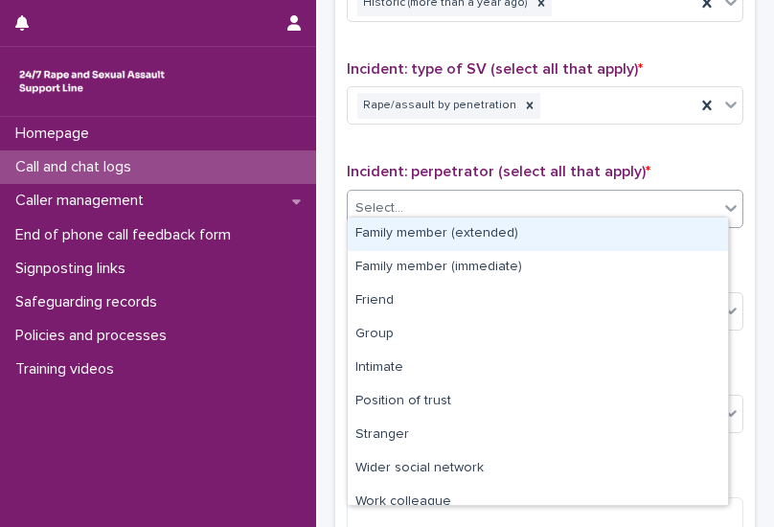
click at [480, 193] on div "Select..." at bounding box center [533, 209] width 371 height 32
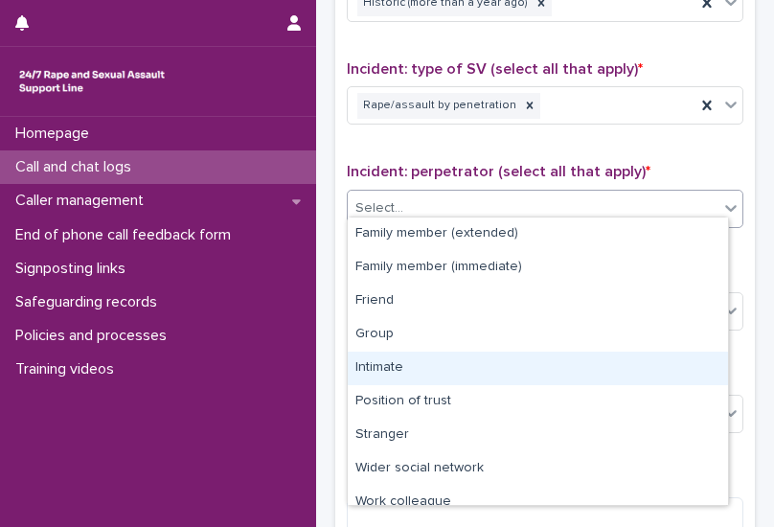
click at [389, 361] on div "Intimate" at bounding box center [538, 369] width 381 height 34
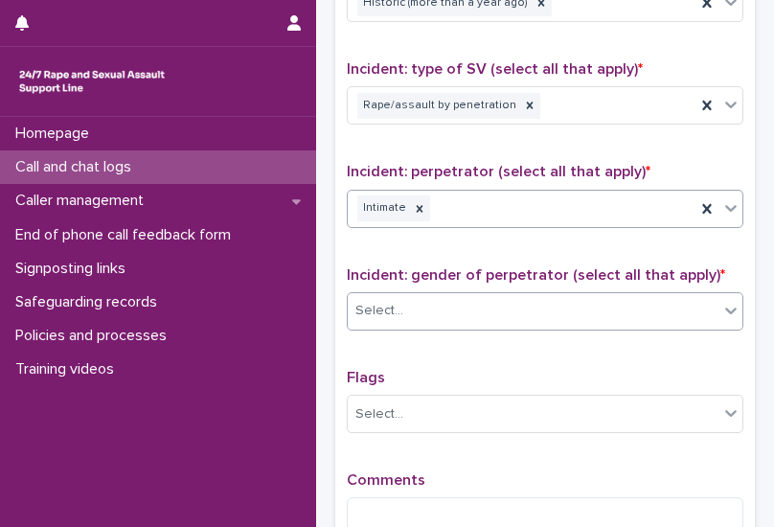
click at [445, 304] on div "Select..." at bounding box center [533, 311] width 371 height 32
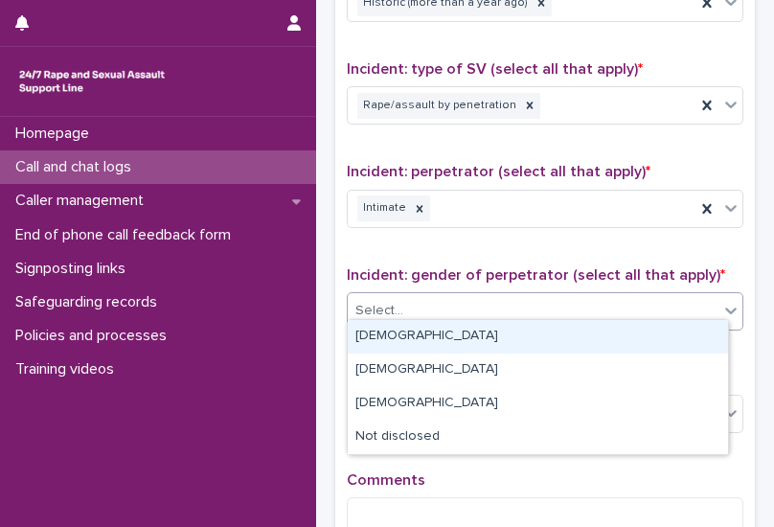
click at [399, 335] on div "[DEMOGRAPHIC_DATA]" at bounding box center [538, 337] width 381 height 34
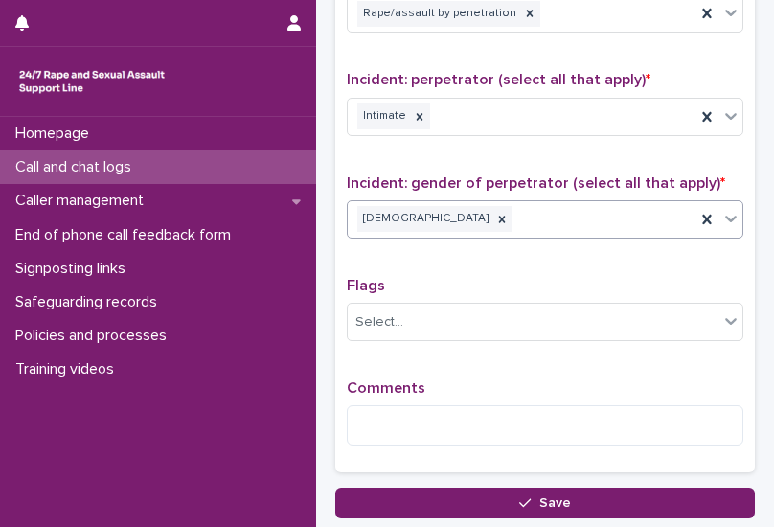
scroll to position [1438, 0]
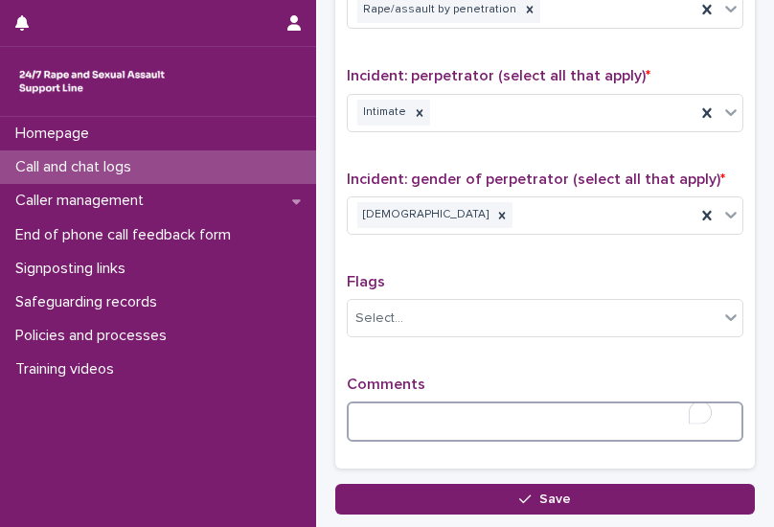
click at [404, 402] on textarea "To enrich screen reader interactions, please activate Accessibility in Grammarl…" at bounding box center [545, 422] width 397 height 40
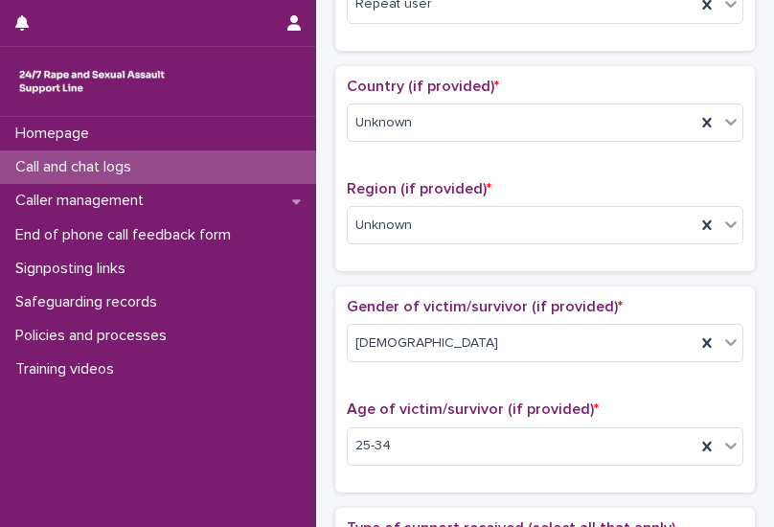
scroll to position [832, 0]
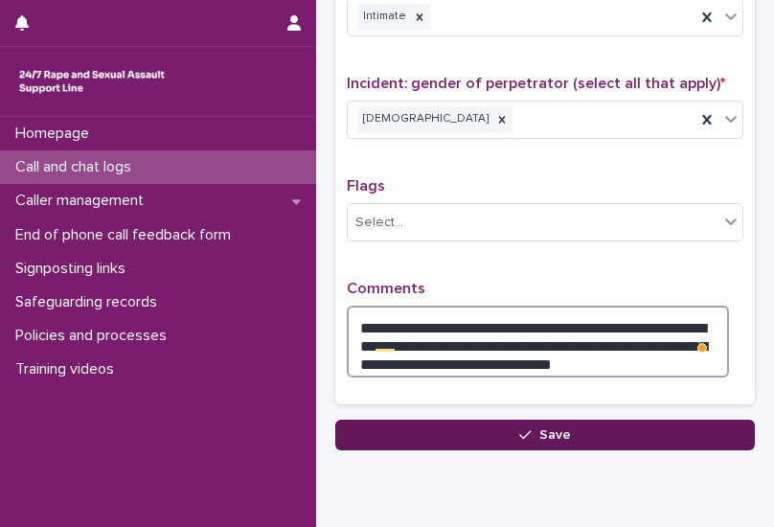
type textarea "**********"
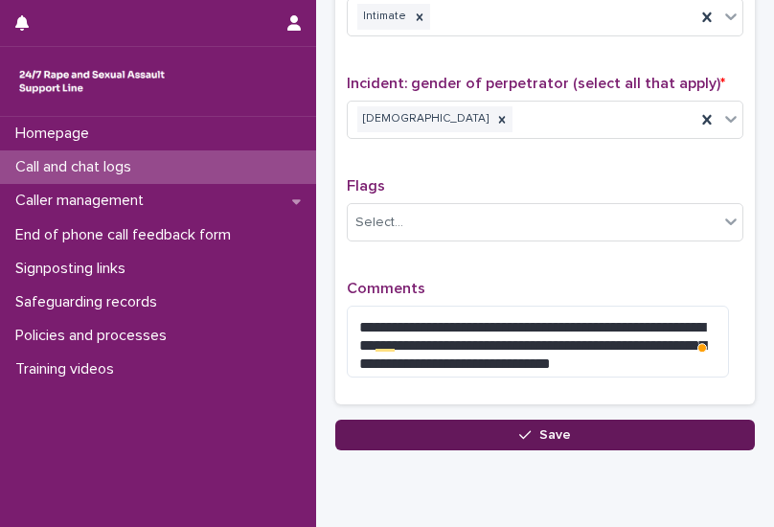
click at [540, 428] on span "Save" at bounding box center [556, 434] width 32 height 13
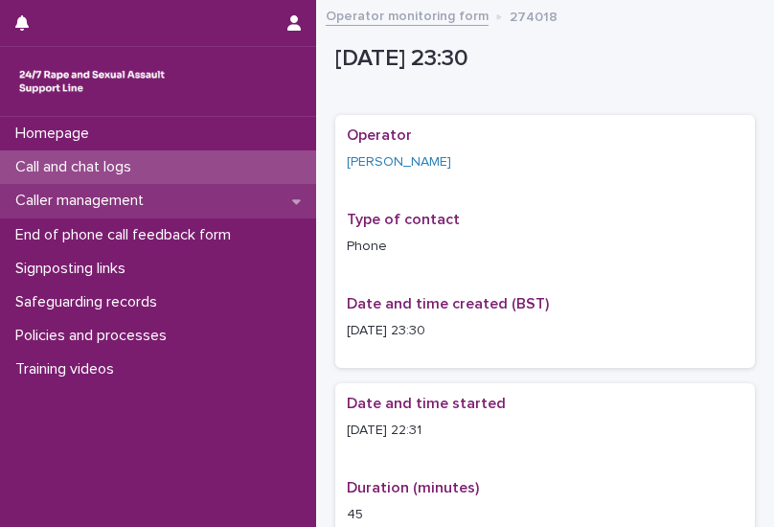
click at [128, 198] on p "Caller management" at bounding box center [83, 201] width 151 height 18
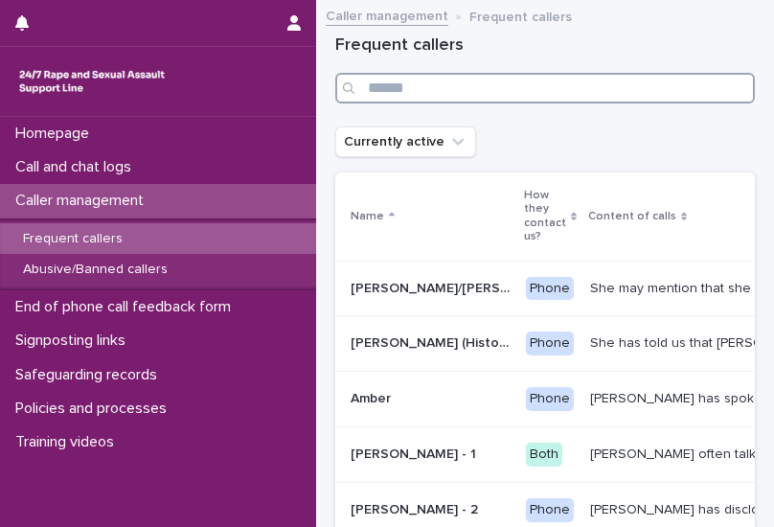
click at [482, 95] on input "Search" at bounding box center [545, 88] width 420 height 31
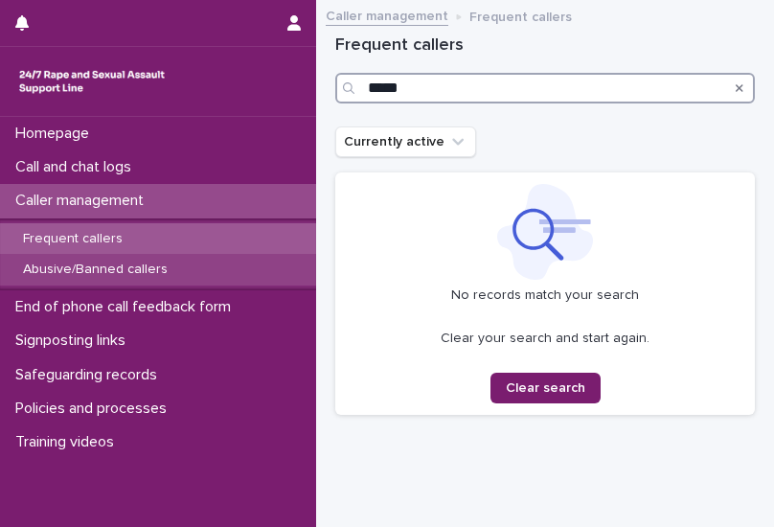
type input "*****"
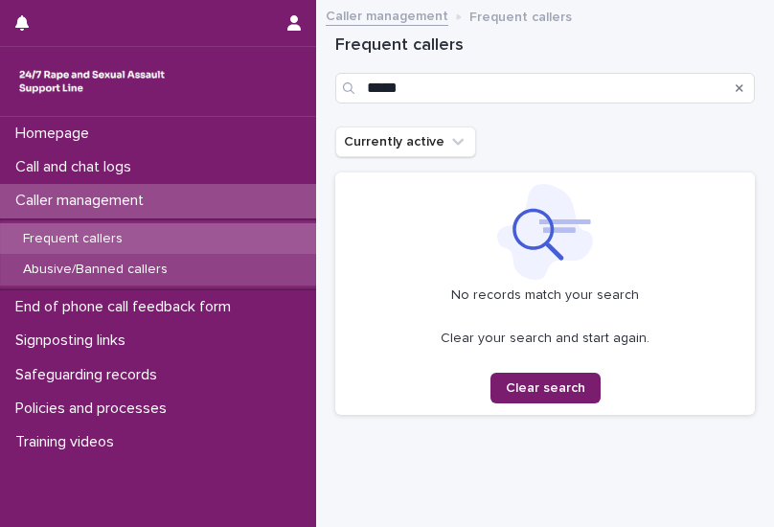
click at [99, 266] on p "Abusive/Banned callers" at bounding box center [95, 270] width 175 height 16
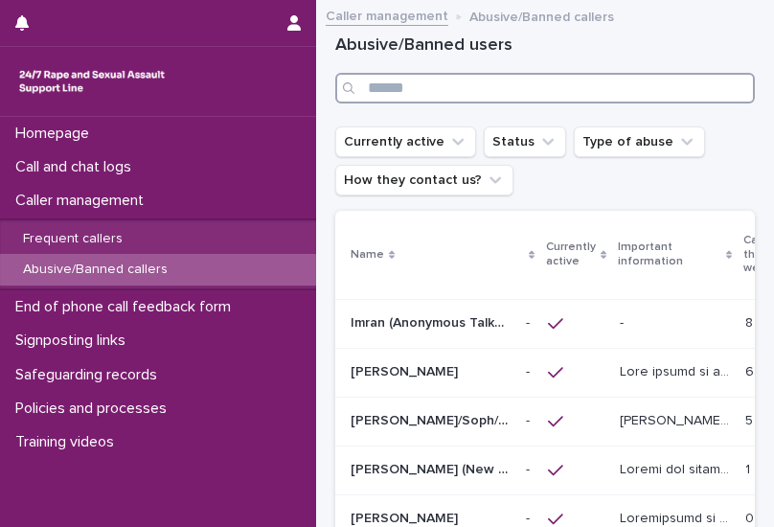
click at [450, 83] on input "Search" at bounding box center [545, 88] width 420 height 31
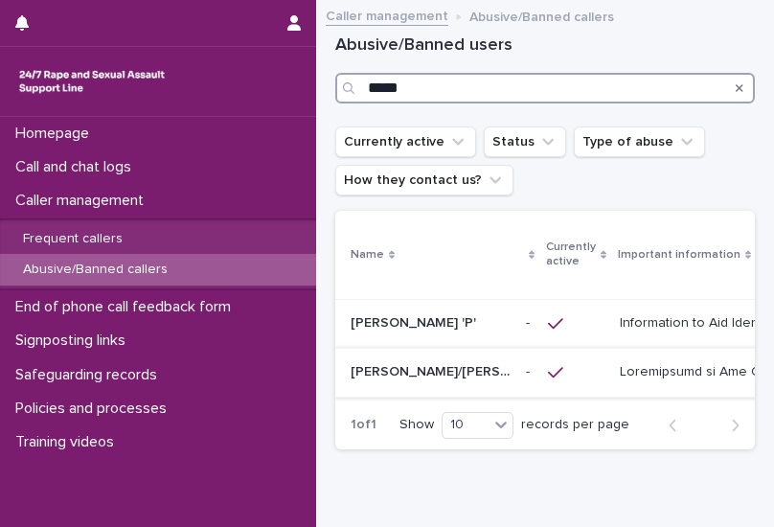
type input "*****"
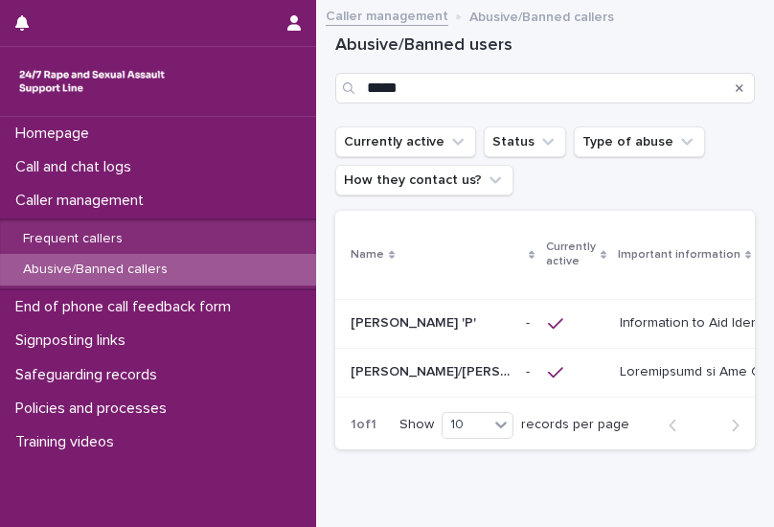
click at [479, 372] on p "[PERSON_NAME]/[PERSON_NAME]/[PERSON_NAME]/[PERSON_NAME]/[PERSON_NAME]" at bounding box center [433, 370] width 164 height 20
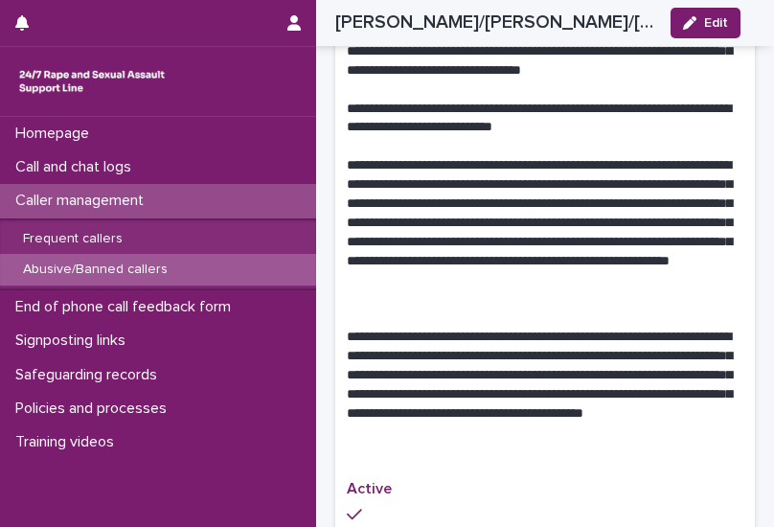
scroll to position [2277, 0]
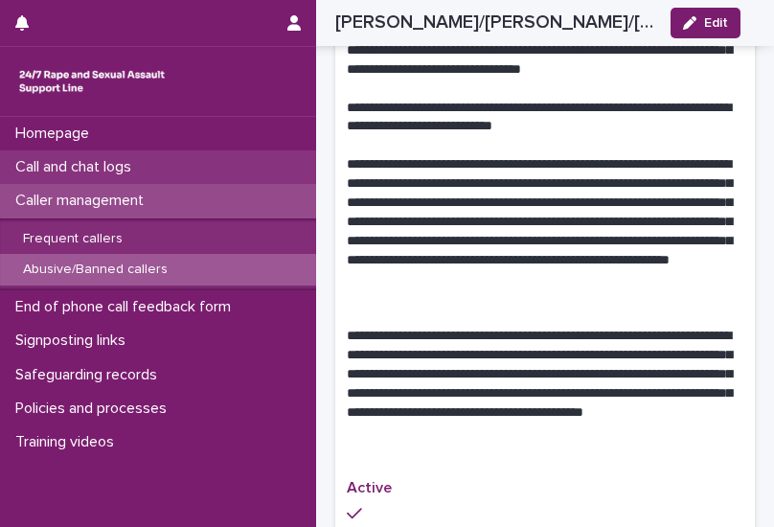
click at [130, 166] on p "Call and chat logs" at bounding box center [77, 167] width 139 height 18
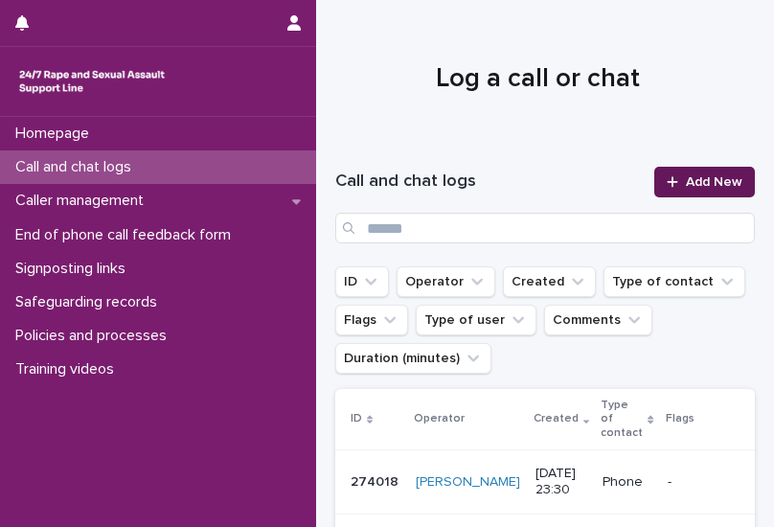
click at [599, 175] on span "Add New" at bounding box center [714, 181] width 57 height 13
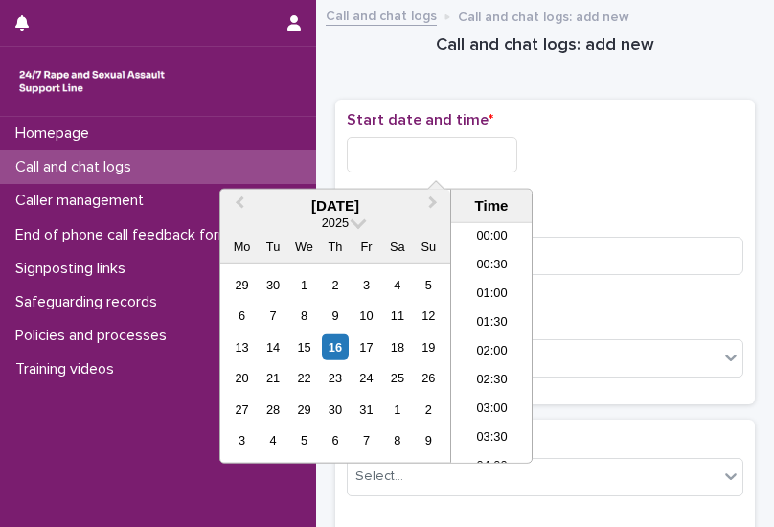
click at [441, 150] on input "text" at bounding box center [432, 154] width 171 height 35
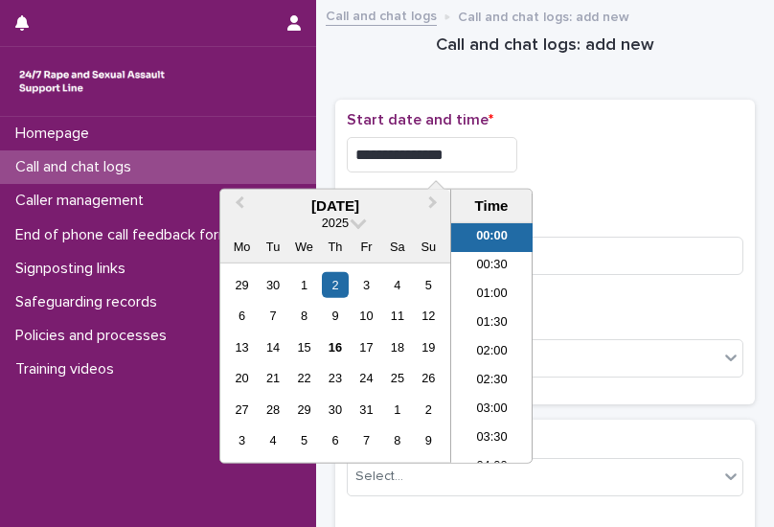
click at [599, 161] on div "**********" at bounding box center [545, 154] width 397 height 35
click at [481, 154] on input "**********" at bounding box center [432, 154] width 171 height 35
click at [336, 347] on div "16" at bounding box center [335, 348] width 26 height 26
click at [302, 342] on div "15" at bounding box center [304, 348] width 26 height 26
drag, startPoint x: 483, startPoint y: 152, endPoint x: 424, endPoint y: 149, distance: 59.6
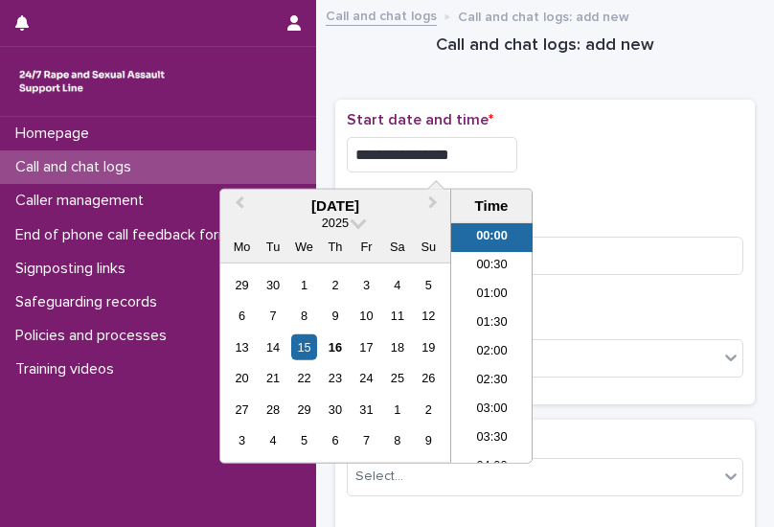
click at [424, 149] on input "**********" at bounding box center [432, 154] width 171 height 35
click at [422, 154] on input "**********" at bounding box center [432, 154] width 171 height 35
type input "**********"
click at [568, 151] on div "**********" at bounding box center [545, 154] width 397 height 35
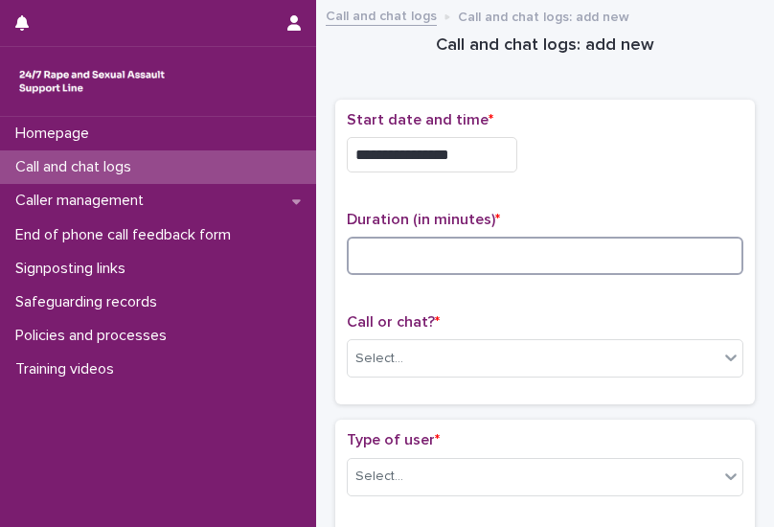
click at [426, 259] on input at bounding box center [545, 256] width 397 height 38
type input "**"
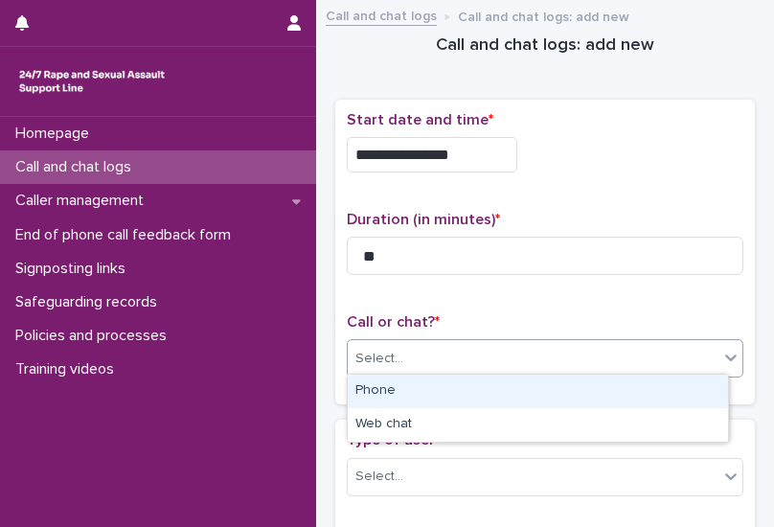
click at [423, 350] on div "Select..." at bounding box center [533, 359] width 371 height 32
click at [423, 388] on div "Phone" at bounding box center [538, 392] width 381 height 34
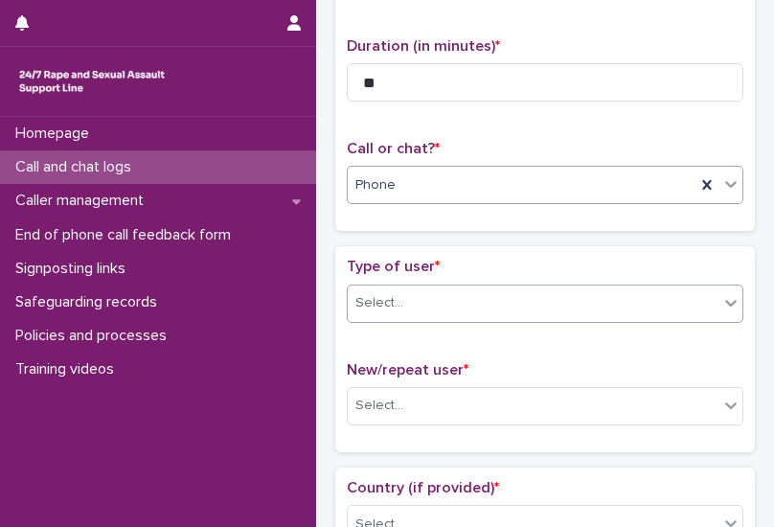
scroll to position [192, 0]
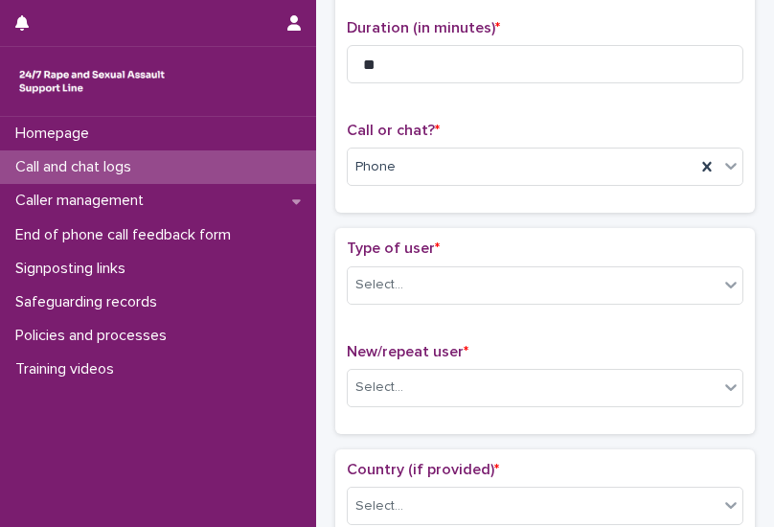
click at [411, 260] on div "Type of user * Select..." at bounding box center [545, 280] width 397 height 80
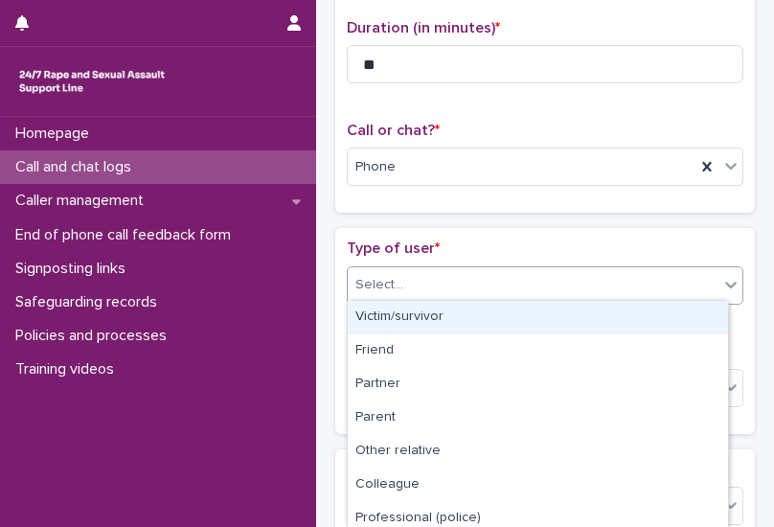
click at [410, 287] on div "Select..." at bounding box center [533, 285] width 371 height 32
click at [409, 312] on div "Victim/survivor" at bounding box center [538, 318] width 381 height 34
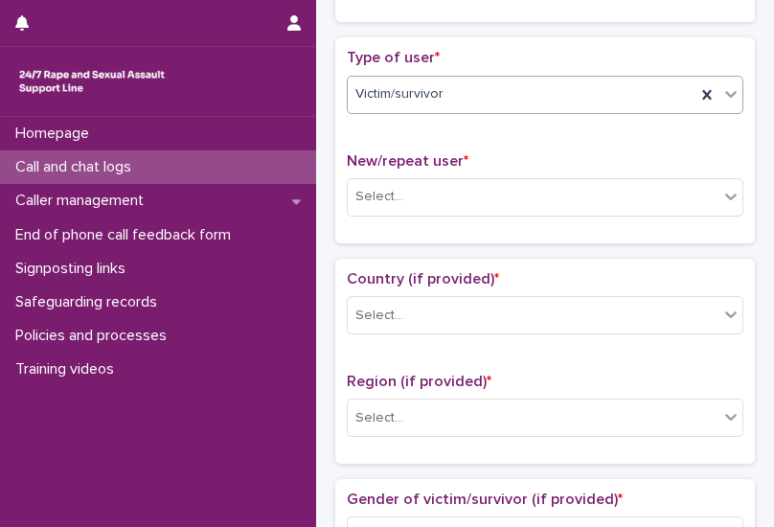
scroll to position [383, 0]
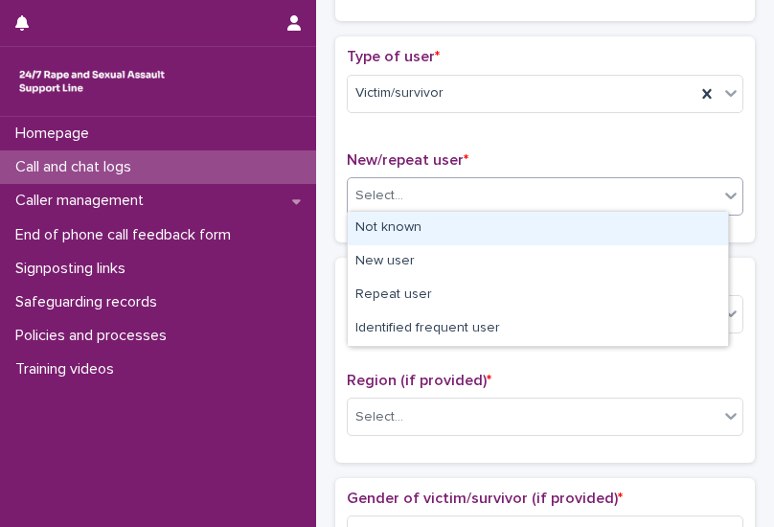
click at [391, 199] on div "Select..." at bounding box center [380, 196] width 48 height 20
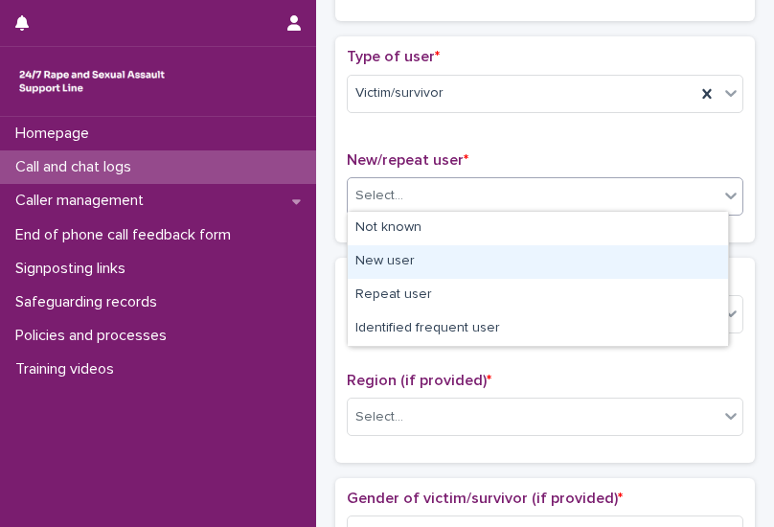
click at [397, 267] on div "New user" at bounding box center [538, 262] width 381 height 34
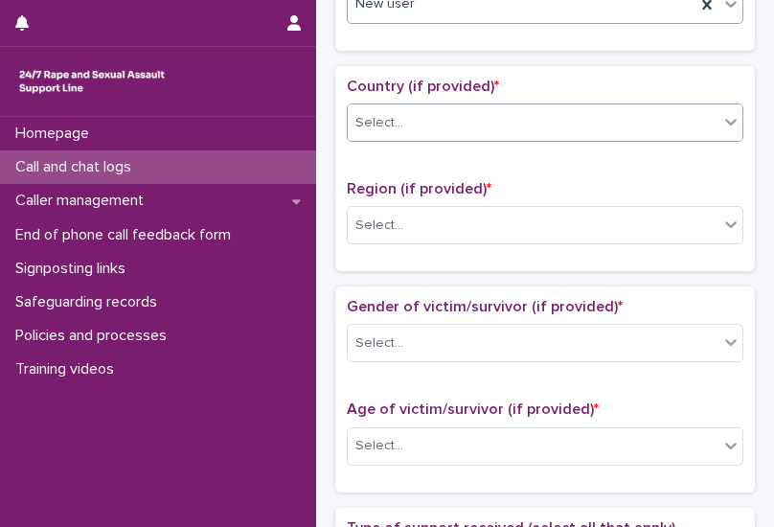
click at [391, 125] on div "Select..." at bounding box center [545, 123] width 397 height 38
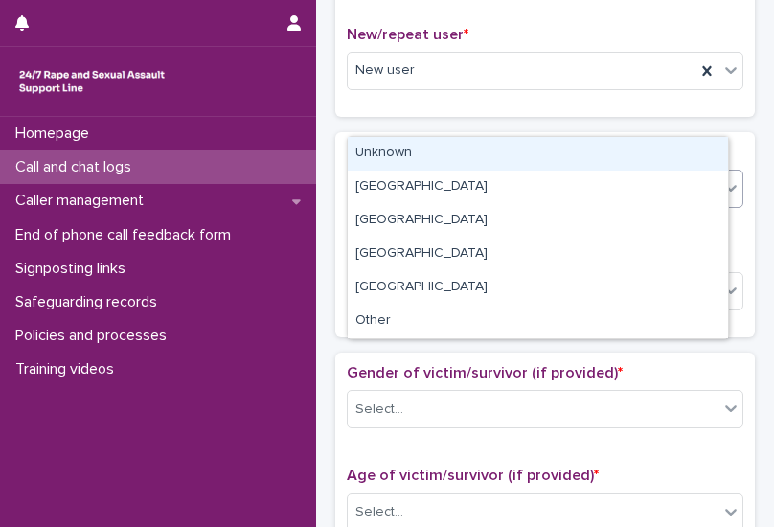
scroll to position [479, 0]
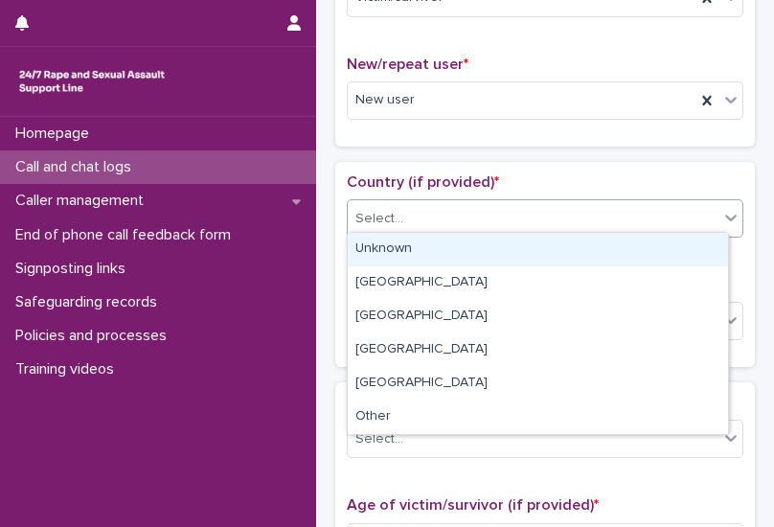
click at [399, 256] on div "Unknown" at bounding box center [538, 250] width 381 height 34
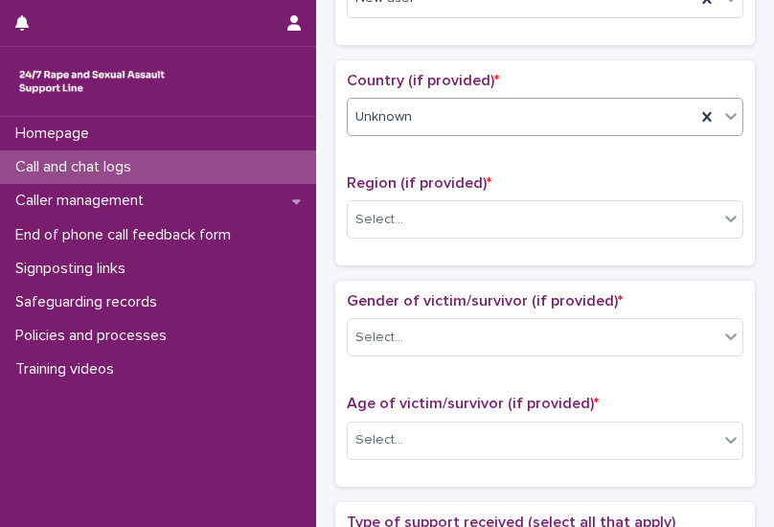
scroll to position [671, 0]
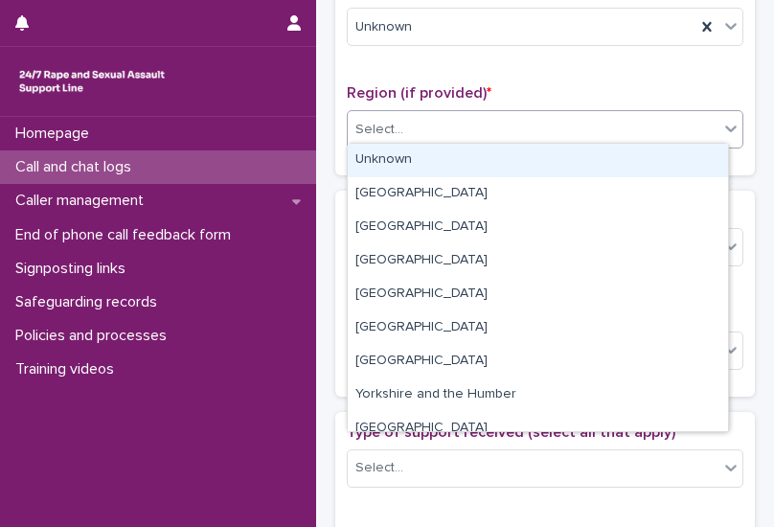
click at [410, 139] on div "Select..." at bounding box center [545, 129] width 397 height 38
click at [412, 171] on div "Unknown" at bounding box center [538, 161] width 381 height 34
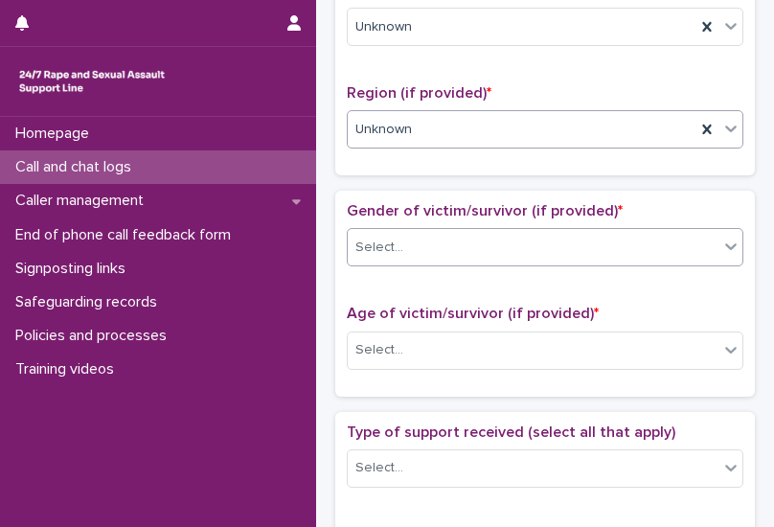
click at [417, 242] on div "Select..." at bounding box center [533, 248] width 371 height 32
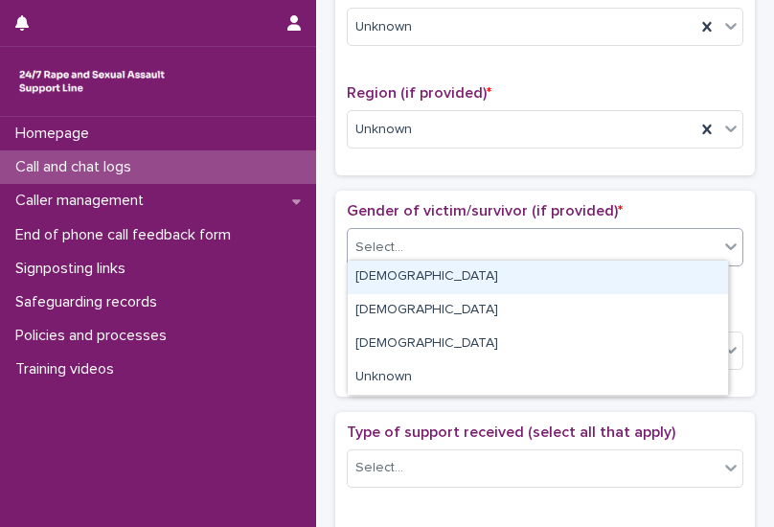
click at [387, 277] on div "[DEMOGRAPHIC_DATA]" at bounding box center [538, 278] width 381 height 34
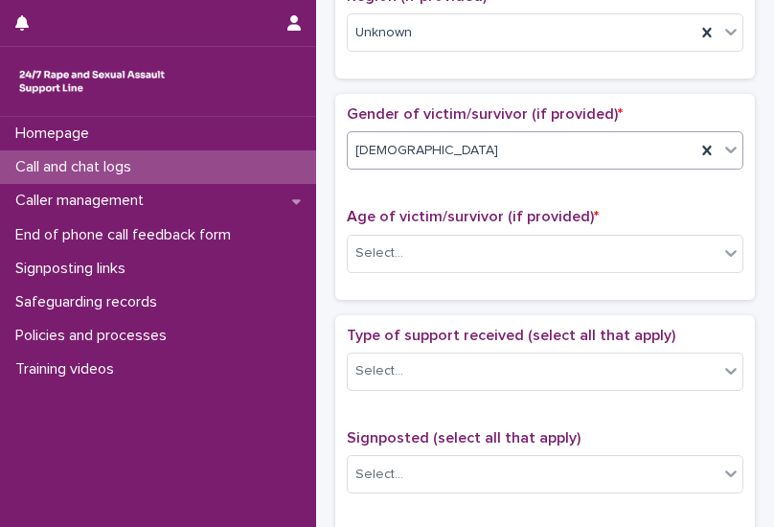
scroll to position [767, 0]
click at [401, 168] on div "Gender of victim/survivor (if provided) * option [DEMOGRAPHIC_DATA], selected. …" at bounding box center [545, 146] width 397 height 80
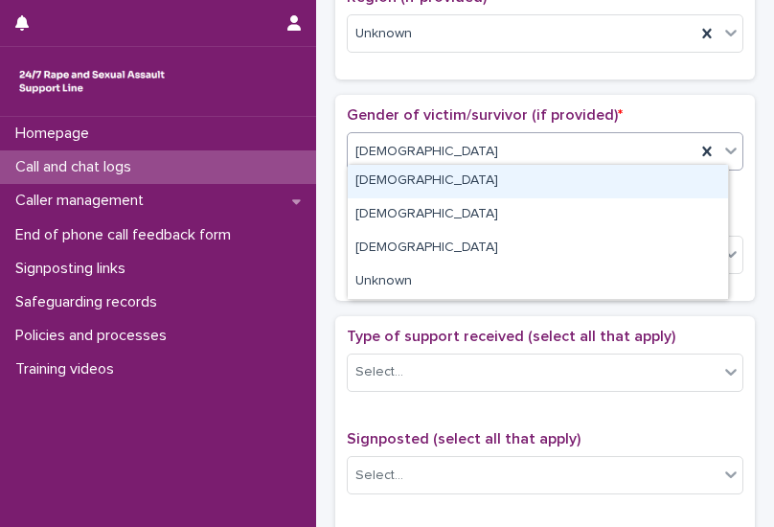
click at [392, 177] on div "[DEMOGRAPHIC_DATA]" at bounding box center [538, 182] width 381 height 34
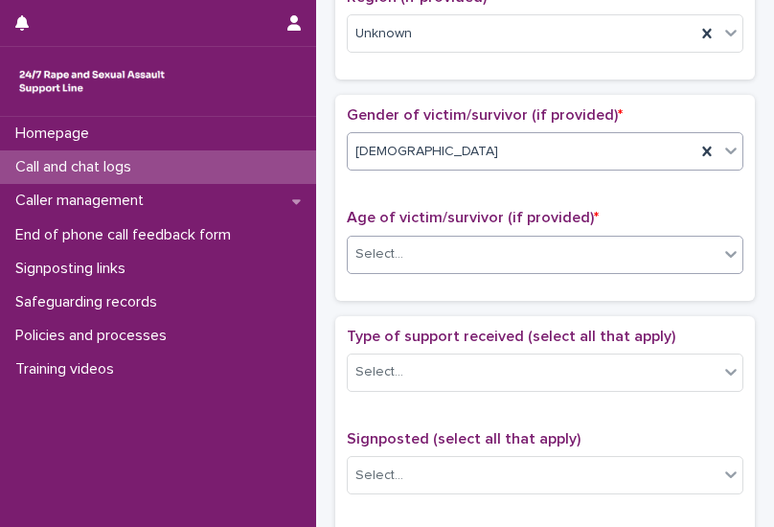
click at [405, 251] on input "text" at bounding box center [406, 253] width 2 height 18
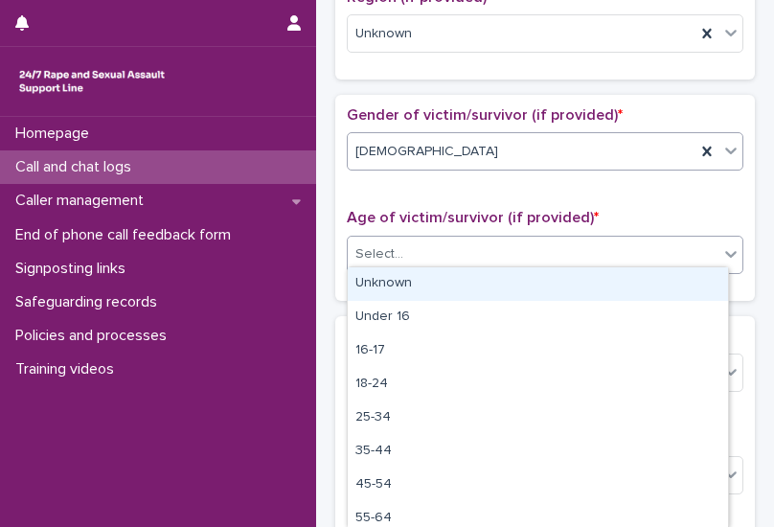
click at [380, 285] on div "Unknown" at bounding box center [538, 284] width 381 height 34
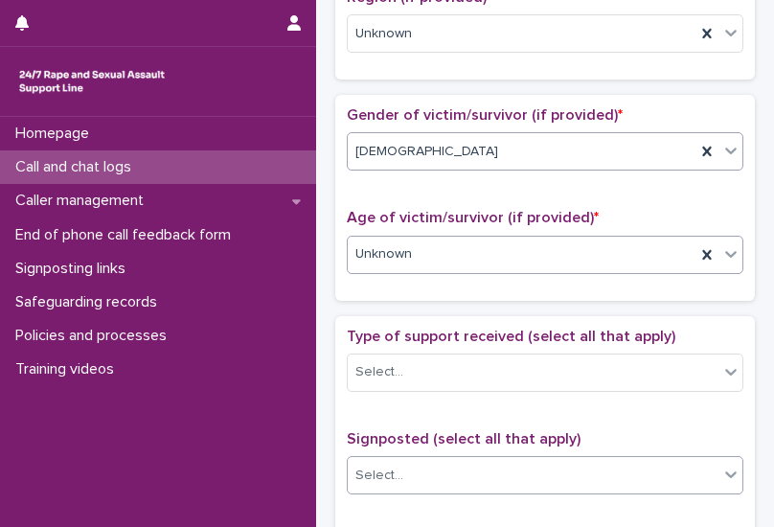
scroll to position [959, 0]
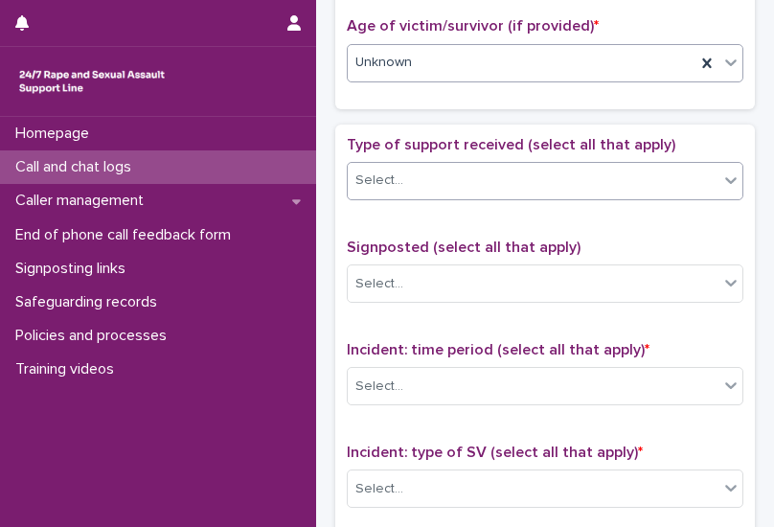
click at [429, 176] on div "Select..." at bounding box center [533, 181] width 371 height 32
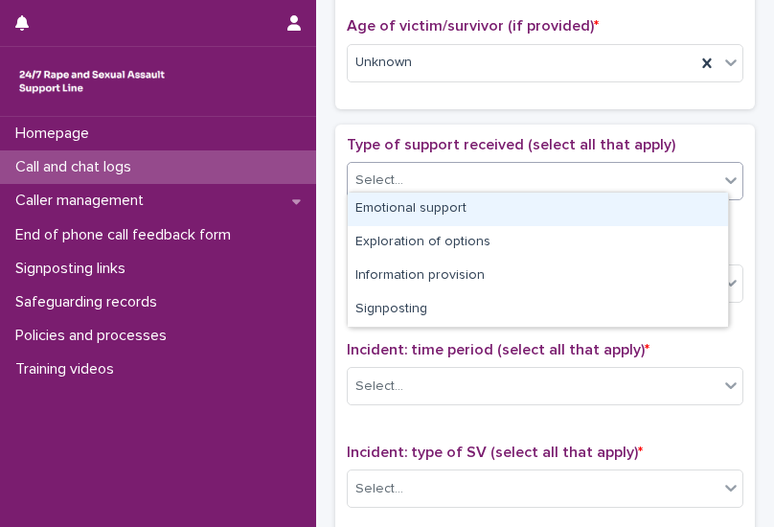
click at [418, 208] on div "Emotional support" at bounding box center [538, 210] width 381 height 34
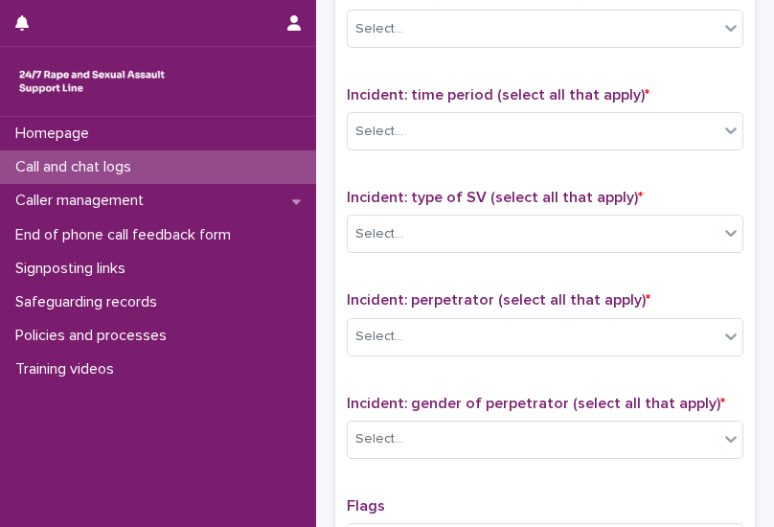
scroll to position [1246, 0]
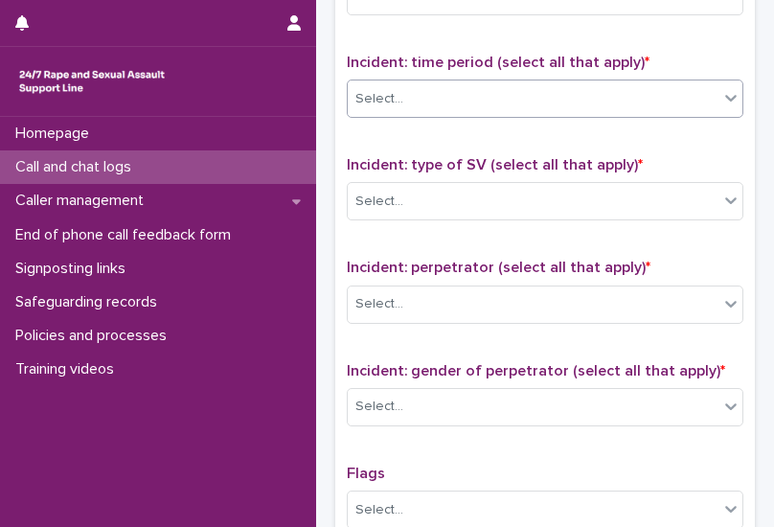
click at [414, 86] on div "Select..." at bounding box center [533, 99] width 371 height 32
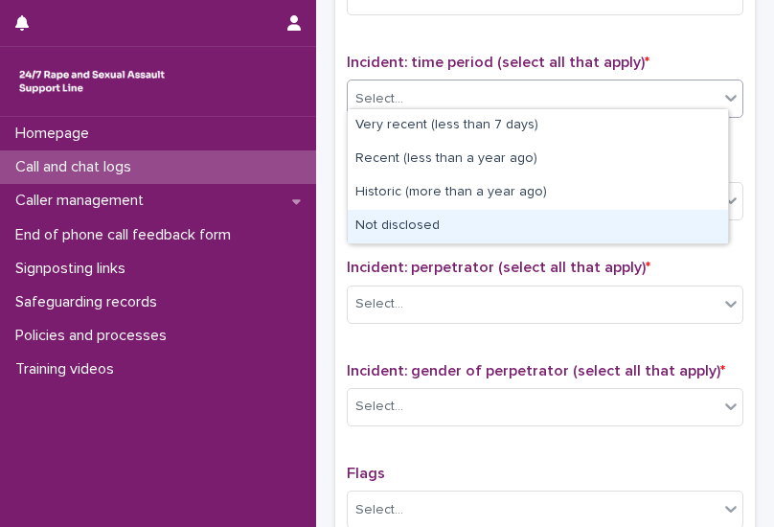
click at [422, 231] on div "Not disclosed" at bounding box center [538, 227] width 381 height 34
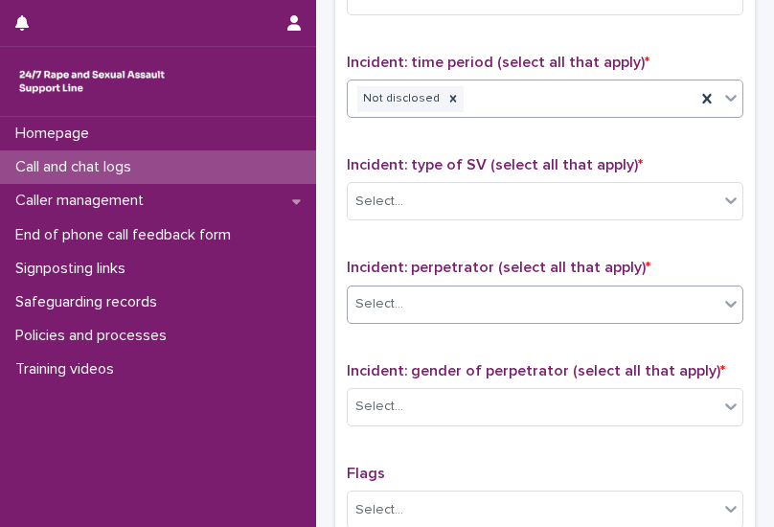
click at [424, 304] on div "Select..." at bounding box center [533, 305] width 371 height 32
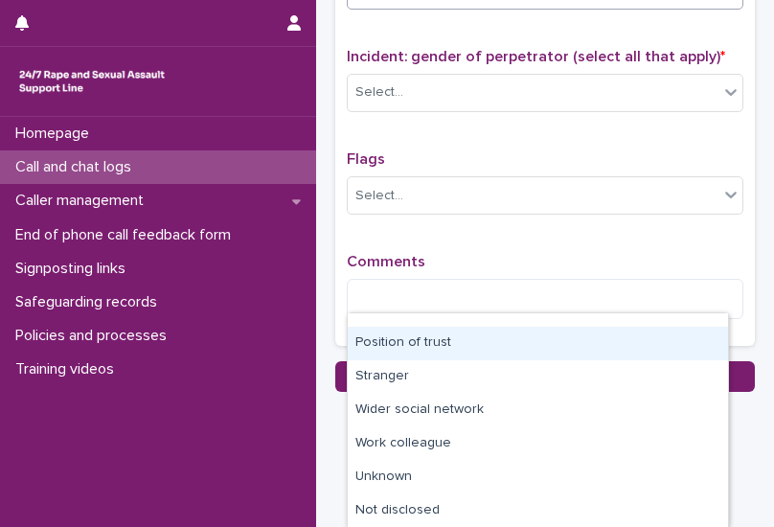
scroll to position [1564, 0]
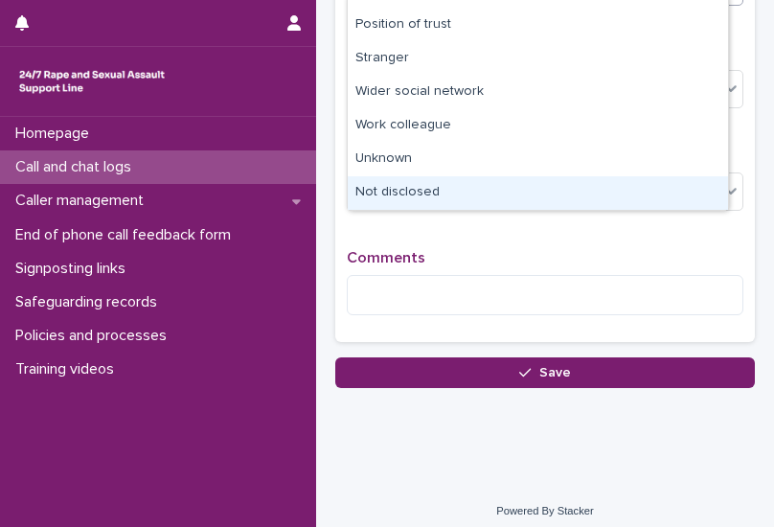
click at [450, 176] on div "Not disclosed" at bounding box center [538, 193] width 381 height 34
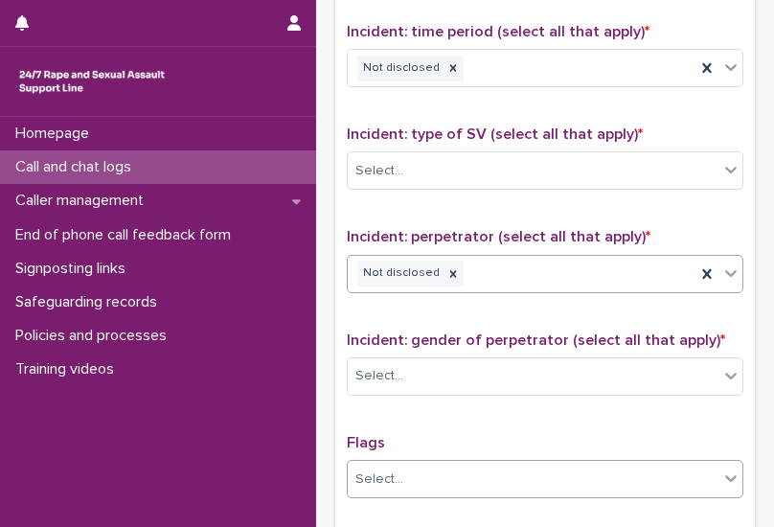
scroll to position [1181, 0]
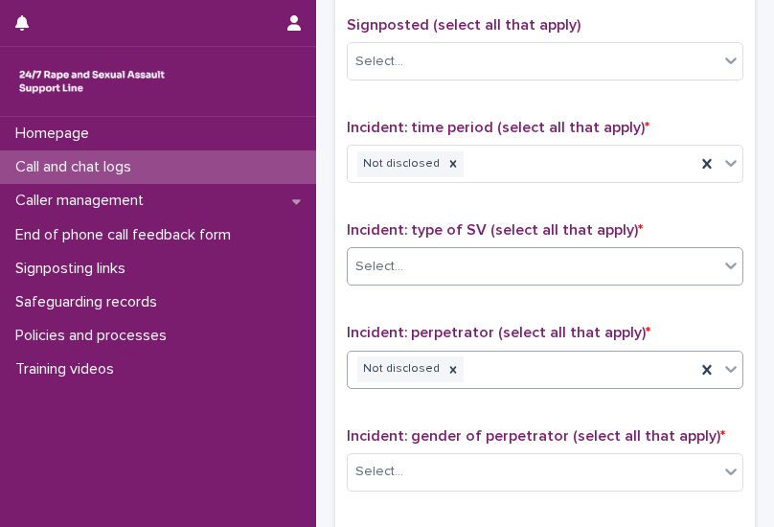
click at [479, 262] on div "Select..." at bounding box center [533, 267] width 371 height 32
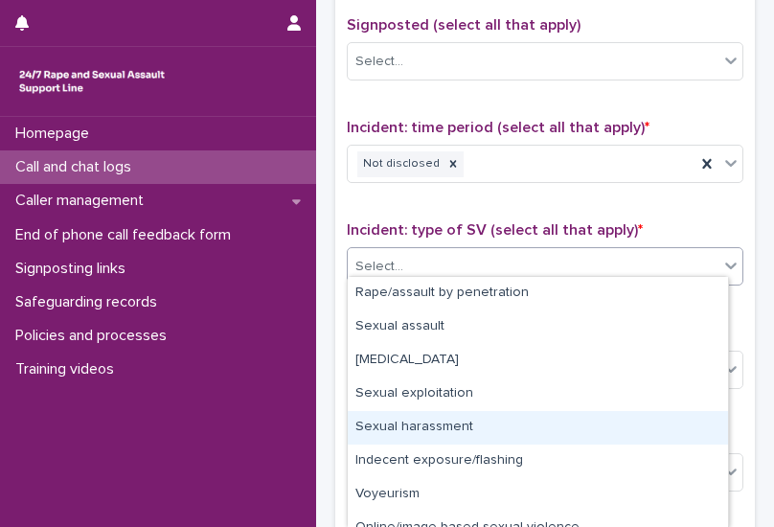
scroll to position [84, 0]
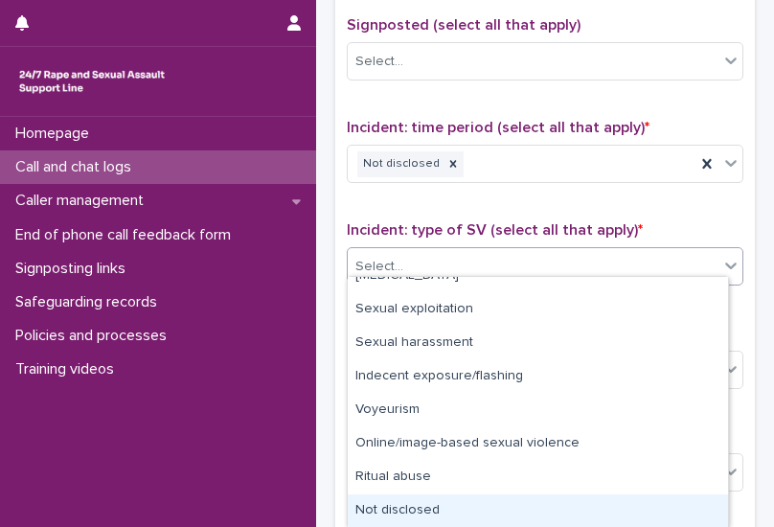
click at [424, 514] on div "Not disclosed" at bounding box center [538, 512] width 381 height 34
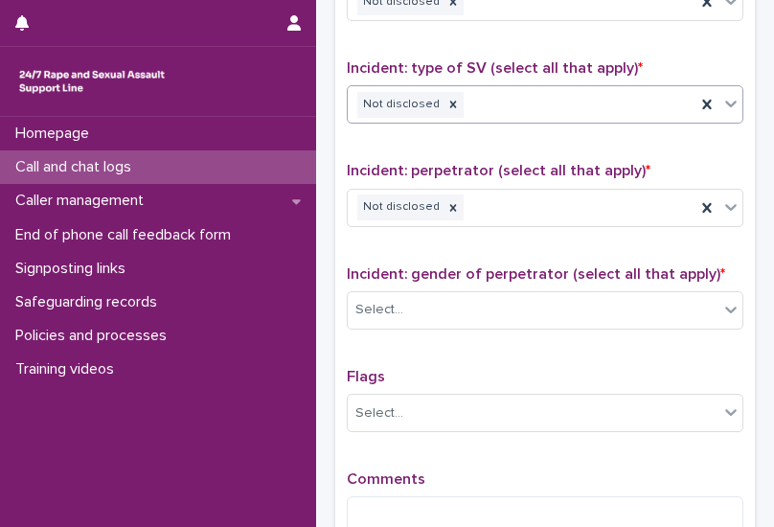
scroll to position [1373, 0]
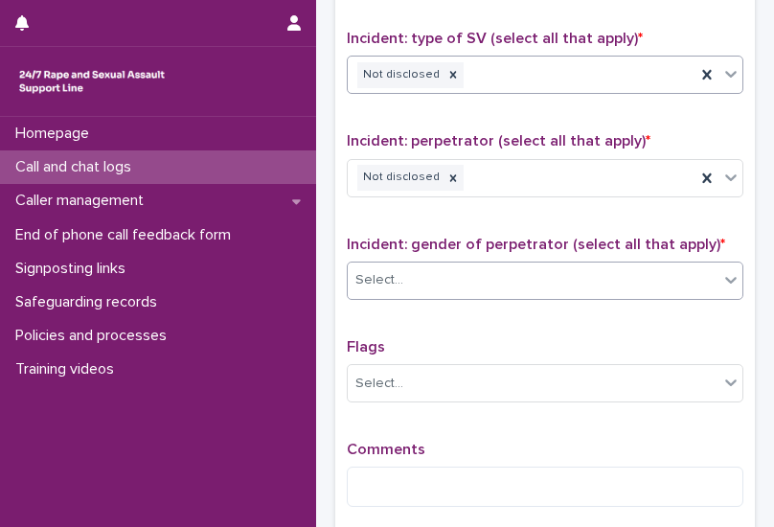
click at [439, 265] on div "Select..." at bounding box center [533, 281] width 371 height 32
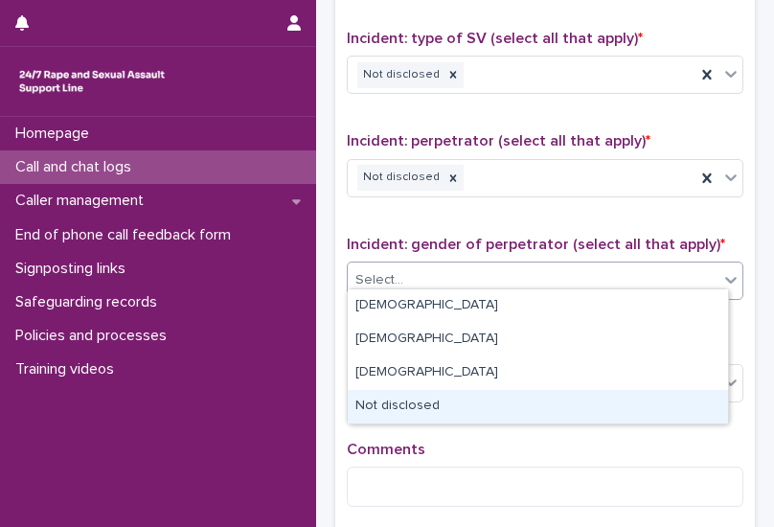
click at [429, 406] on div "Not disclosed" at bounding box center [538, 407] width 381 height 34
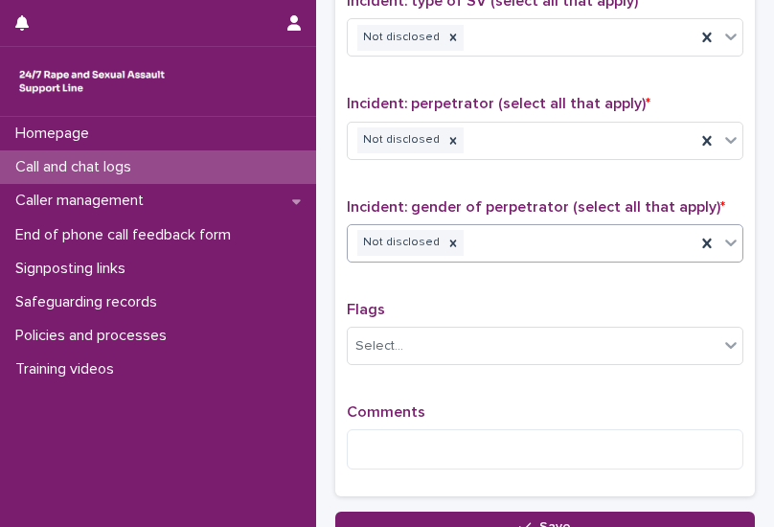
scroll to position [1468, 0]
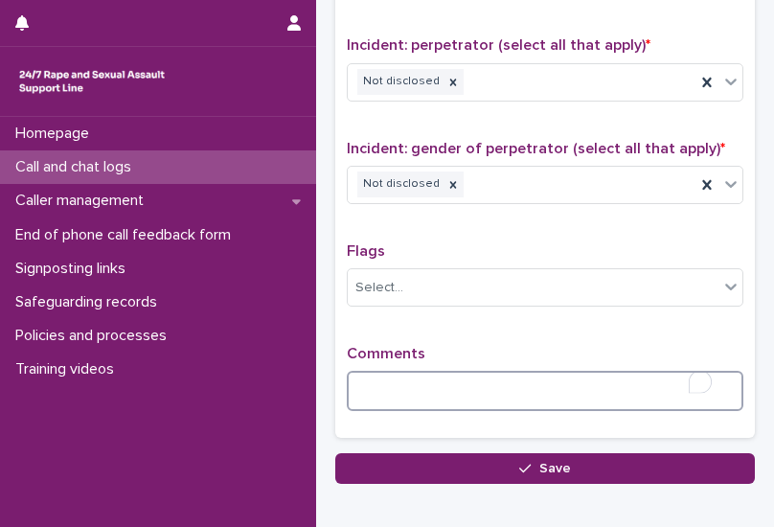
click at [427, 379] on textarea "To enrich screen reader interactions, please activate Accessibility in Grammarl…" at bounding box center [545, 391] width 397 height 40
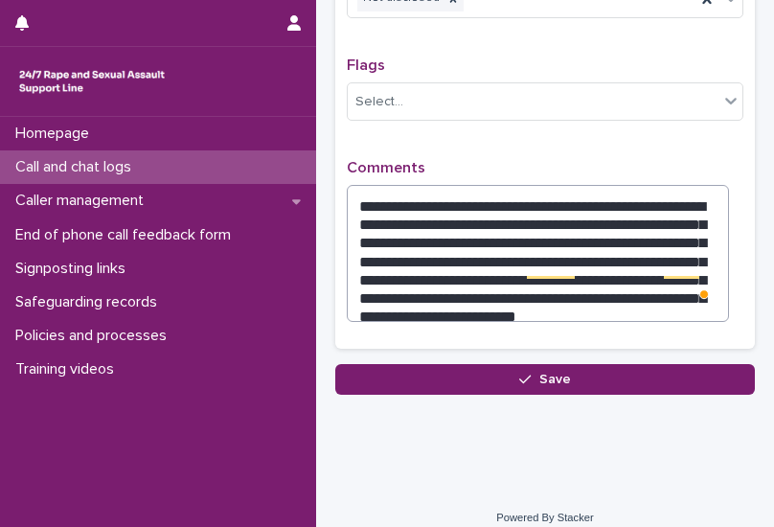
scroll to position [1660, 0]
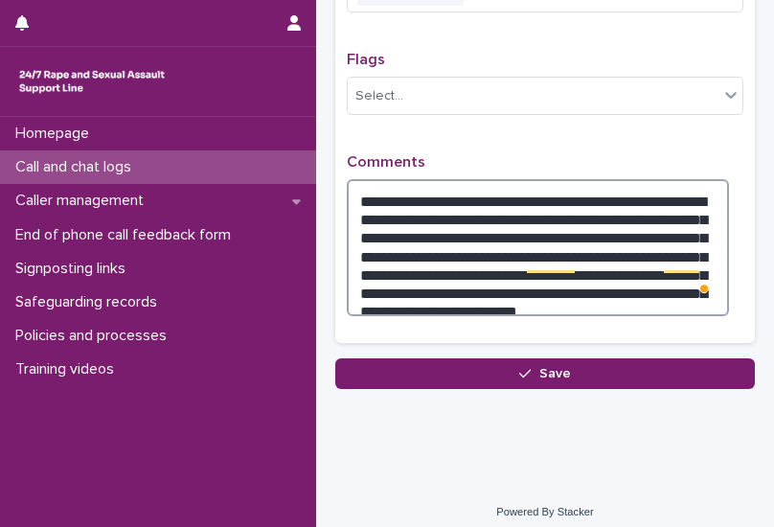
click at [685, 280] on textarea "**********" at bounding box center [538, 247] width 382 height 137
paste textarea "**********"
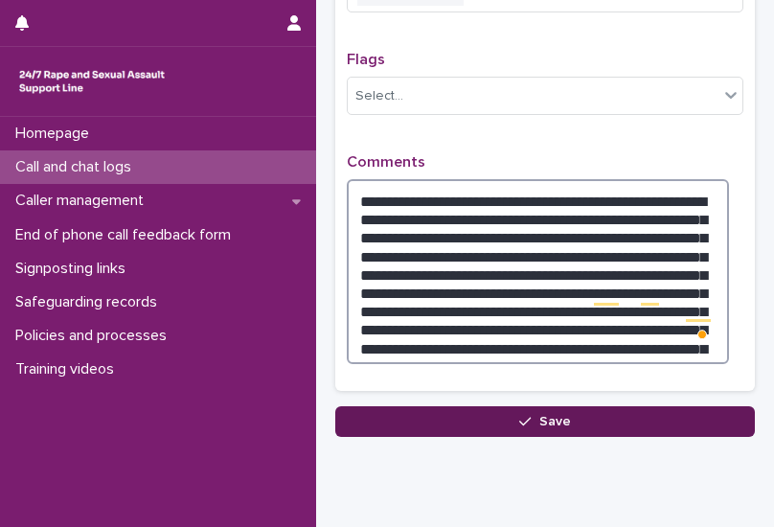
type textarea "**********"
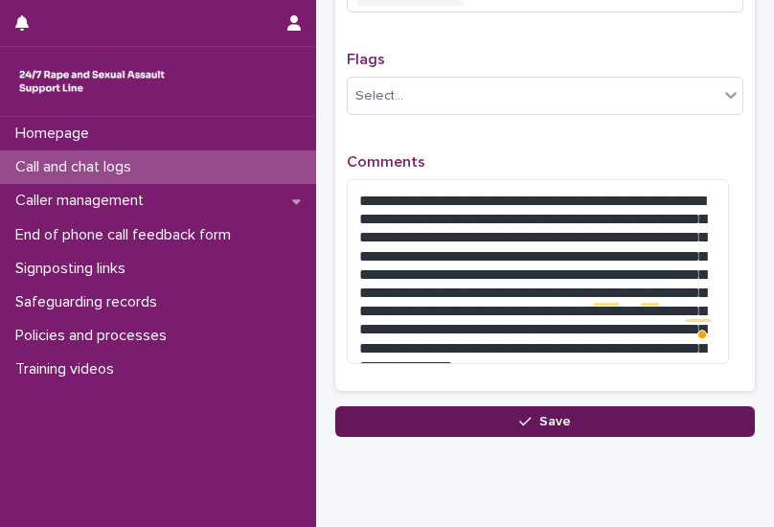
click at [540, 415] on span "Save" at bounding box center [556, 421] width 32 height 13
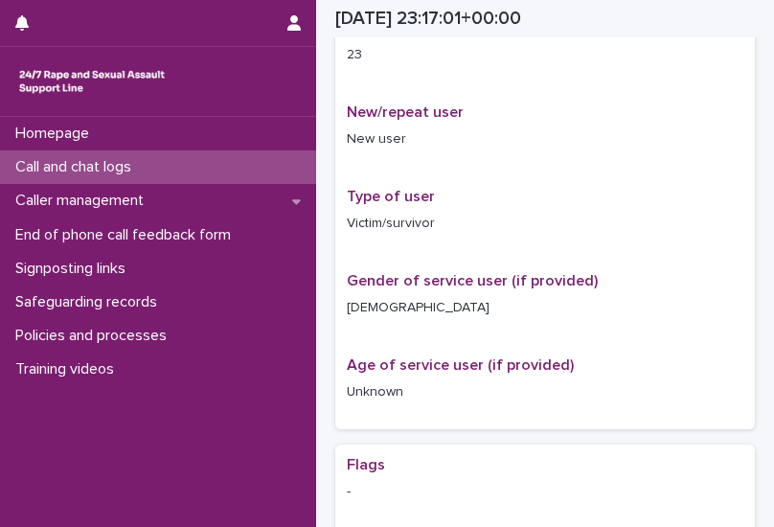
scroll to position [921, 0]
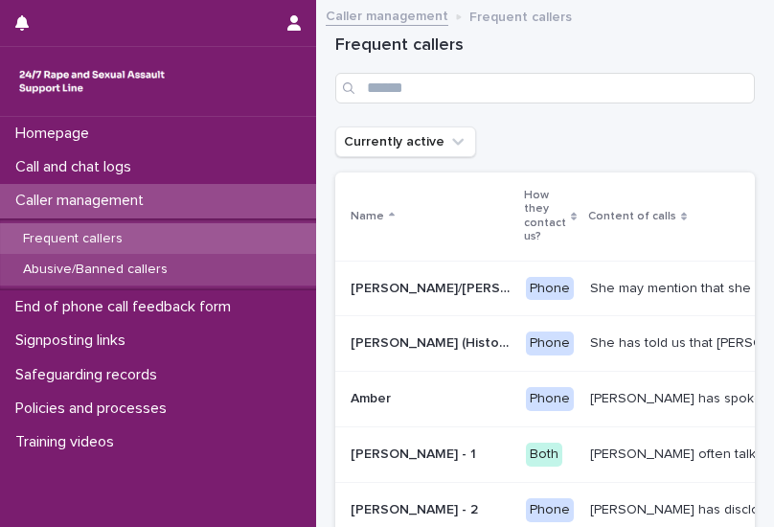
click at [186, 275] on div "Abusive/Banned callers" at bounding box center [158, 270] width 316 height 32
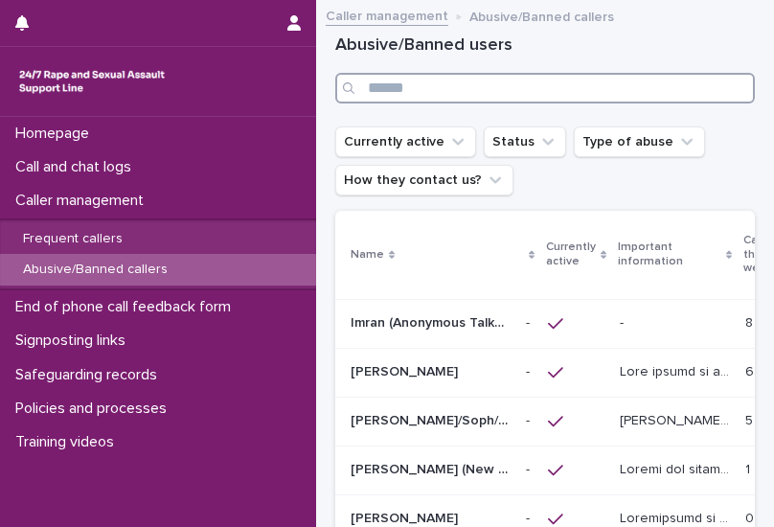
click at [474, 88] on input "Search" at bounding box center [545, 88] width 420 height 31
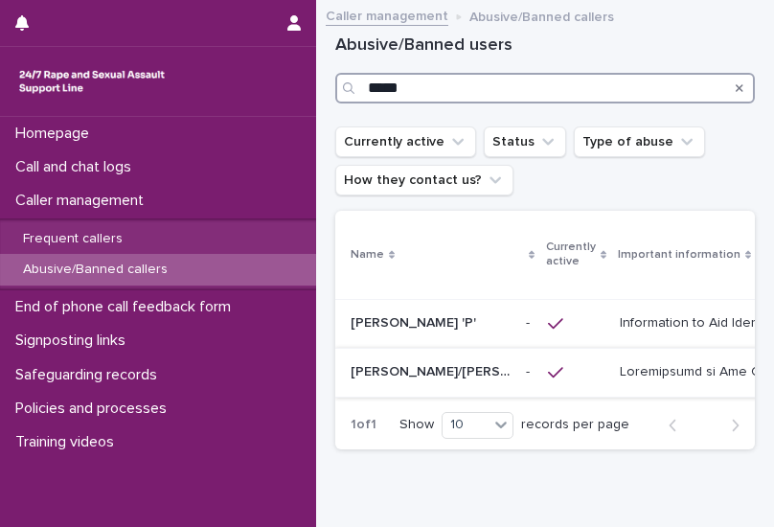
type input "*****"
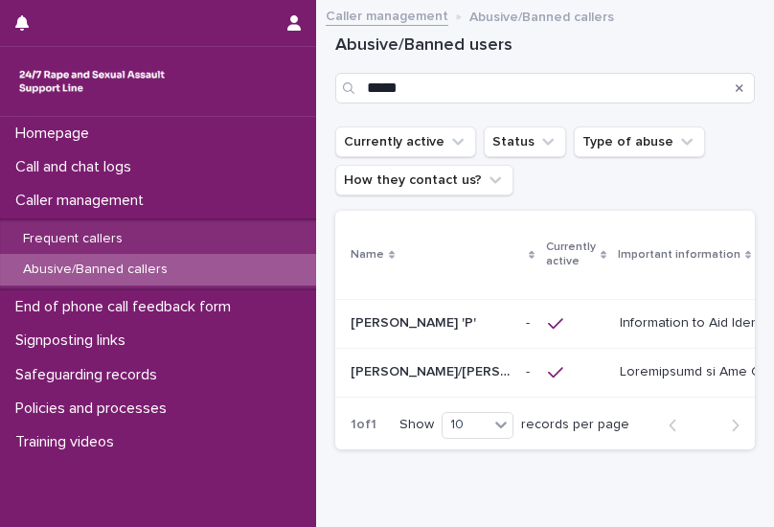
click at [449, 372] on p "[PERSON_NAME]/[PERSON_NAME]/[PERSON_NAME]/[PERSON_NAME]/[PERSON_NAME]" at bounding box center [433, 370] width 164 height 20
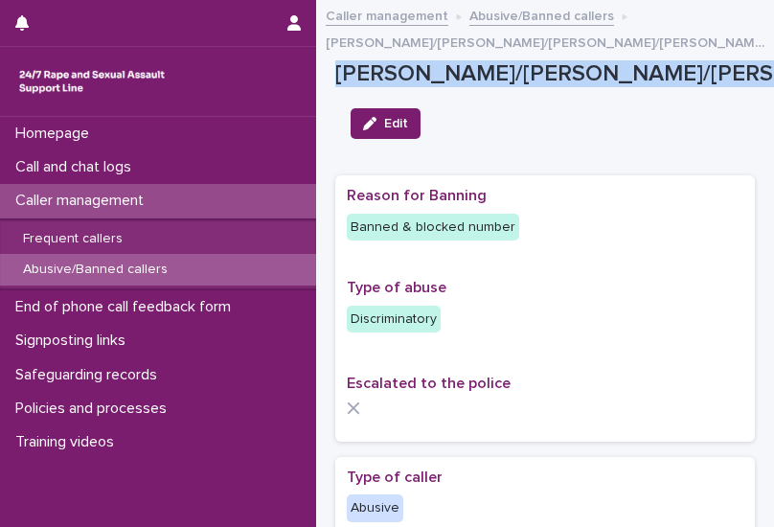
drag, startPoint x: 740, startPoint y: 74, endPoint x: 332, endPoint y: 66, distance: 408.4
copy p "[PERSON_NAME]/[PERSON_NAME]/[PERSON_NAME]/[PERSON_NAME]/[PERSON_NAME]"
